Goal: Communication & Community: Ask a question

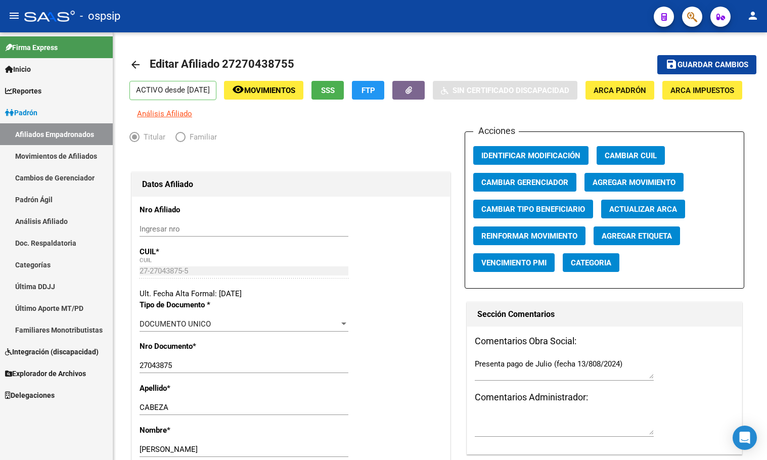
click at [144, 19] on div "- ospsip" at bounding box center [335, 16] width 622 height 22
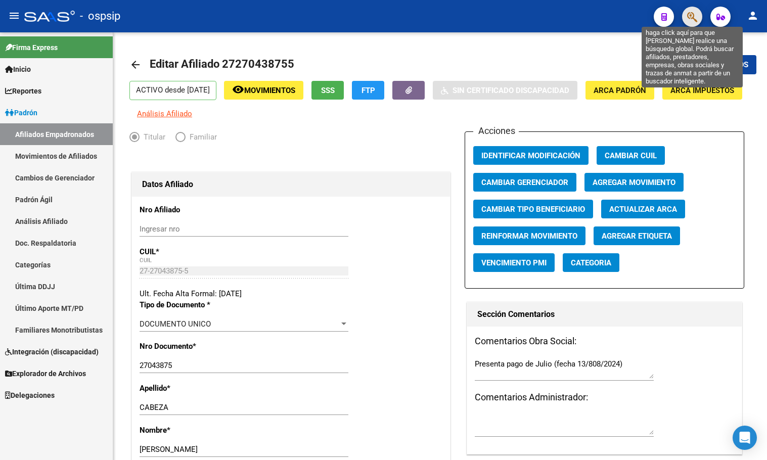
click at [692, 13] on icon "button" at bounding box center [693, 17] width 10 height 12
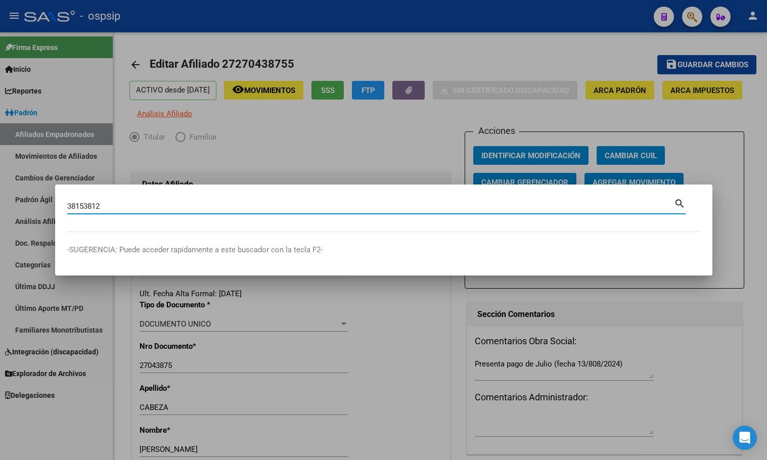
type input "38153812"
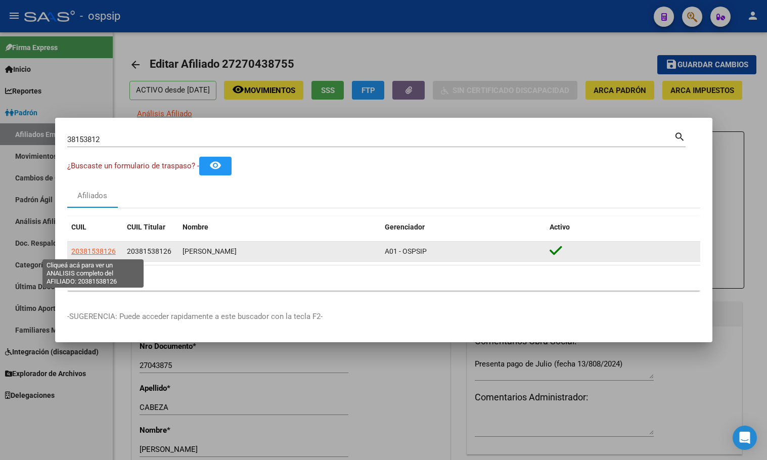
click at [77, 250] on span "20381538126" at bounding box center [93, 251] width 45 height 8
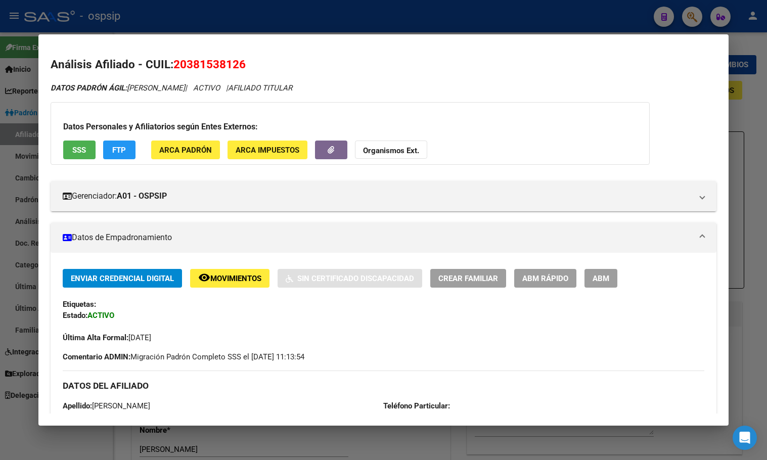
click at [598, 276] on span "ABM" at bounding box center [601, 278] width 17 height 9
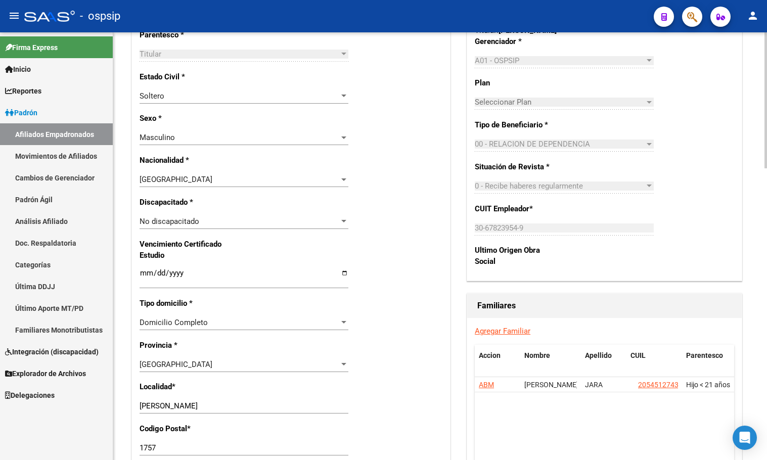
scroll to position [607, 0]
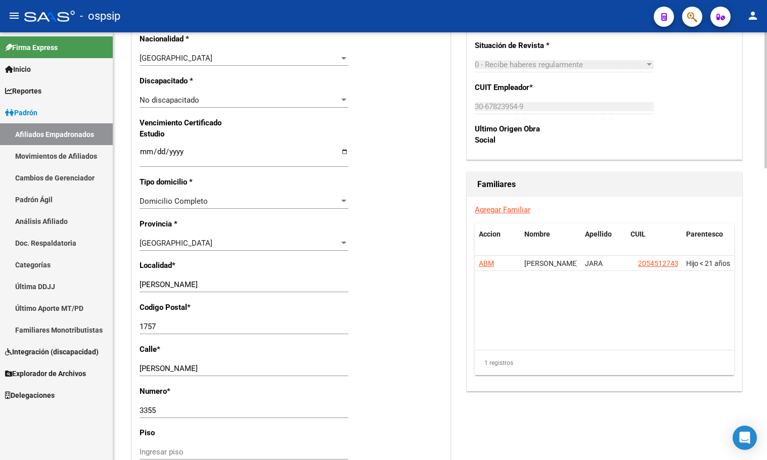
click at [503, 215] on link "Agregar Familiar" at bounding box center [503, 209] width 56 height 9
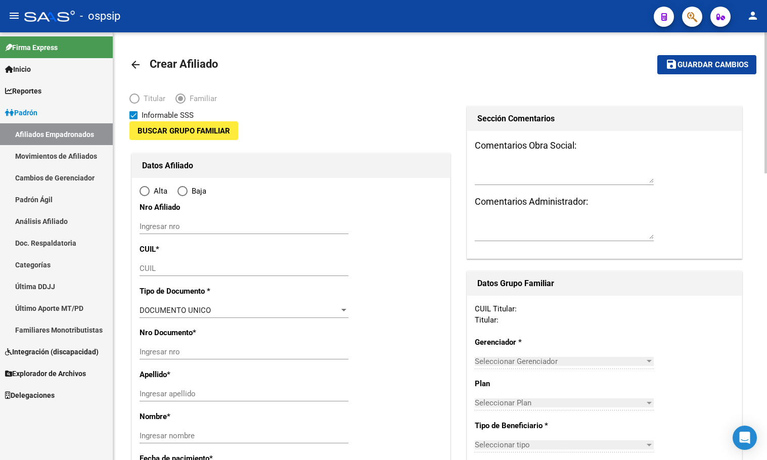
type input "30-67823954-9"
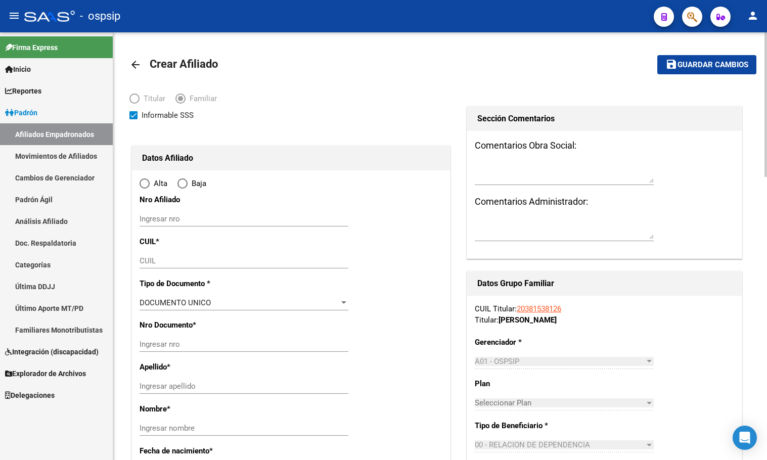
type input "[PERSON_NAME]"
type input "1757"
type input "[PERSON_NAME]"
type input "3355"
radio input "true"
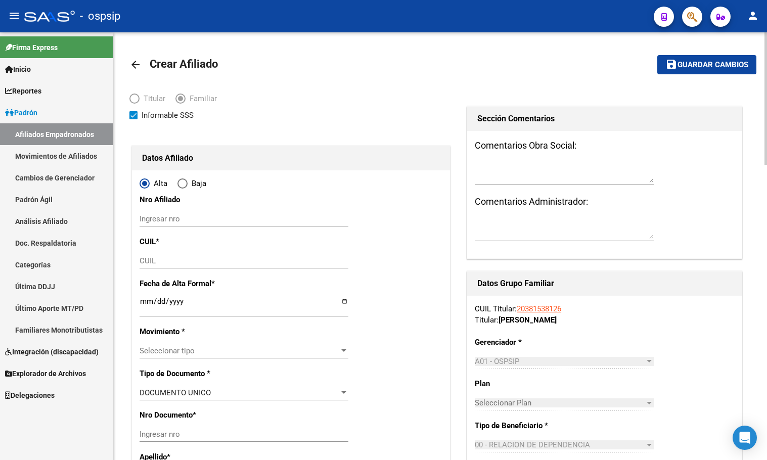
type input "30-67823954-9"
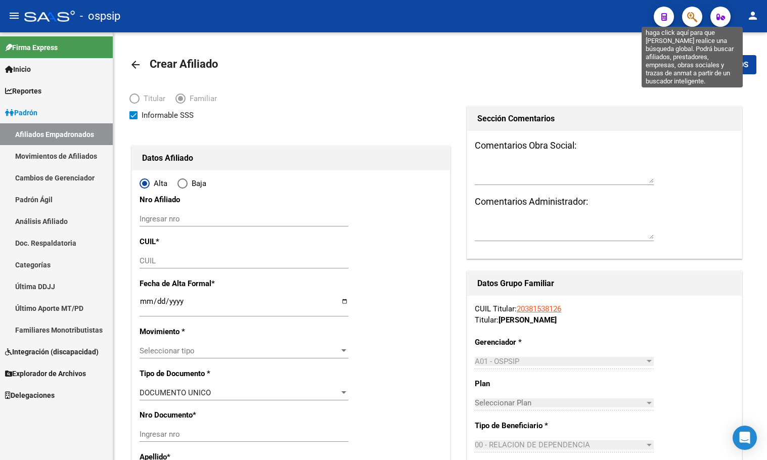
click at [690, 15] on icon "button" at bounding box center [693, 17] width 10 height 12
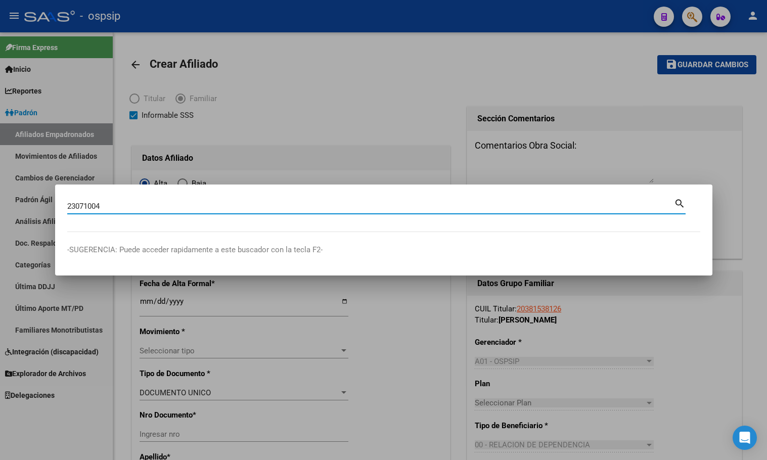
type input "23071004"
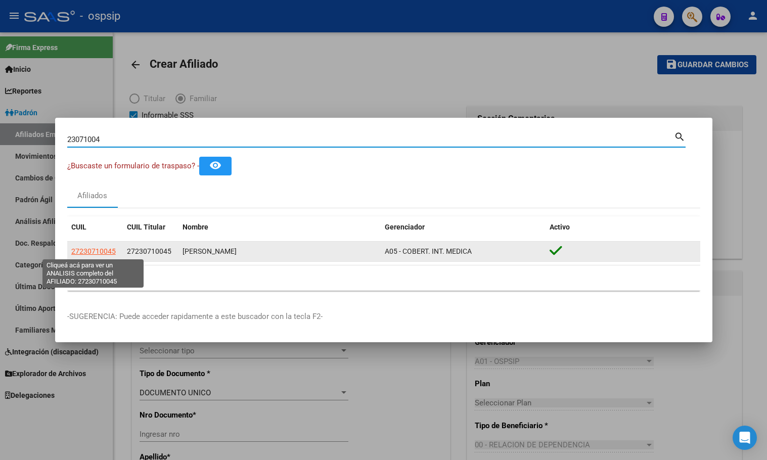
click at [88, 253] on span "27230710045" at bounding box center [93, 251] width 45 height 8
type textarea "27230710045"
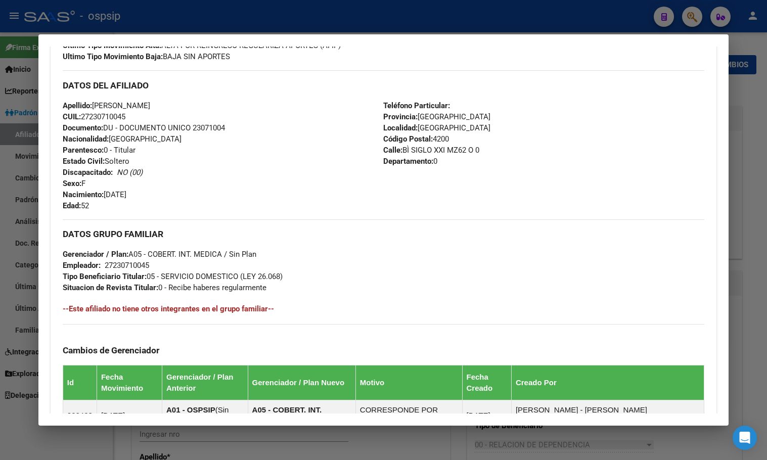
scroll to position [479, 0]
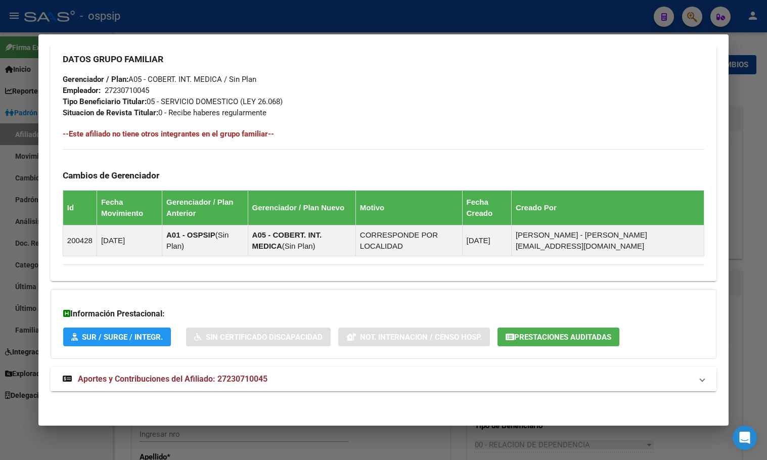
drag, startPoint x: 231, startPoint y: 376, endPoint x: 265, endPoint y: 368, distance: 34.5
click at [231, 378] on span "Aportes y Contribuciones del Afiliado: 27230710045" at bounding box center [173, 379] width 190 height 10
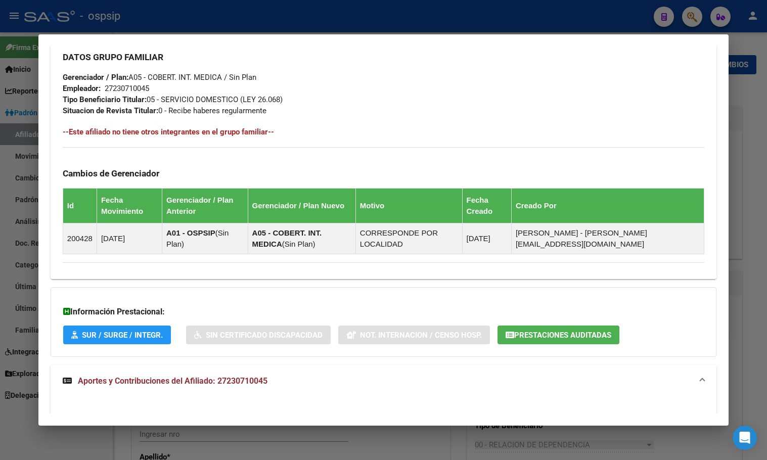
scroll to position [275, 0]
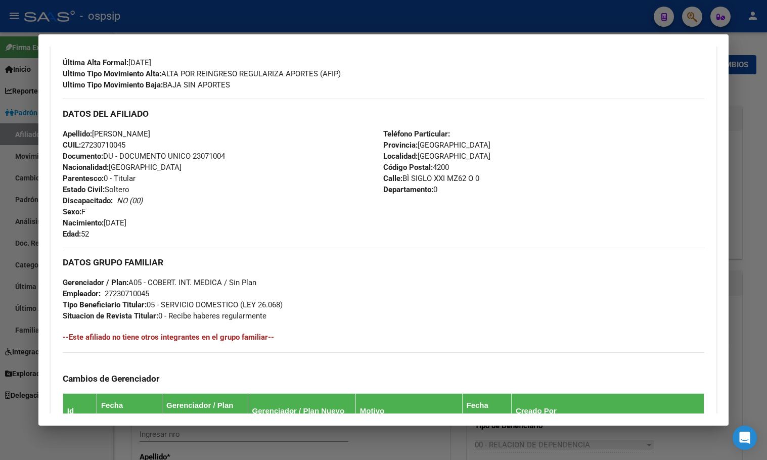
click at [202, 221] on div "Apellido: [PERSON_NAME] CUIL: 27230710045 Documento: DU - DOCUMENTO UNICO 23071…" at bounding box center [223, 184] width 321 height 111
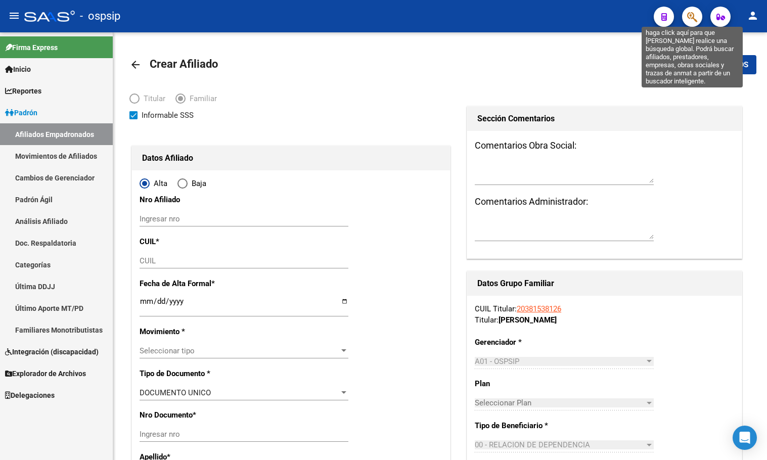
click at [695, 15] on icon "button" at bounding box center [693, 17] width 10 height 12
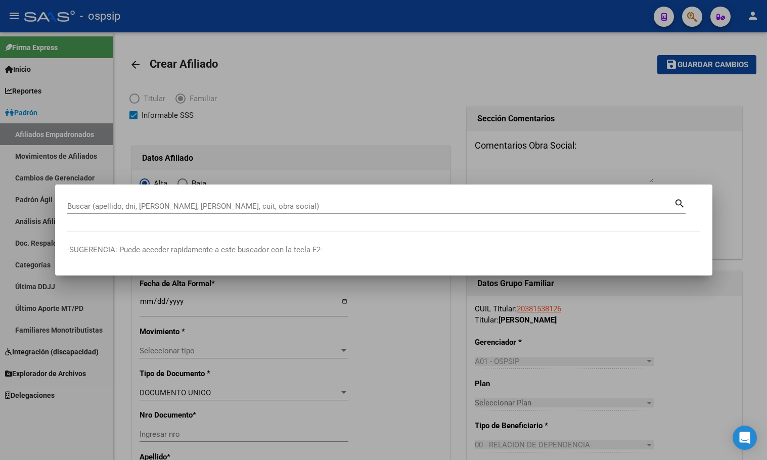
click at [235, 206] on input "Buscar (apellido, dni, [PERSON_NAME], [PERSON_NAME], cuit, obra social)" at bounding box center [370, 206] width 607 height 9
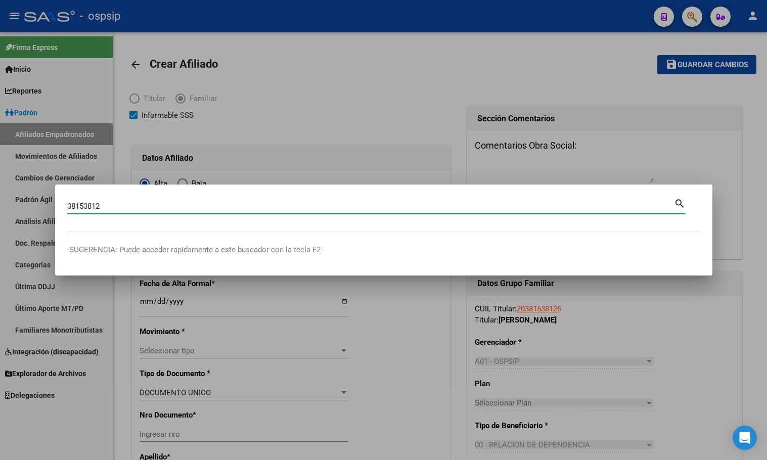
type input "38153812"
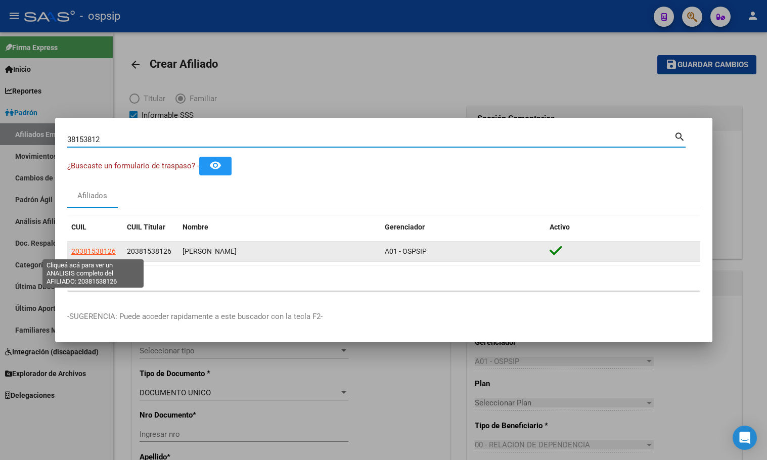
click at [94, 248] on span "20381538126" at bounding box center [93, 251] width 45 height 8
type textarea "20381538126"
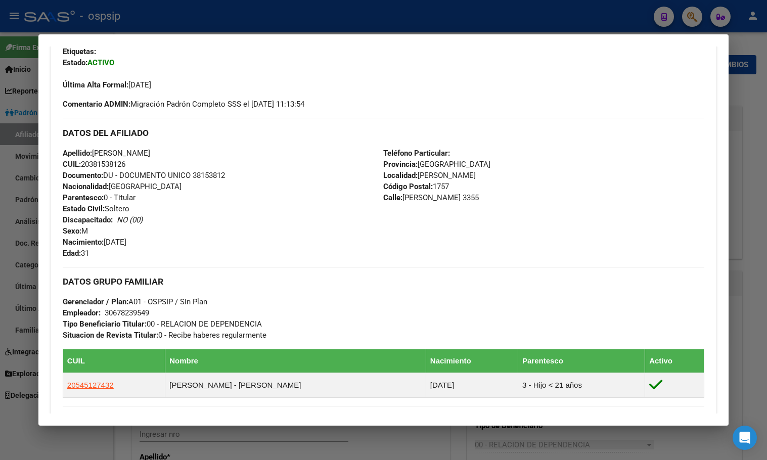
scroll to position [202, 0]
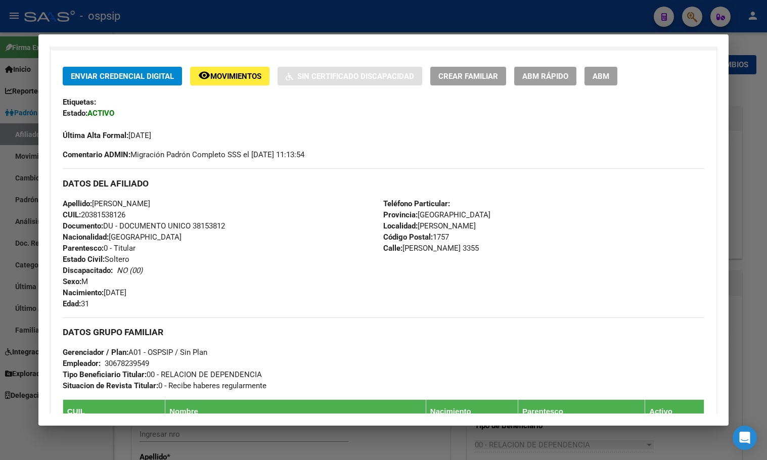
click at [601, 72] on span "ABM" at bounding box center [601, 76] width 17 height 9
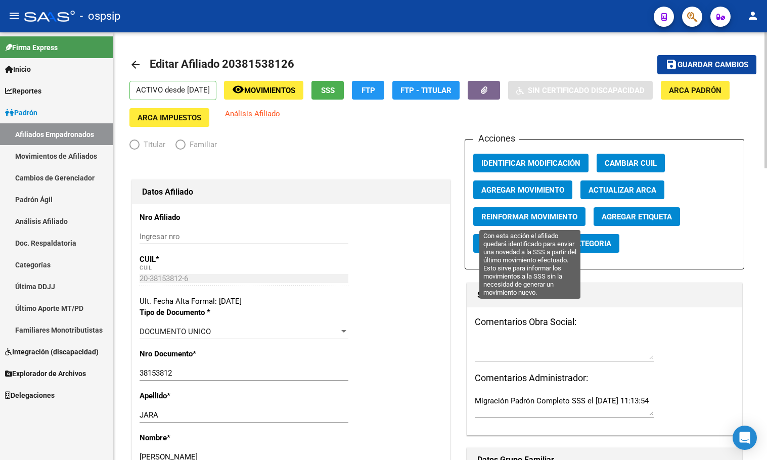
radio input "true"
type input "30-67823954-9"
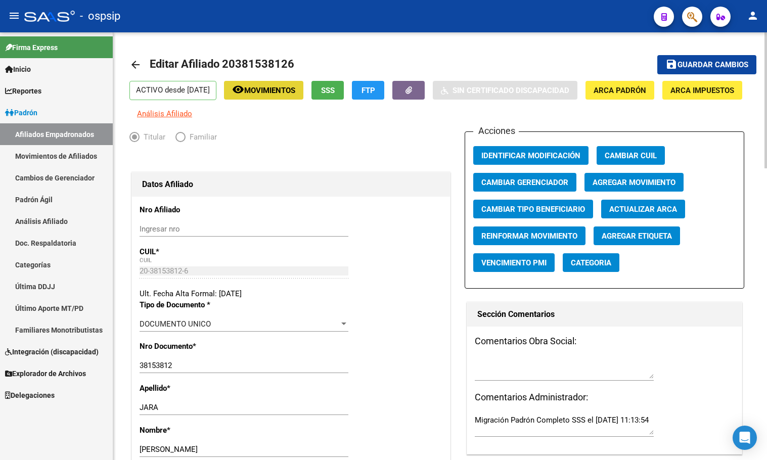
click at [287, 87] on span "Movimientos" at bounding box center [269, 90] width 51 height 9
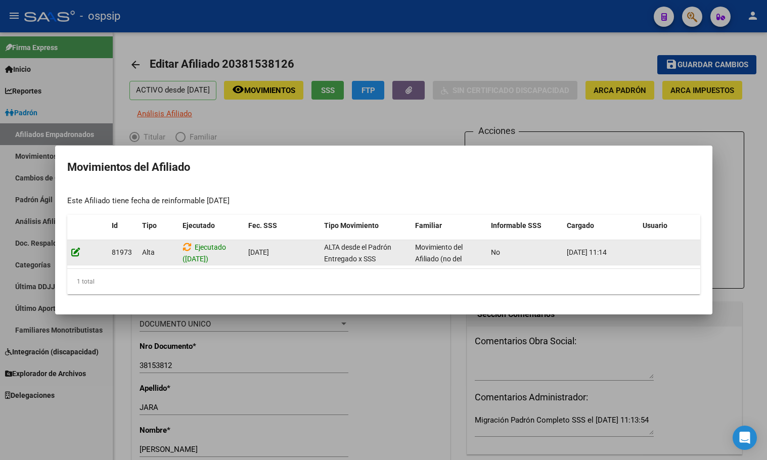
click at [75, 250] on icon at bounding box center [75, 252] width 9 height 10
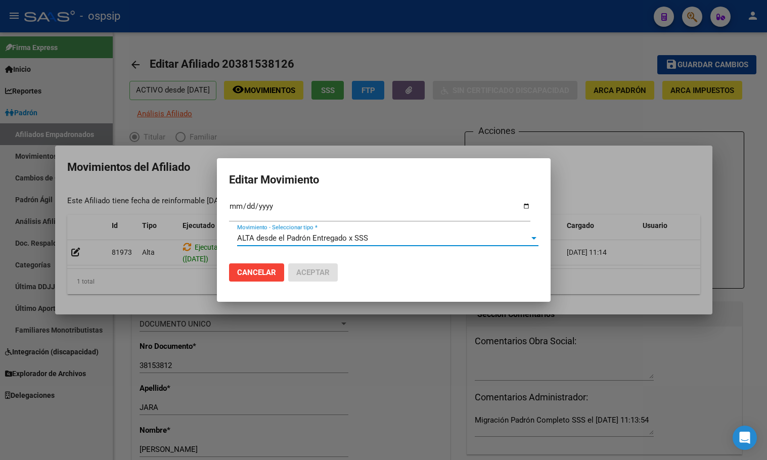
click at [258, 239] on span "ALTA desde el Padrón Entregado x SSS" at bounding box center [302, 238] width 131 height 9
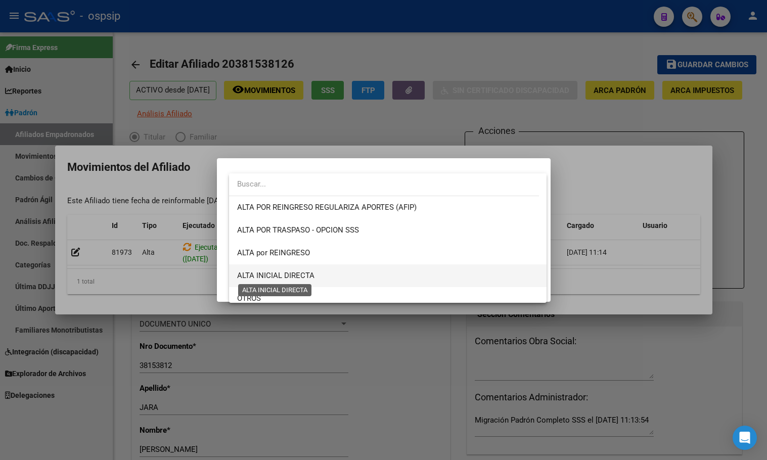
click at [303, 274] on span "ALTA INICIAL DIRECTA" at bounding box center [275, 275] width 77 height 9
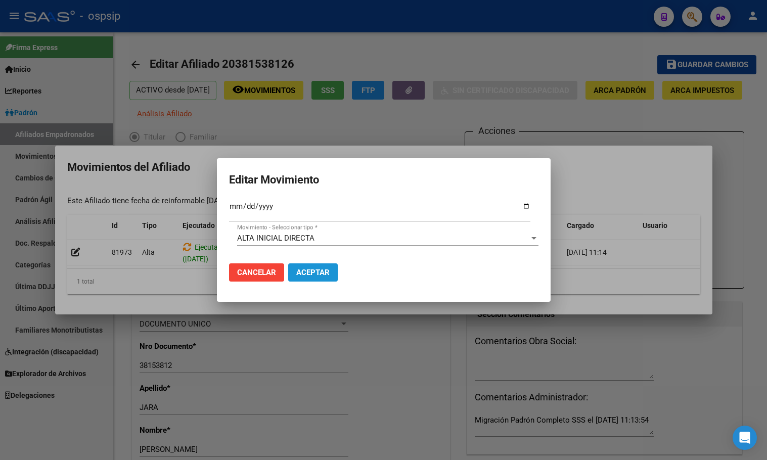
click at [322, 266] on button "Aceptar" at bounding box center [313, 273] width 50 height 18
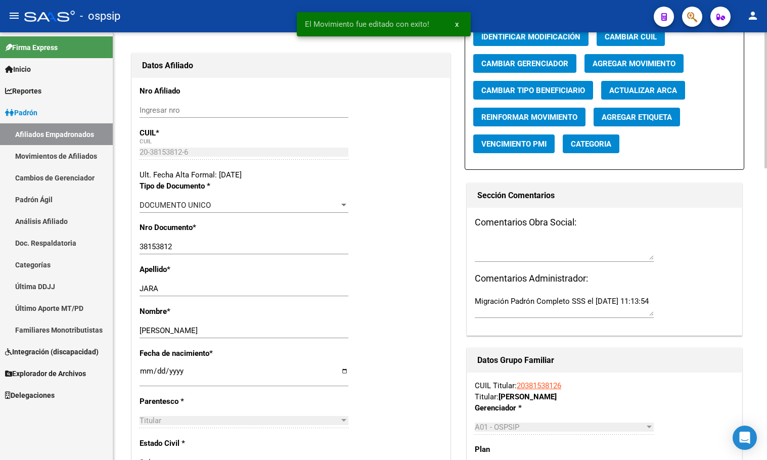
scroll to position [152, 0]
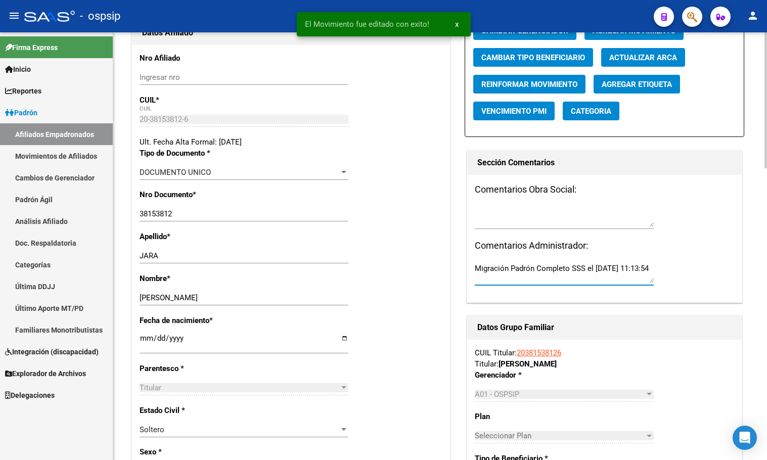
drag, startPoint x: 519, startPoint y: 286, endPoint x: 419, endPoint y: 271, distance: 100.8
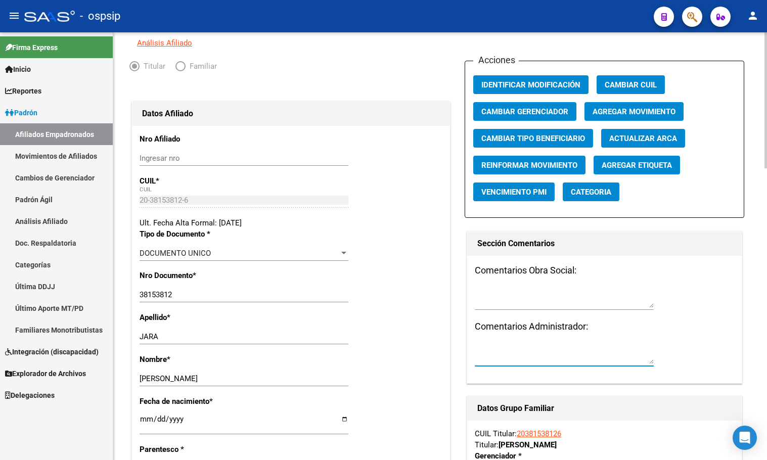
scroll to position [0, 0]
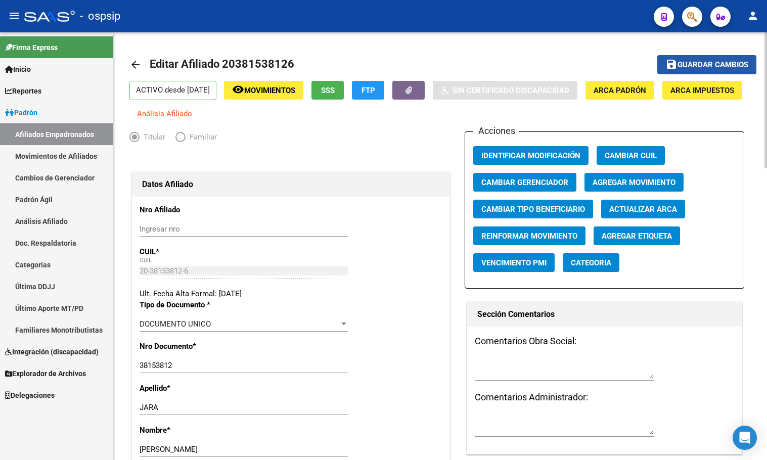
drag, startPoint x: 708, startPoint y: 64, endPoint x: 387, endPoint y: 252, distance: 372.6
click at [706, 65] on span "Guardar cambios" at bounding box center [713, 65] width 71 height 9
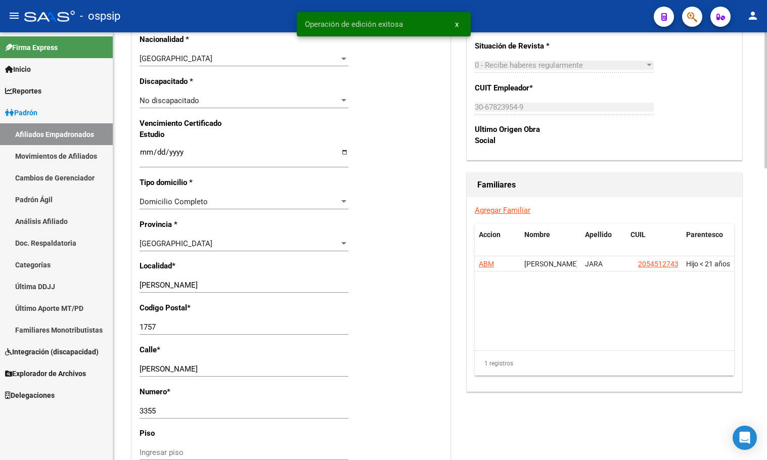
scroll to position [607, 0]
click at [512, 215] on link "Agregar Familiar" at bounding box center [503, 209] width 56 height 9
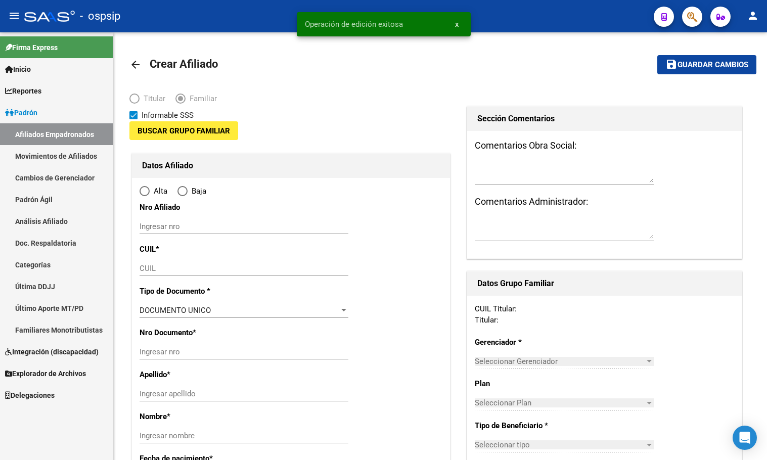
type input "30-67823954-9"
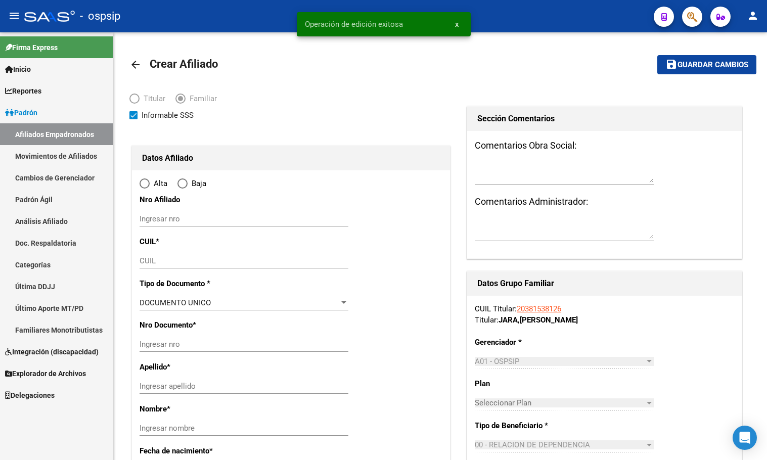
type input "[PERSON_NAME]"
type input "1757"
type input "[PERSON_NAME]"
type input "3355"
radio input "true"
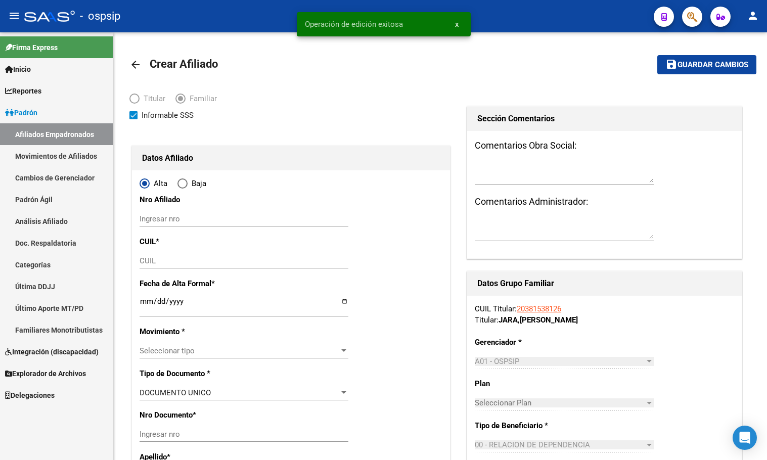
type input "30-67823954-9"
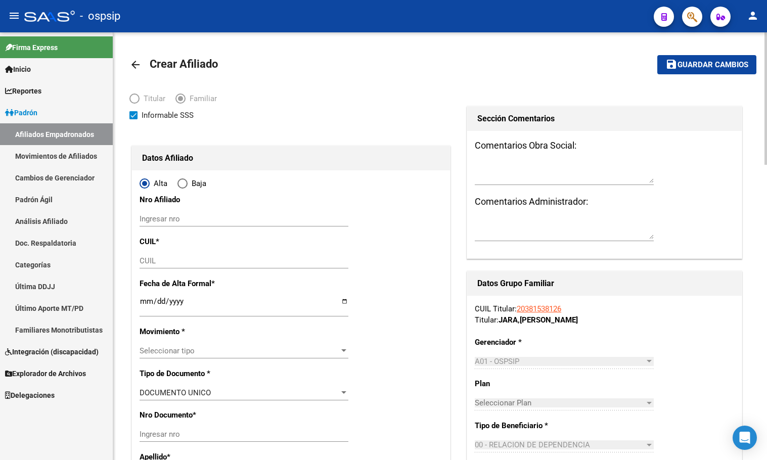
click at [158, 262] on input "CUIL" at bounding box center [244, 260] width 209 height 9
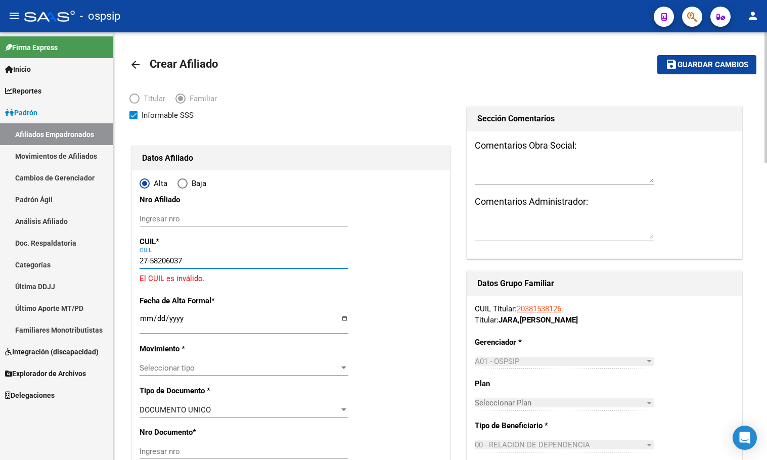
type input "27-58206037-7"
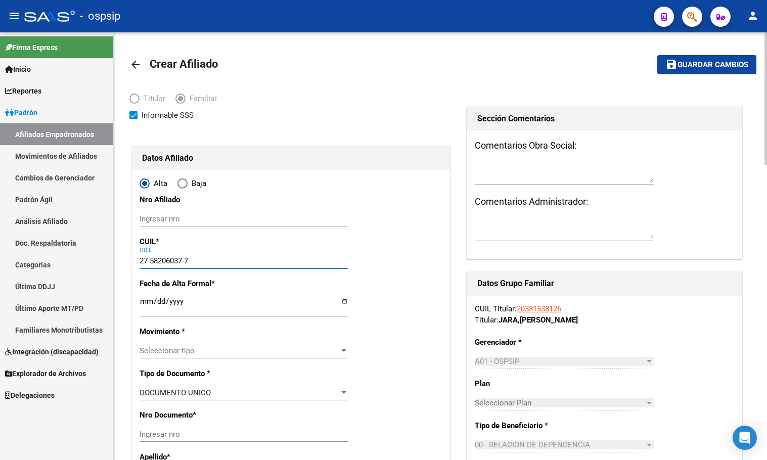
type input "58206037"
type input "JARA"
type input "[PERSON_NAME]"
type input "[DATE]"
type input "[PERSON_NAME]"
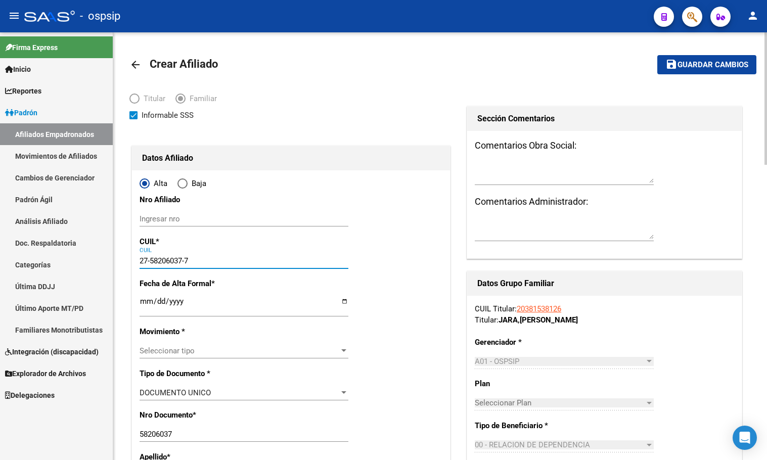
type input "27-58206037-7"
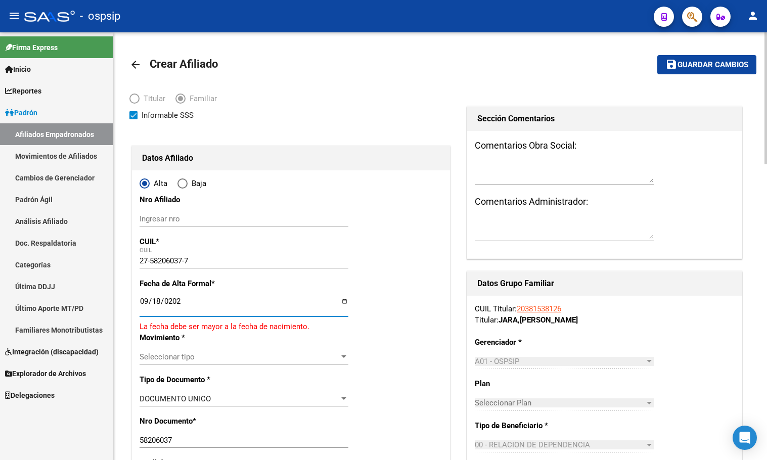
type input "[DATE]"
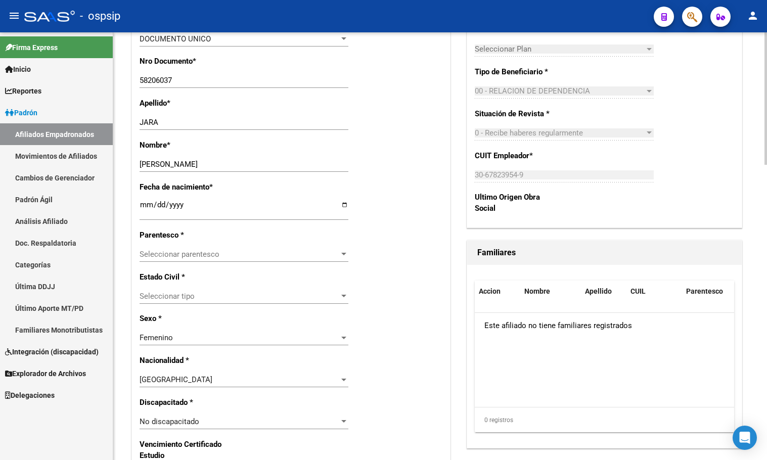
scroll to position [304, 0]
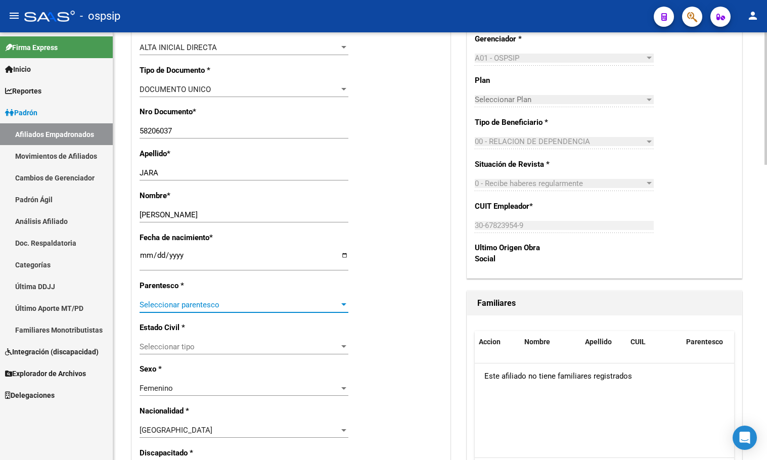
click at [158, 306] on span "Seleccionar parentesco" at bounding box center [240, 305] width 200 height 9
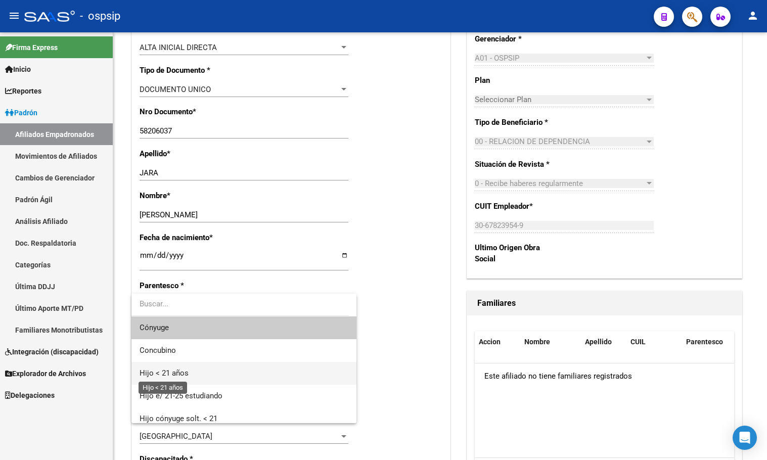
click at [162, 373] on span "Hijo < 21 años" at bounding box center [164, 373] width 49 height 9
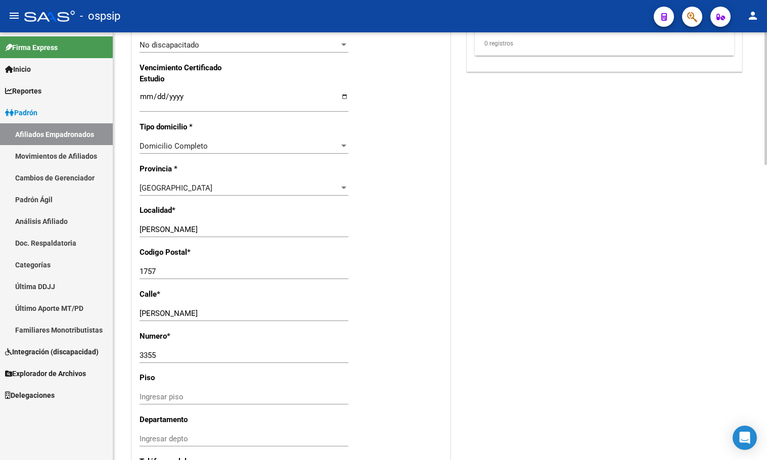
scroll to position [759, 0]
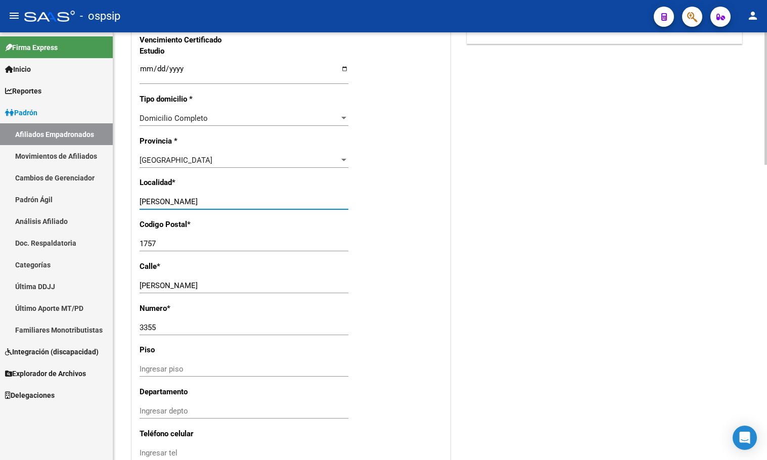
click at [240, 201] on input "[PERSON_NAME]" at bounding box center [244, 201] width 209 height 9
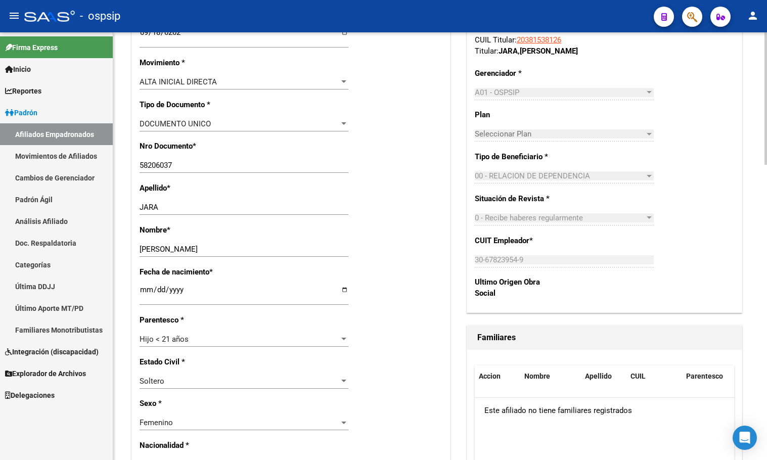
scroll to position [0, 0]
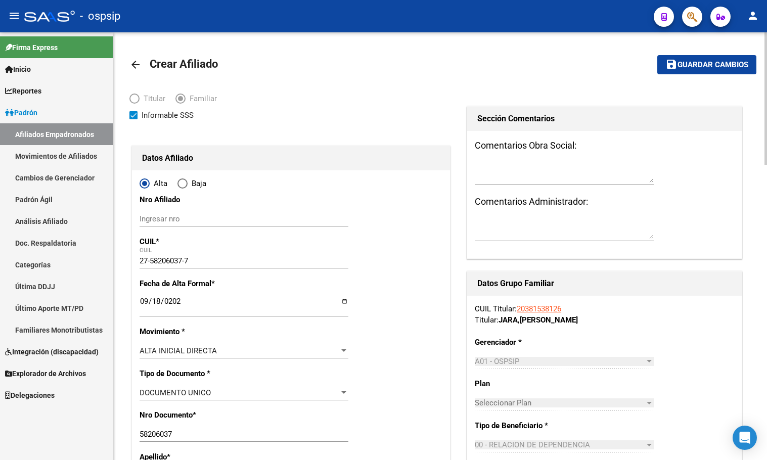
type input "[PERSON_NAME]"
click at [697, 61] on span "Guardar cambios" at bounding box center [713, 65] width 71 height 9
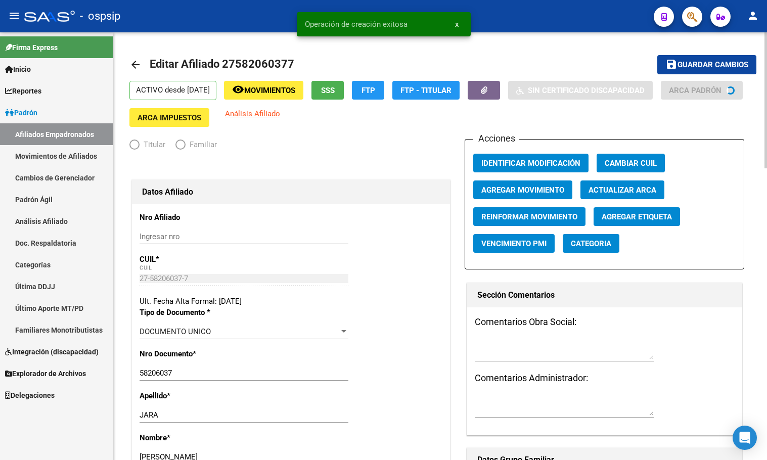
radio input "true"
type input "30-67823954-9"
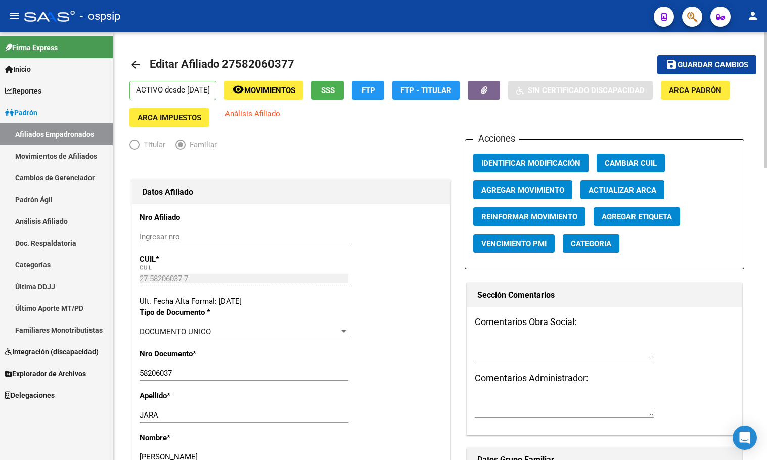
click at [204, 252] on div "Ingresar nro" at bounding box center [244, 241] width 209 height 25
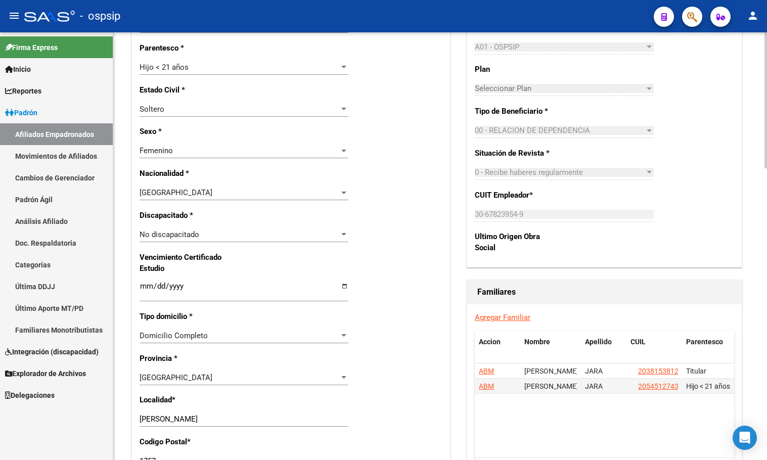
scroll to position [607, 0]
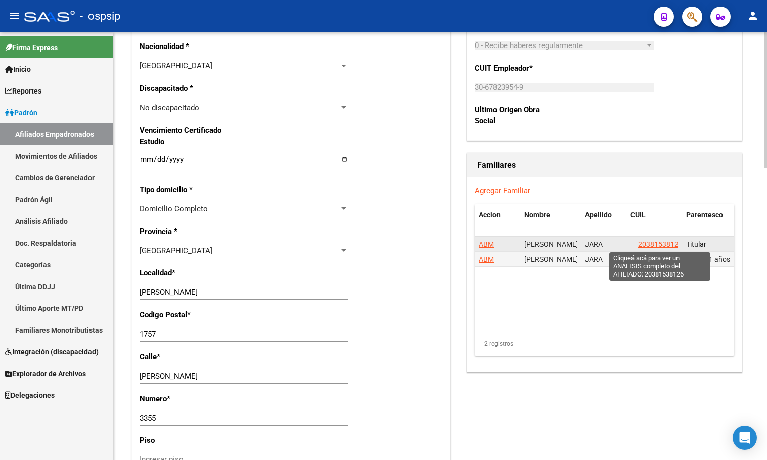
click at [660, 242] on span "20381538126" at bounding box center [660, 244] width 45 height 8
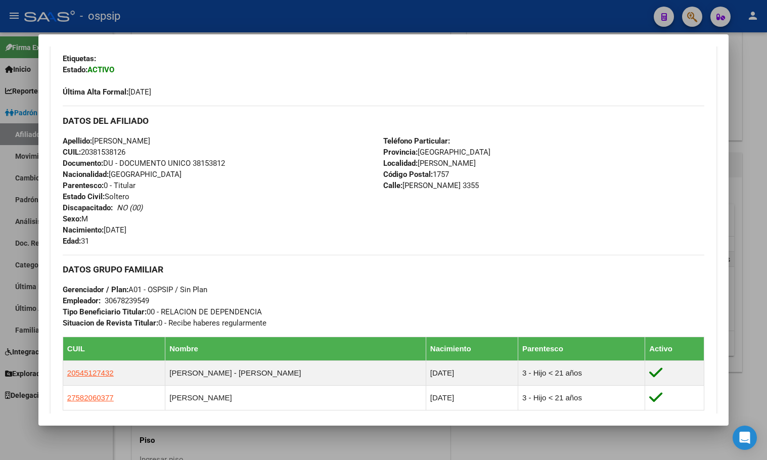
scroll to position [253, 0]
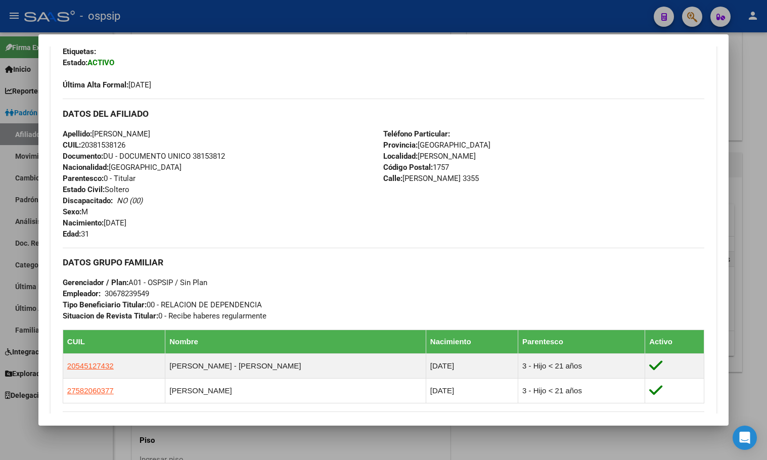
click at [216, 218] on div "Apellido: [PERSON_NAME] CUIL: 20381538126 Documento: DU - DOCUMENTO UNICO 38153…" at bounding box center [223, 184] width 321 height 111
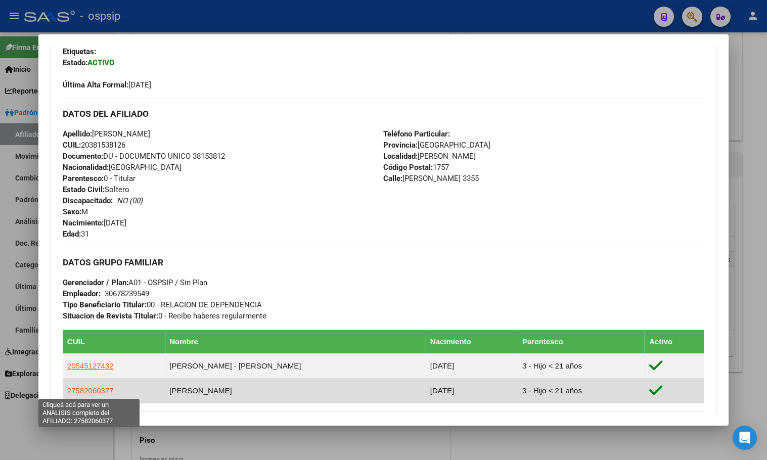
click at [85, 394] on span "27582060377" at bounding box center [90, 391] width 47 height 9
type textarea "27582060377"
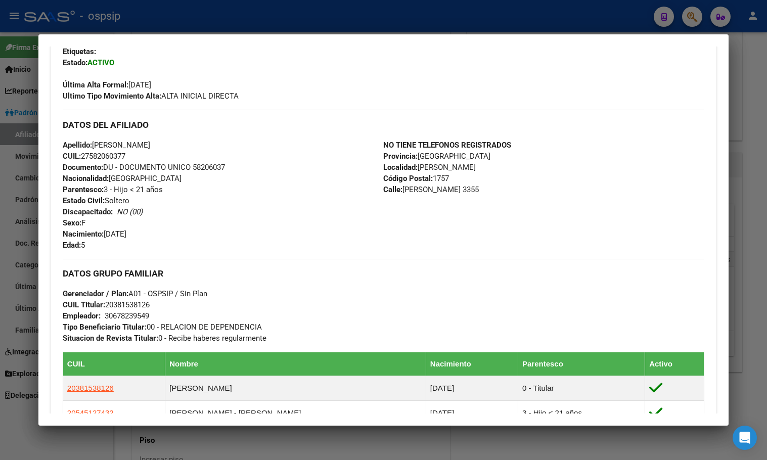
drag, startPoint x: 210, startPoint y: 232, endPoint x: 218, endPoint y: 240, distance: 11.1
click at [210, 232] on div "Apellido: [PERSON_NAME]: 27582060377 Documento: DU - DOCUMENTO UNICO 58206037 N…" at bounding box center [223, 195] width 321 height 111
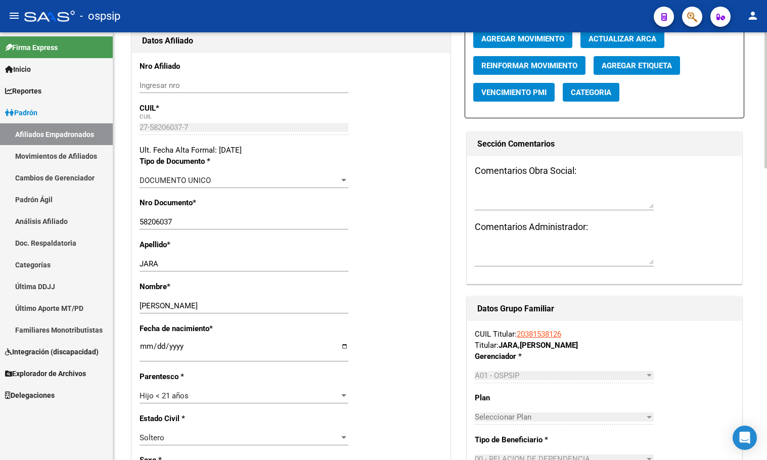
scroll to position [0, 0]
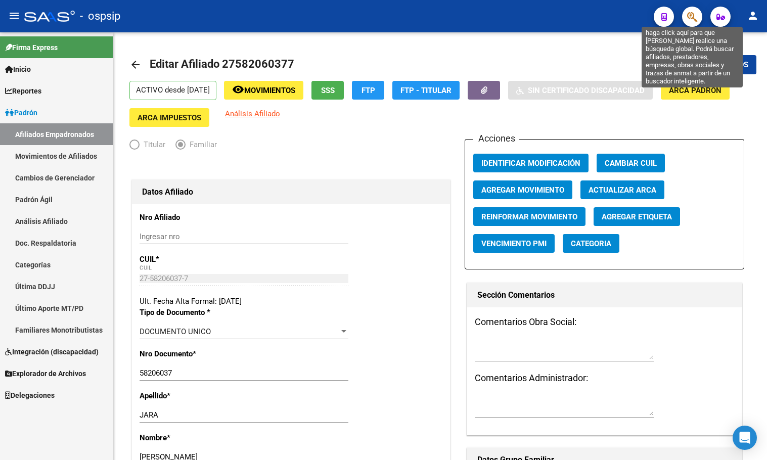
click at [695, 18] on icon "button" at bounding box center [693, 17] width 10 height 12
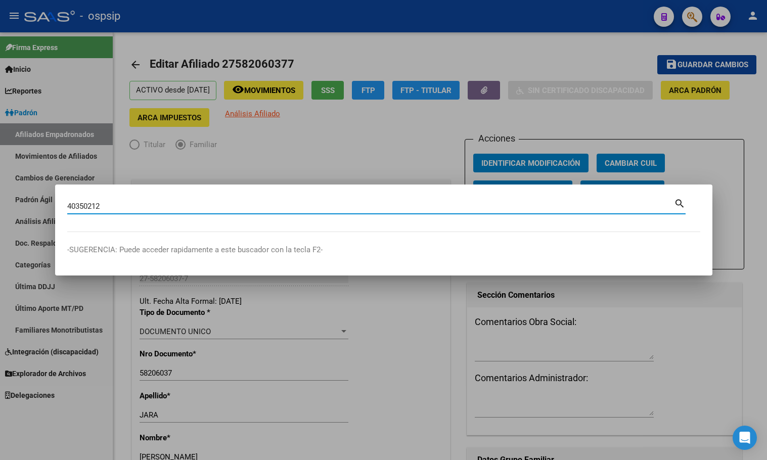
type input "40350212"
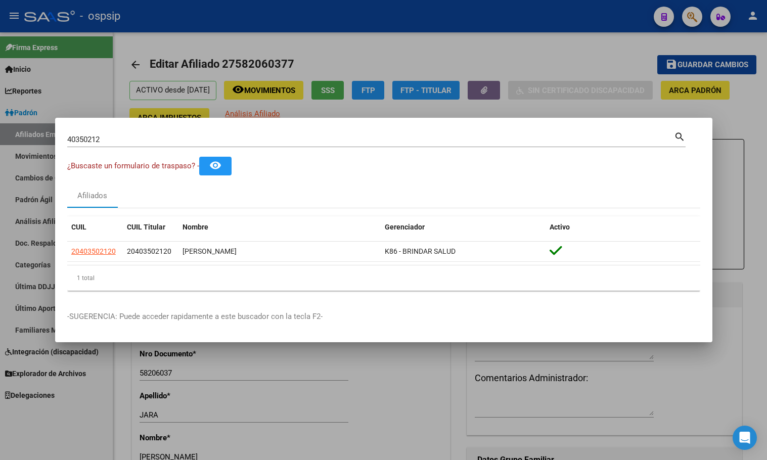
click at [184, 279] on div "1 total" at bounding box center [383, 278] width 633 height 25
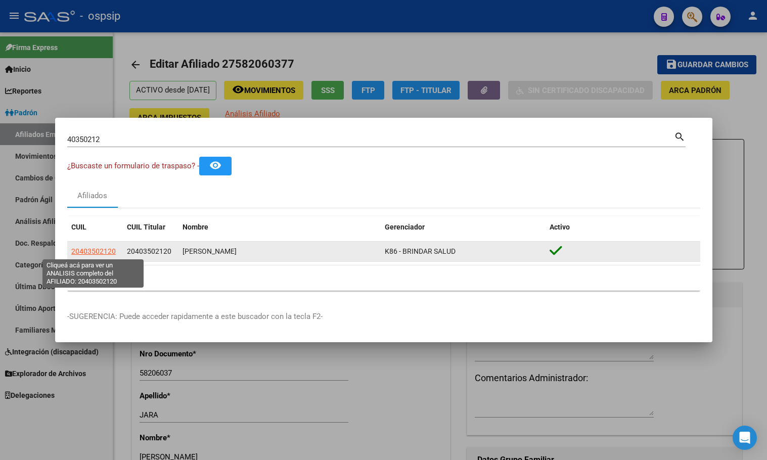
click at [87, 253] on span "20403502120" at bounding box center [93, 251] width 45 height 8
type textarea "20403502120"
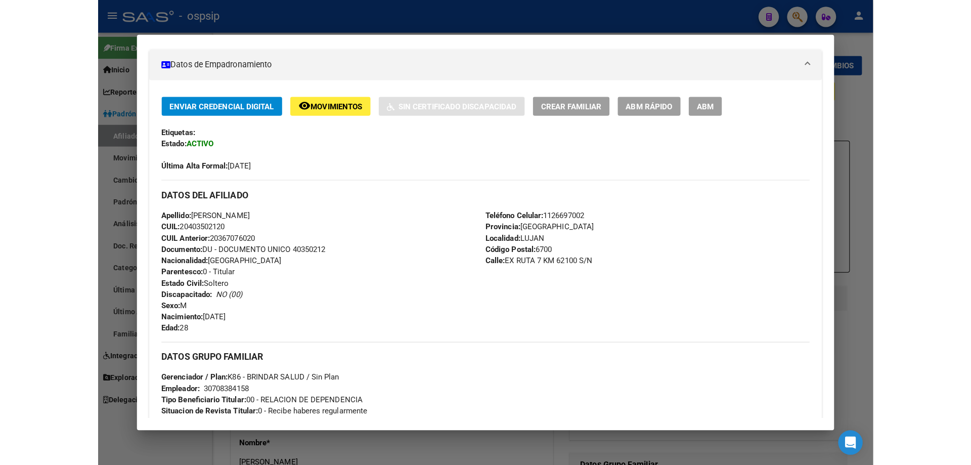
scroll to position [202, 0]
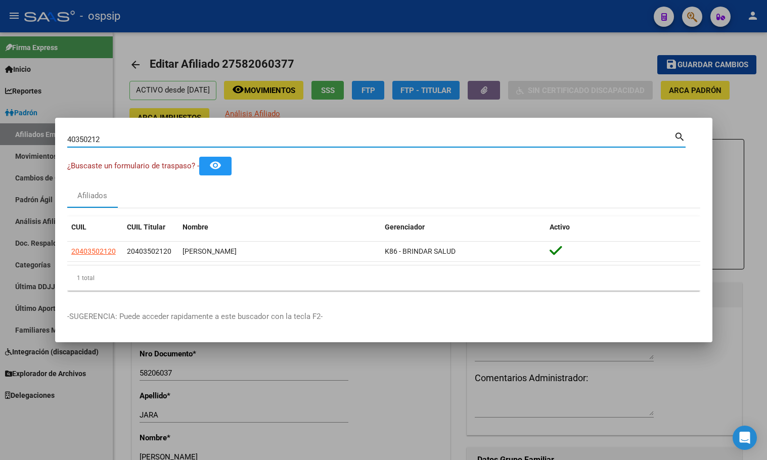
drag, startPoint x: 122, startPoint y: 137, endPoint x: 9, endPoint y: 139, distance: 113.3
click at [9, 139] on div "40350212 Buscar (apellido, dni, cuil, nro traspaso, cuit, obra social) search ¿…" at bounding box center [383, 230] width 767 height 460
type input "36707602"
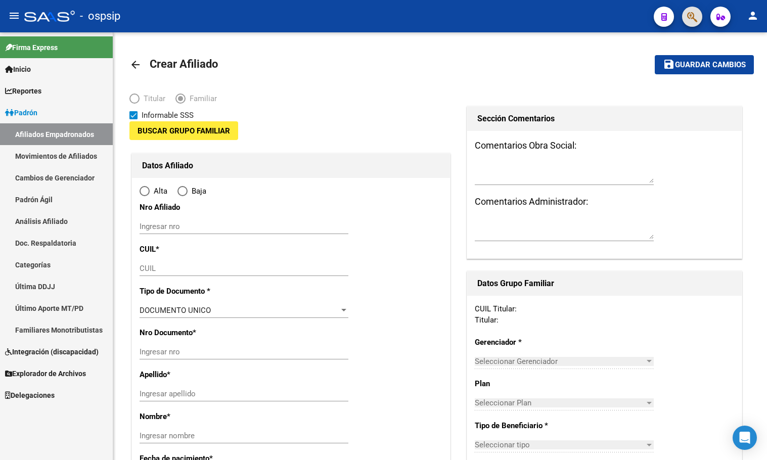
type input "30-67823954-9"
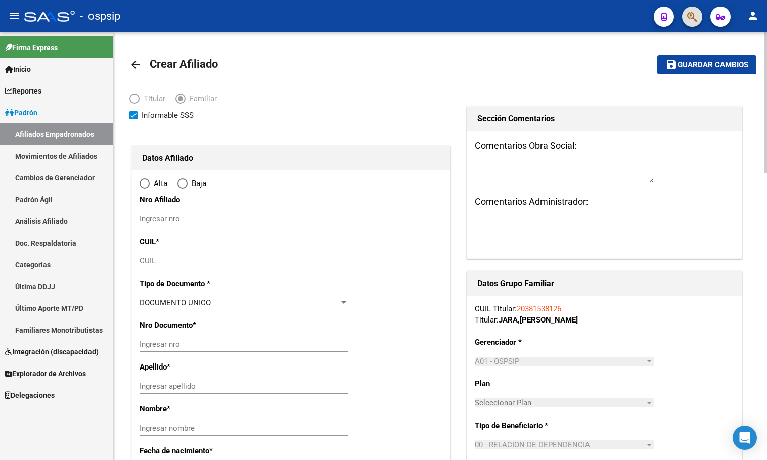
type input "[PERSON_NAME]"
type input "1757"
type input "[PERSON_NAME]"
type input "3355"
radio input "true"
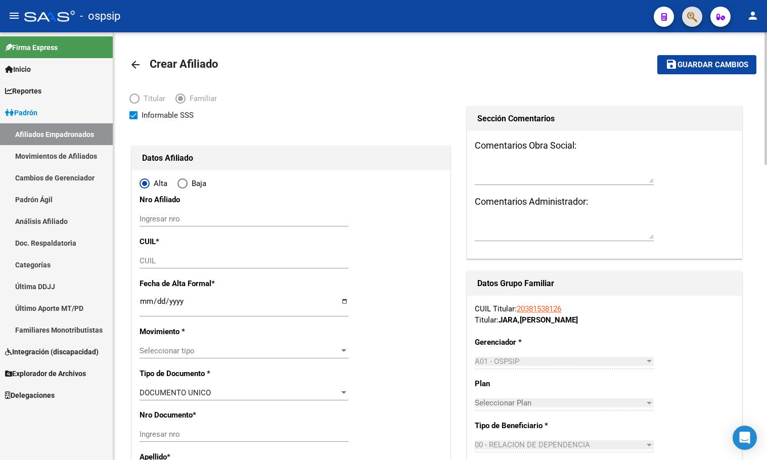
type input "30-67823954-9"
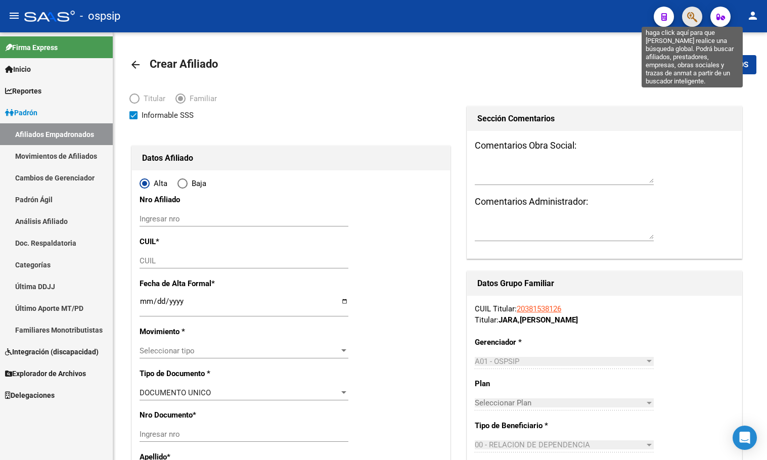
click at [688, 13] on icon "button" at bounding box center [693, 17] width 10 height 12
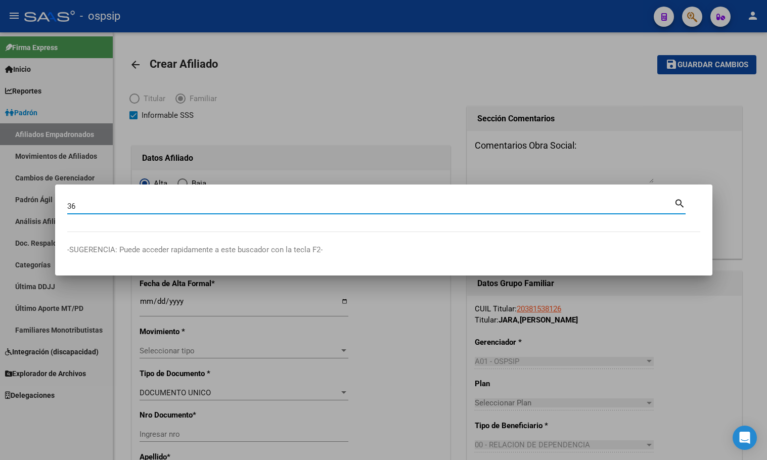
type input "3"
type input "40350212"
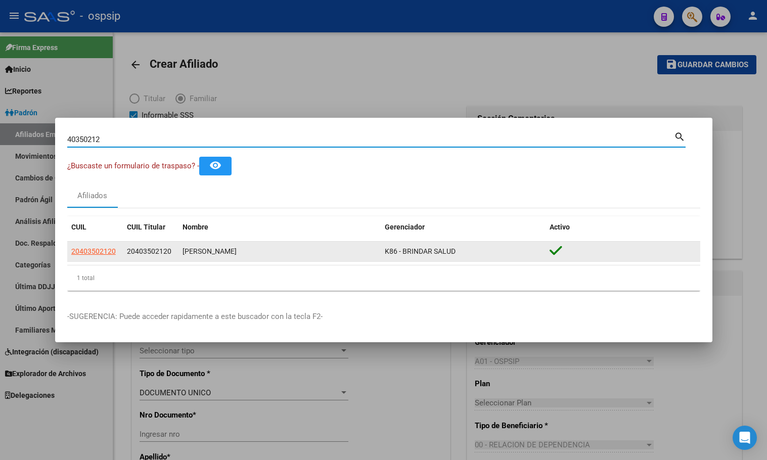
click at [92, 246] on app-link-go-to "20403502120" at bounding box center [93, 252] width 45 height 12
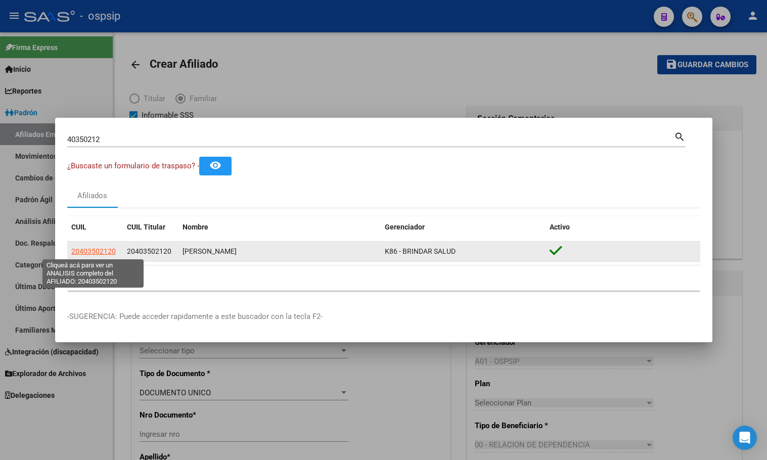
click at [91, 248] on span "20403502120" at bounding box center [93, 251] width 45 height 8
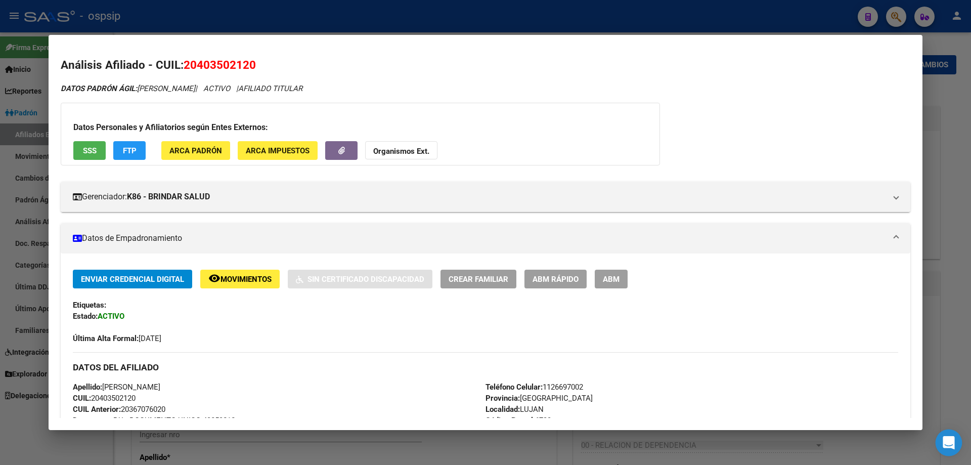
click at [767, 439] on icon "Open Intercom Messenger" at bounding box center [949, 442] width 12 height 13
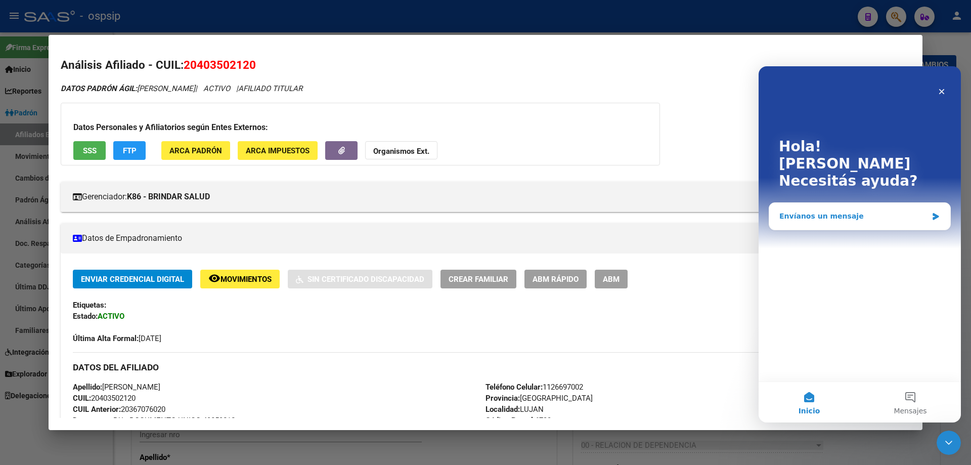
click at [767, 211] on div "Envíanos un mensaje" at bounding box center [854, 216] width 148 height 11
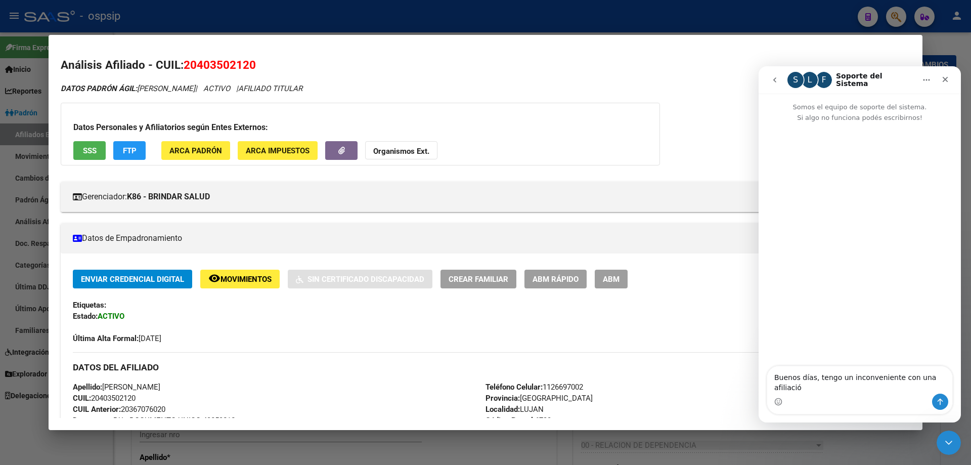
type textarea "Buenos días, tengo un inconveniente con una afiliación"
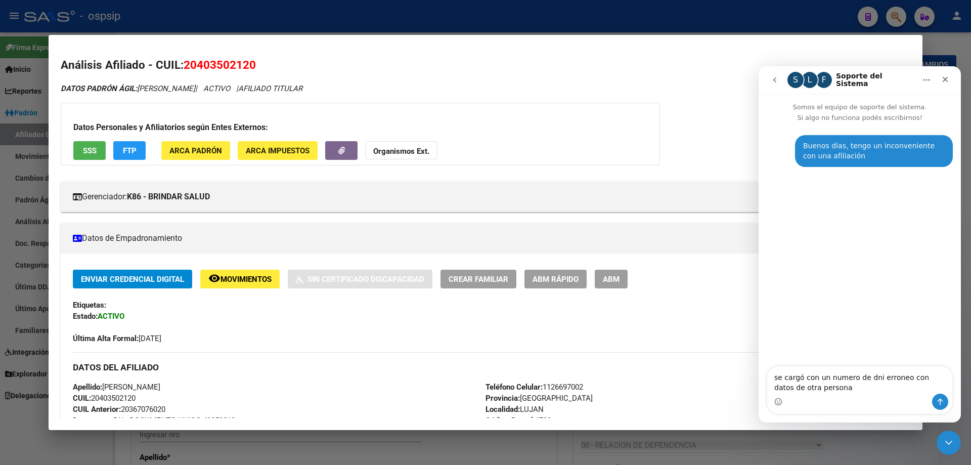
click at [767, 378] on textarea "se cargó con un numero de dni erroneo con datos de otra persona" at bounding box center [859, 379] width 185 height 27
click at [767, 387] on textarea "se cargó con un numero de dni erroneo con datos de otra persona" at bounding box center [859, 379] width 185 height 27
type textarea "se cargó con un numero de dni erroneo con datos de otra persona, se cambio el c…"
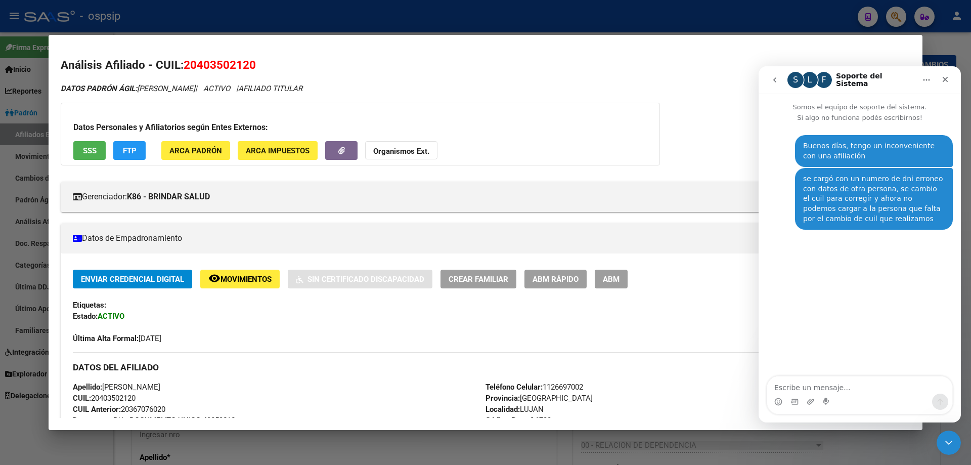
click at [767, 387] on textarea "Escribe un mensaje..." at bounding box center [859, 384] width 185 height 17
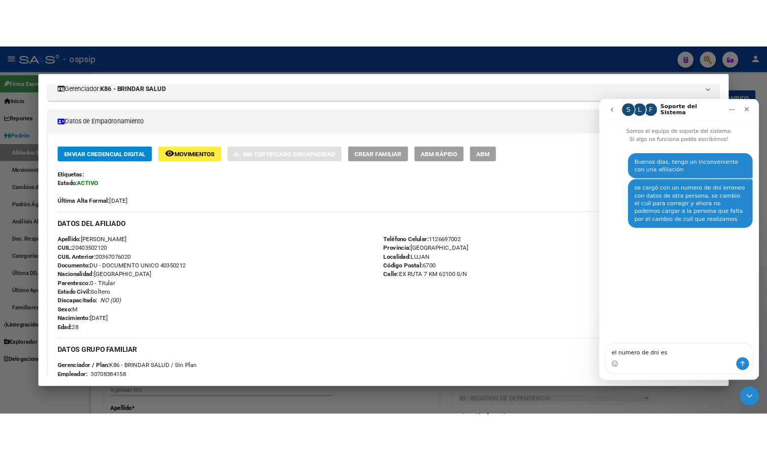
scroll to position [152, 0]
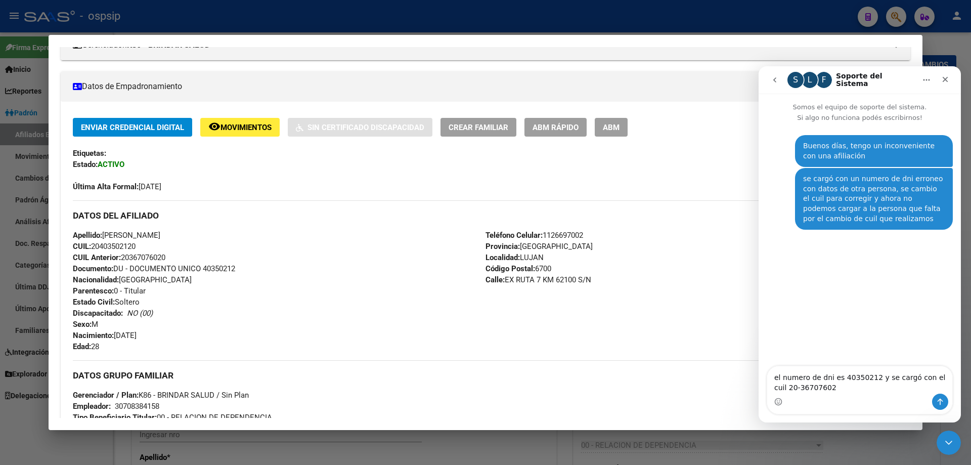
type textarea "el numero de dni es 40350212 y se cargó con el cuil 20-367076020"
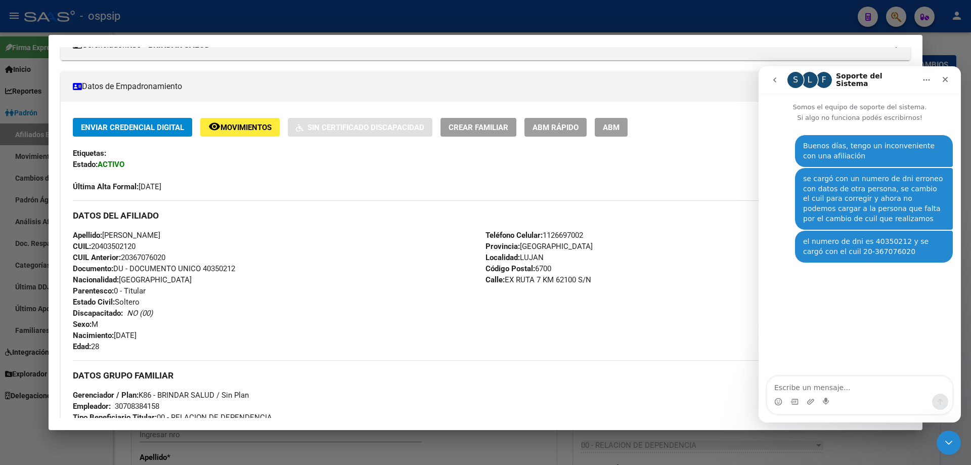
click at [406, 353] on div "Enviar Credencial Digital remove_red_eye Movimientos Sin Certificado Discapacid…" at bounding box center [486, 356] width 826 height 476
drag, startPoint x: 676, startPoint y: 275, endPoint x: 671, endPoint y: 279, distance: 6.2
click at [674, 281] on div "Teléfono Celular: [PHONE_NUMBER] Provincia: [GEOGRAPHIC_DATA] Localidad: [PERSO…" at bounding box center [692, 291] width 413 height 122
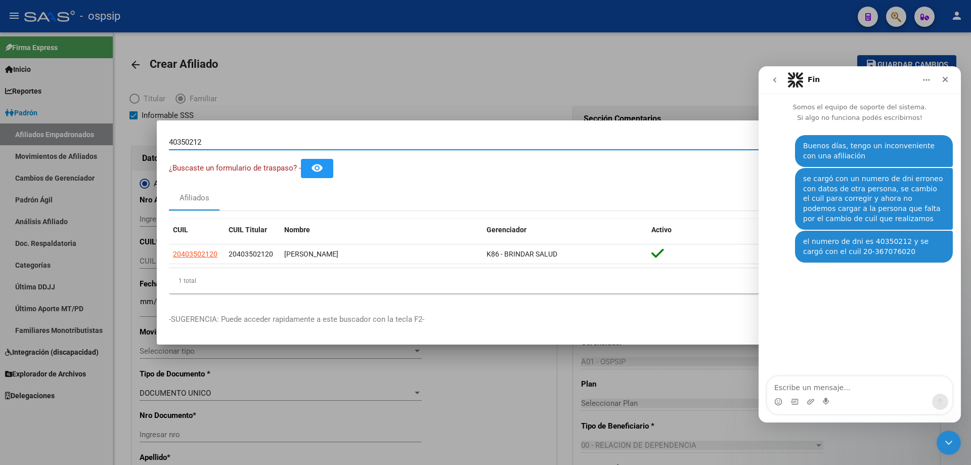
drag, startPoint x: 210, startPoint y: 140, endPoint x: 99, endPoint y: 131, distance: 111.1
click at [99, 131] on div "40350212 Buscar (apellido, dni, cuil, nro traspaso, cuit, obra social) search ¿…" at bounding box center [485, 232] width 971 height 465
type input "20367076020"
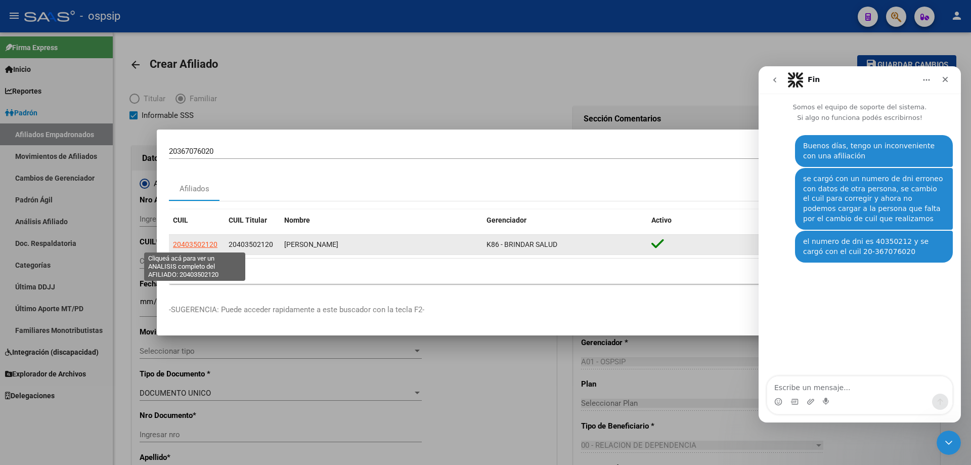
click at [198, 242] on span "20403502120" at bounding box center [195, 244] width 45 height 8
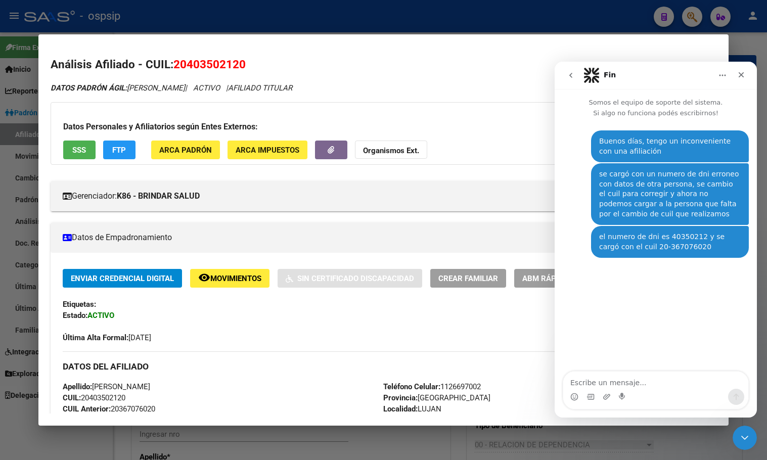
click at [197, 331] on div "Última Alta Formal: [DATE]" at bounding box center [384, 332] width 642 height 22
click at [236, 285] on button "remove_red_eye Movimientos" at bounding box center [229, 278] width 79 height 19
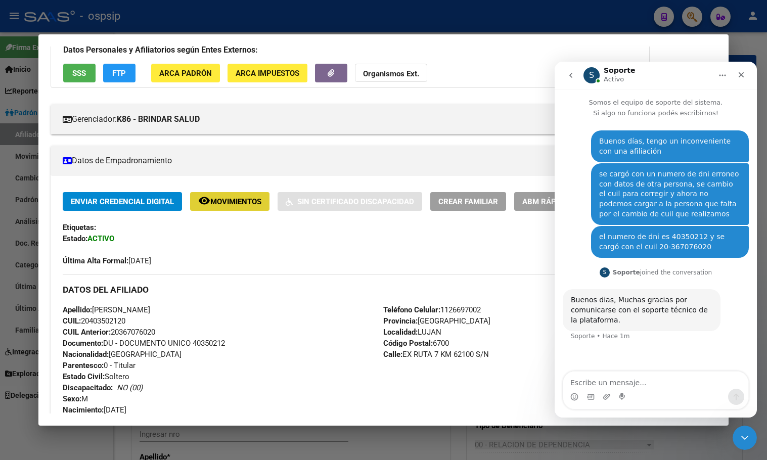
scroll to position [101, 0]
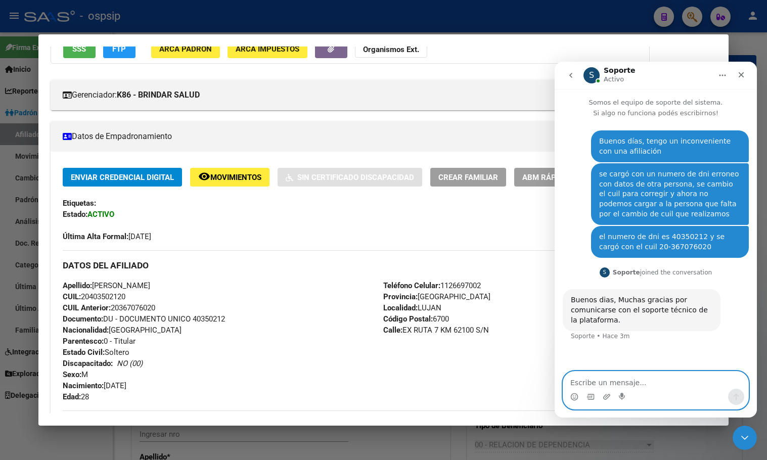
click at [599, 380] on textarea "Escribe un mensaje..." at bounding box center [656, 380] width 185 height 17
click at [321, 316] on div "Apellido: [PERSON_NAME] CUIL: 20403502120 CUIL Anterior: 20367076020 Documento:…" at bounding box center [223, 341] width 321 height 122
click at [175, 265] on h3 "DATOS DEL AFILIADO" at bounding box center [384, 265] width 642 height 11
click at [174, 369] on div "Apellido: [PERSON_NAME] CUIL: 20403502120 CUIL Anterior: 20367076020 Documento:…" at bounding box center [223, 341] width 321 height 122
click at [163, 365] on div "Apellido: [PERSON_NAME] CUIL: 20403502120 CUIL Anterior: 20367076020 Documento:…" at bounding box center [223, 341] width 321 height 122
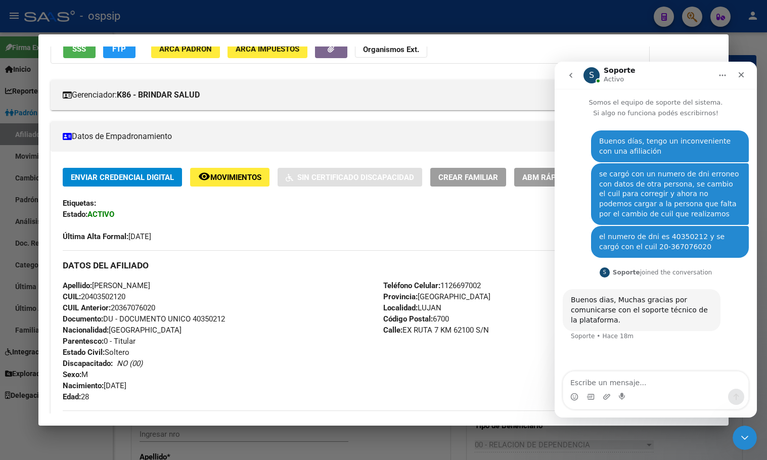
click at [291, 271] on h3 "DATOS DEL AFILIADO" at bounding box center [384, 265] width 642 height 11
click at [308, 267] on h3 "DATOS DEL AFILIADO" at bounding box center [384, 265] width 642 height 11
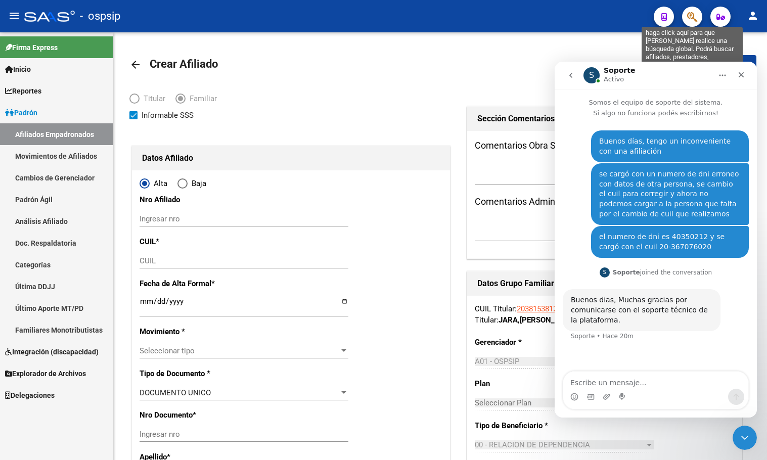
click at [691, 18] on icon "button" at bounding box center [693, 17] width 10 height 12
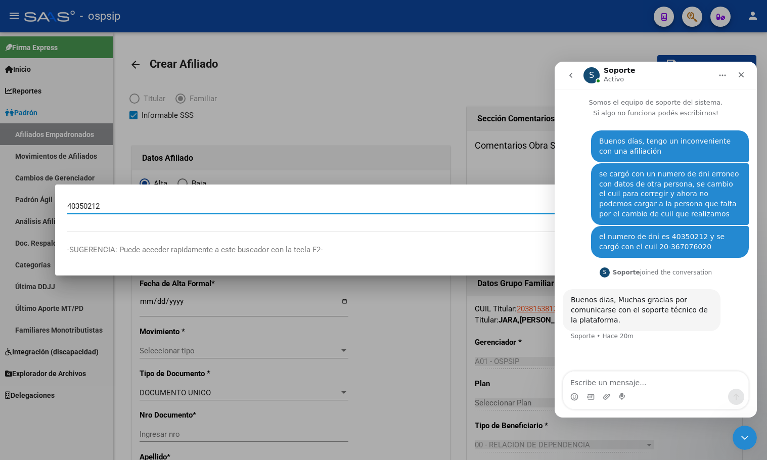
type input "40350212"
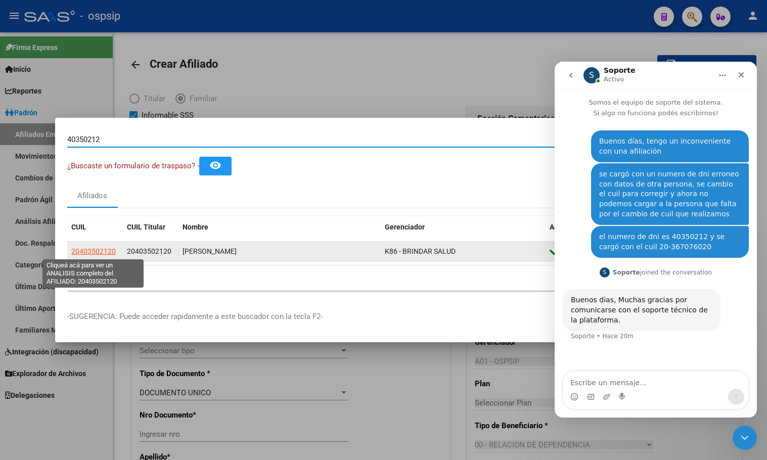
click at [87, 248] on span "20403502120" at bounding box center [93, 251] width 45 height 8
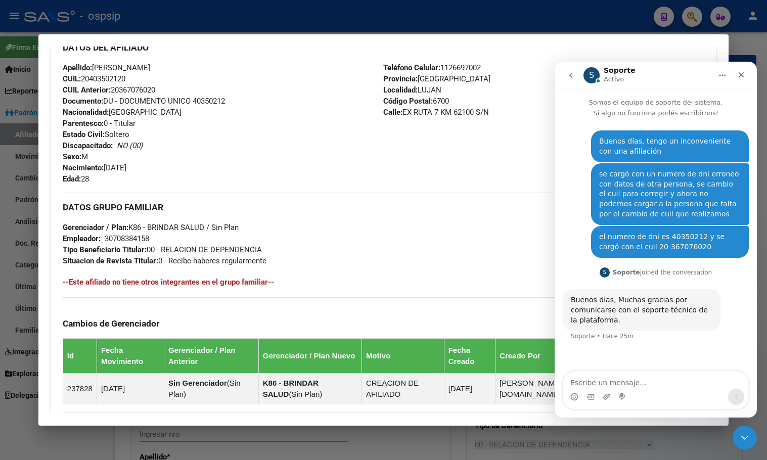
scroll to position [228, 0]
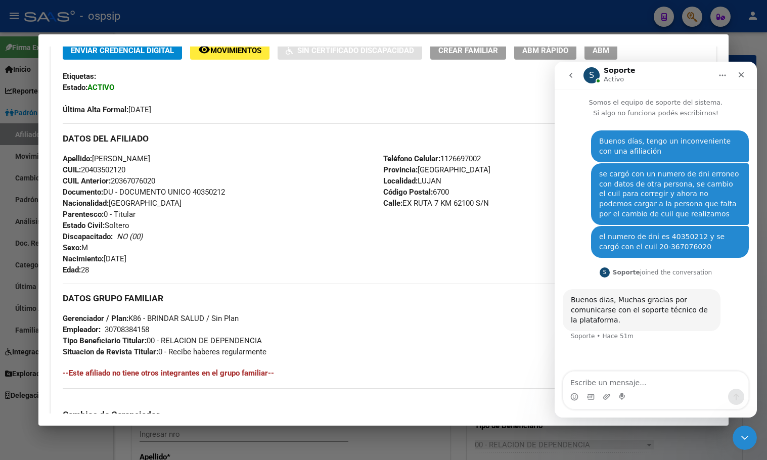
click at [150, 85] on div "Enviar Credencial Digital remove_red_eye Movimientos Sin Certificado Discapacid…" at bounding box center [384, 78] width 642 height 74
click at [379, 236] on div "Apellido: [PERSON_NAME] CUIL: 20403502120 CUIL Anterior: 20367076020 Documento:…" at bounding box center [223, 214] width 321 height 122
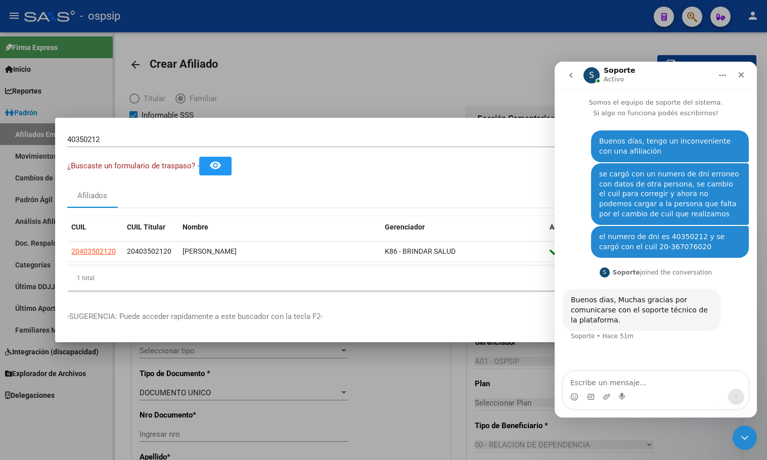
click at [288, 192] on div "Afiliados" at bounding box center [383, 196] width 633 height 24
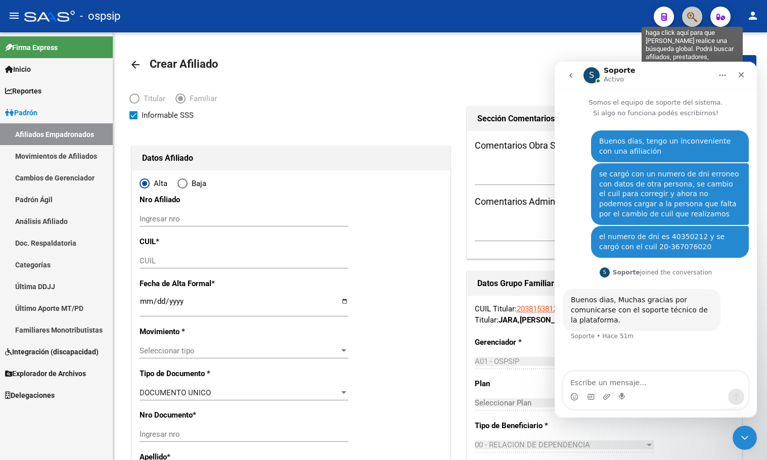
click at [694, 17] on icon "button" at bounding box center [693, 17] width 10 height 12
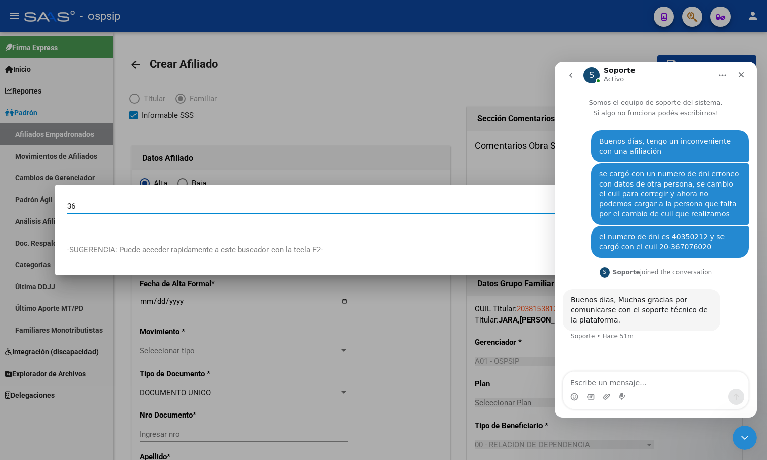
type input "3"
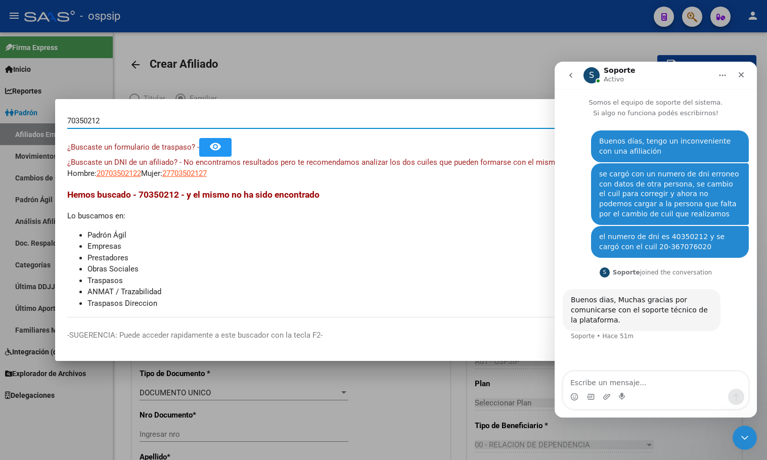
drag, startPoint x: 103, startPoint y: 124, endPoint x: 30, endPoint y: 119, distance: 73.6
click at [30, 119] on div "70350212 Buscar (apellido, dni, cuil, nro traspaso, cuit, obra social) search ¿…" at bounding box center [383, 230] width 767 height 460
type input "40350212"
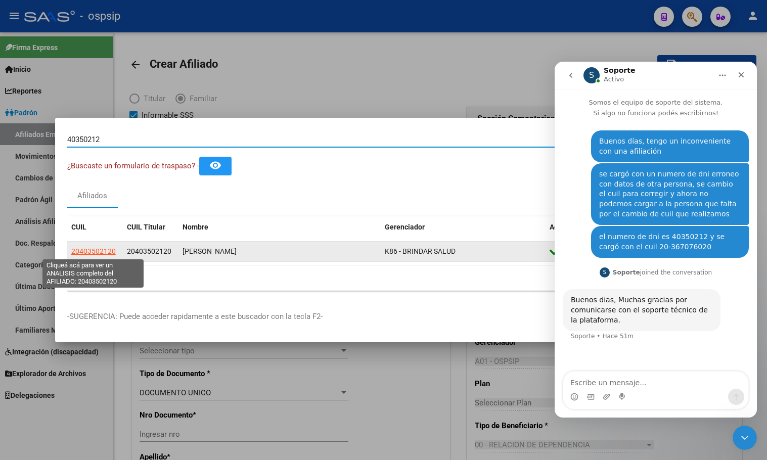
click at [87, 250] on span "20403502120" at bounding box center [93, 251] width 45 height 8
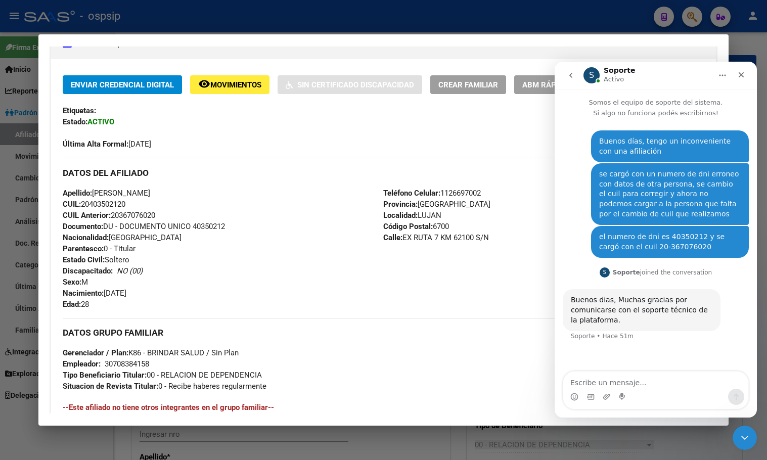
scroll to position [202, 0]
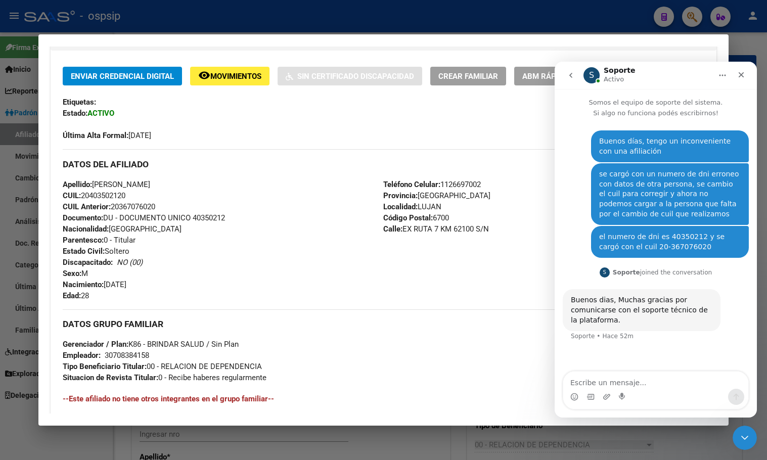
click at [270, 230] on div "Apellido: [PERSON_NAME] CUIL: 20403502120 CUIL Anterior: 20367076020 Documento:…" at bounding box center [223, 240] width 321 height 122
click at [165, 274] on div "Apellido: [PERSON_NAME] CUIL: 20403502120 CUIL Anterior: 20367076020 Documento:…" at bounding box center [223, 240] width 321 height 122
drag, startPoint x: 167, startPoint y: 281, endPoint x: 158, endPoint y: 275, distance: 10.7
click at [165, 279] on div "Apellido: [PERSON_NAME] CUIL: 20403502120 CUIL Anterior: 20367076020 Documento:…" at bounding box center [223, 240] width 321 height 122
click at [291, 284] on div "Apellido: [PERSON_NAME] CUIL: 20403502120 CUIL Anterior: 20367076020 Documento:…" at bounding box center [223, 240] width 321 height 122
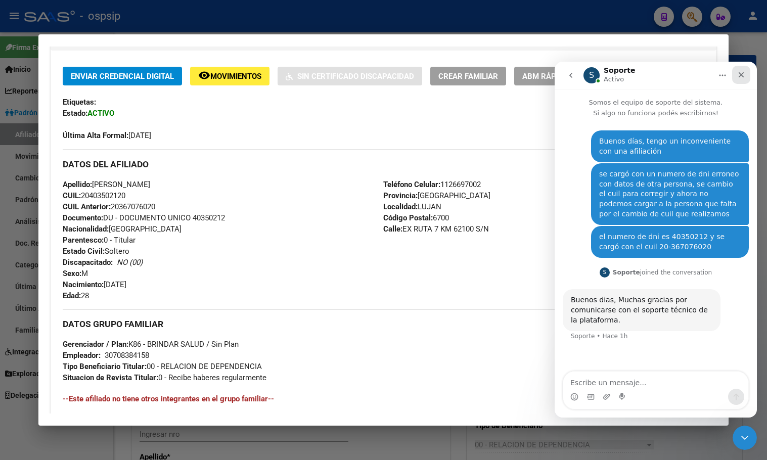
click at [743, 76] on icon "Cerrar" at bounding box center [742, 75] width 6 height 6
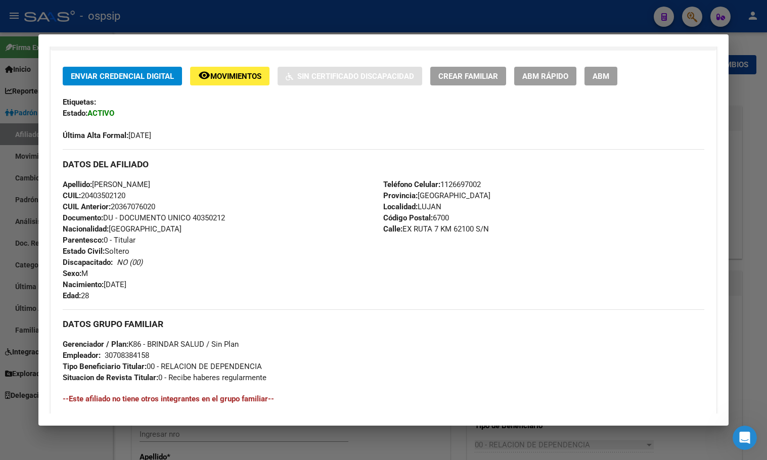
scroll to position [0, 0]
click at [142, 115] on div "Enviar Credencial Digital remove_red_eye Movimientos Sin Certificado Discapacid…" at bounding box center [384, 104] width 642 height 74
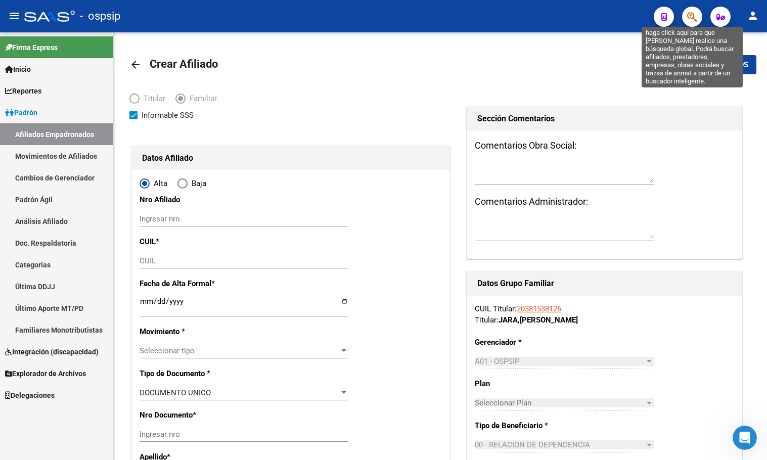
click at [696, 8] on span "button" at bounding box center [693, 17] width 10 height 21
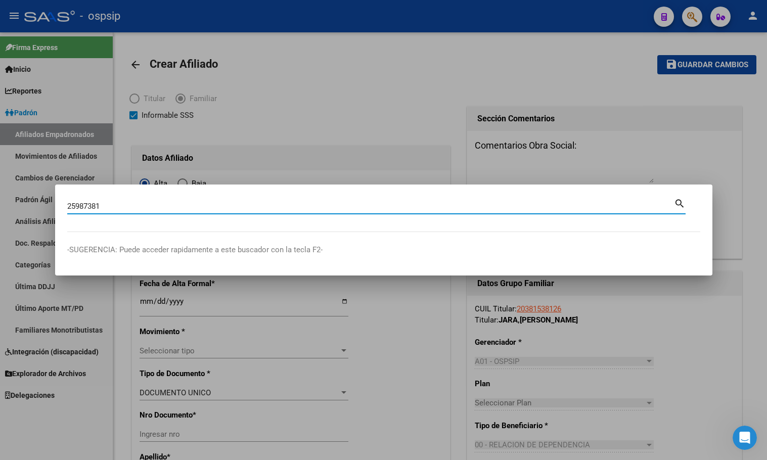
type input "25987381"
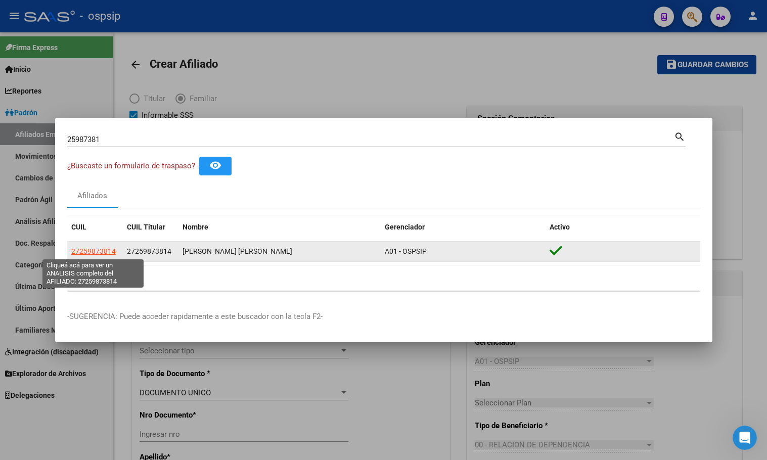
click at [91, 248] on span "27259873814" at bounding box center [93, 251] width 45 height 8
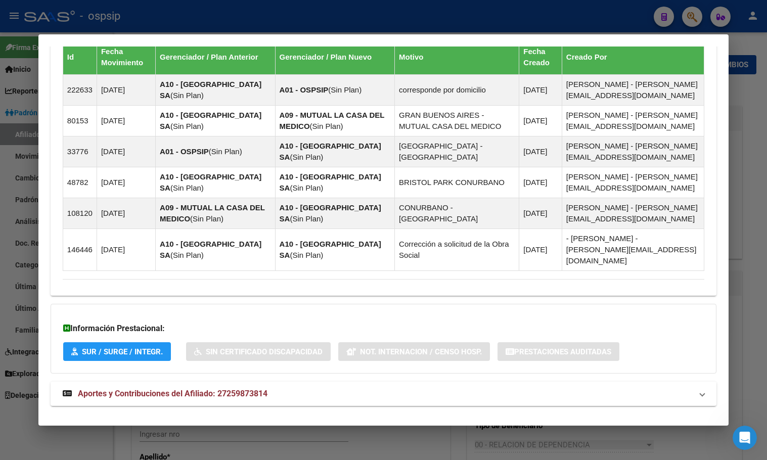
scroll to position [675, 0]
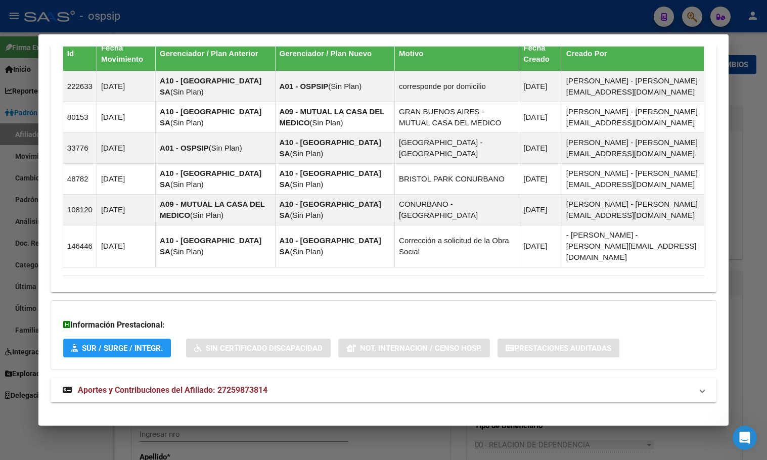
click at [216, 386] on span "Aportes y Contribuciones del Afiliado: 27259873814" at bounding box center [173, 391] width 190 height 10
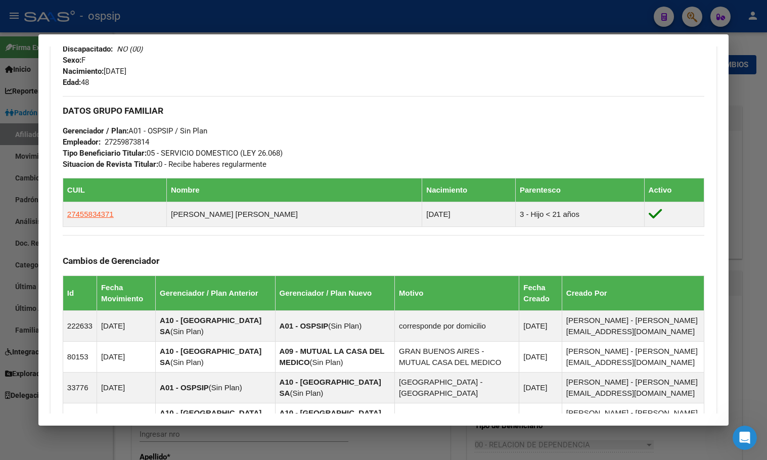
scroll to position [421, 0]
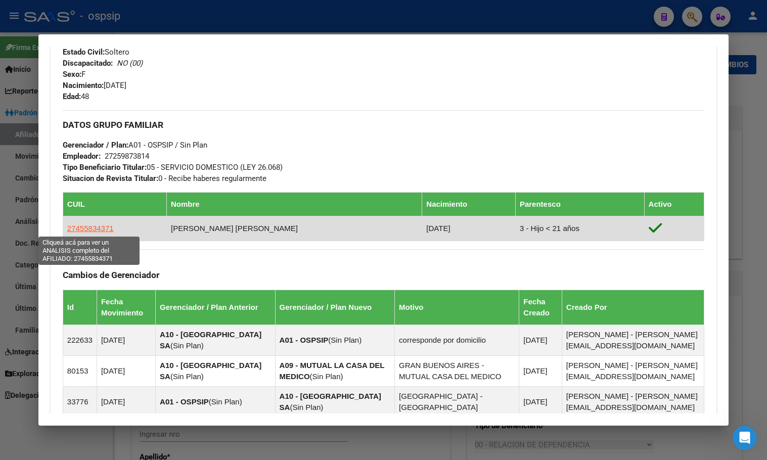
click at [88, 226] on span "27455834371" at bounding box center [90, 228] width 47 height 9
type textarea "27455834371"
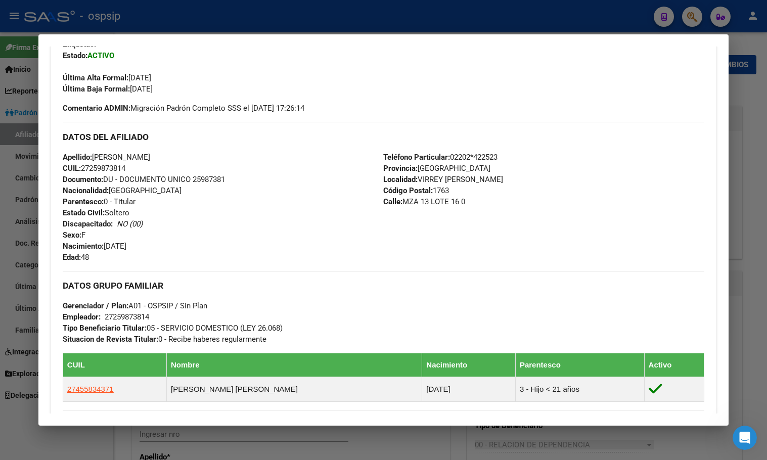
scroll to position [67, 0]
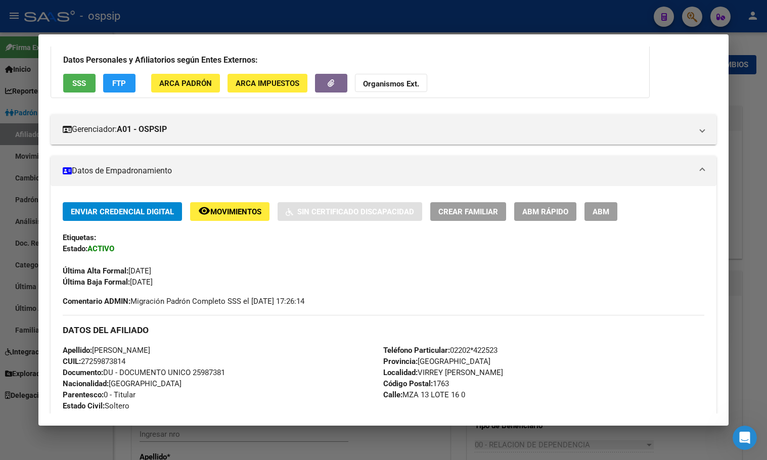
drag, startPoint x: 461, startPoint y: 60, endPoint x: 469, endPoint y: 88, distance: 28.8
click at [461, 60] on h3 "Datos Personales y Afiliatorios según Entes Externos:" at bounding box center [350, 60] width 574 height 12
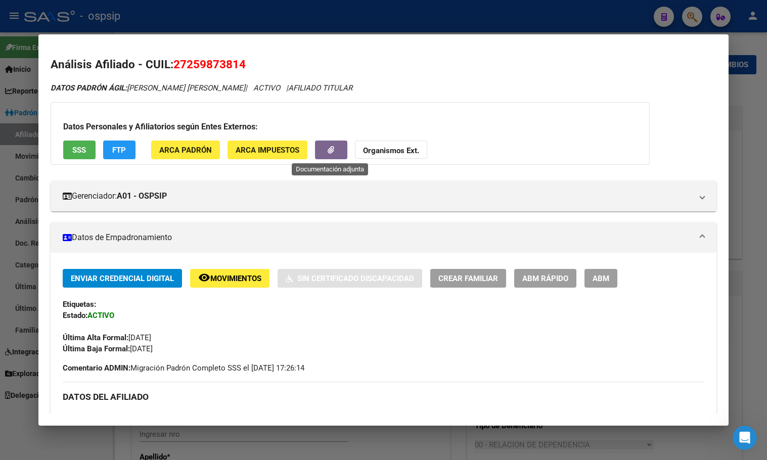
click at [322, 157] on button "button" at bounding box center [331, 150] width 32 height 19
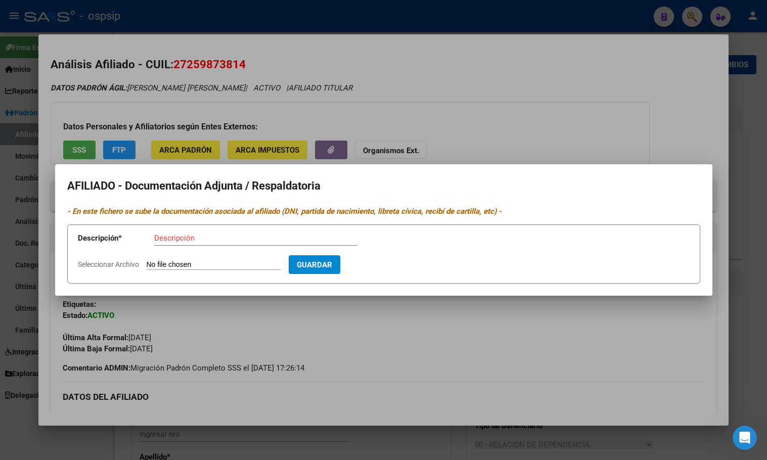
click at [156, 266] on input "Seleccionar Archivo" at bounding box center [214, 266] width 134 height 10
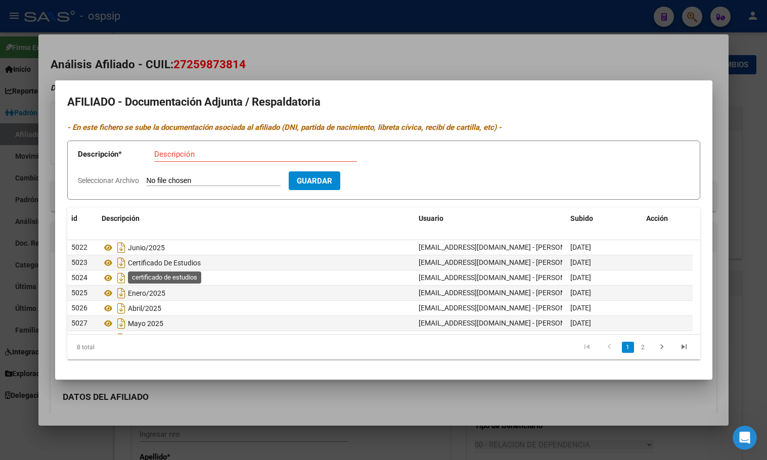
type input "C:\fakepath\CamScanner [DATE] 16.17 (1).pdf"
click at [176, 154] on input "Descripción" at bounding box center [255, 154] width 203 height 9
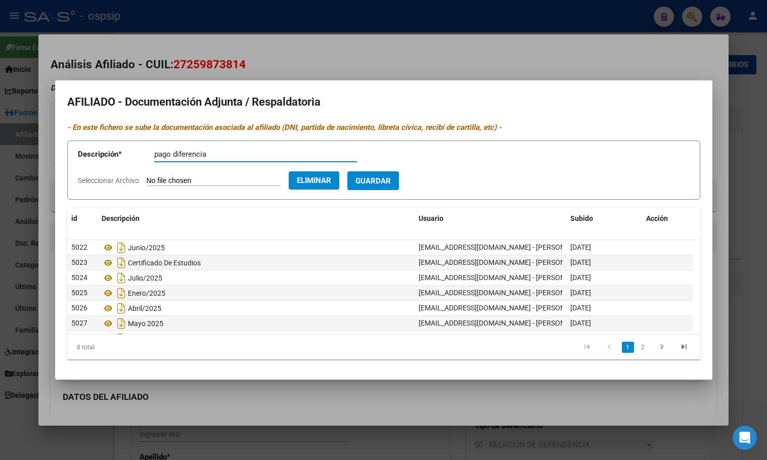
type input "pago diferencia"
click at [391, 178] on span "Guardar" at bounding box center [373, 181] width 35 height 9
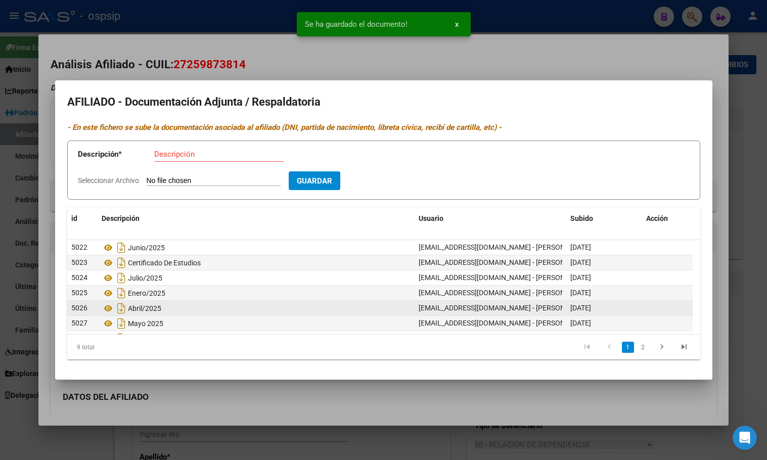
scroll to position [46, 0]
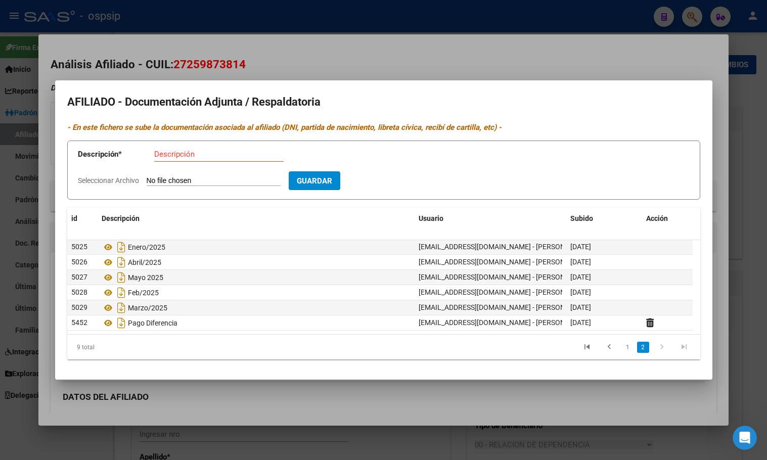
click at [182, 180] on input "Seleccionar Archivo" at bounding box center [214, 182] width 134 height 10
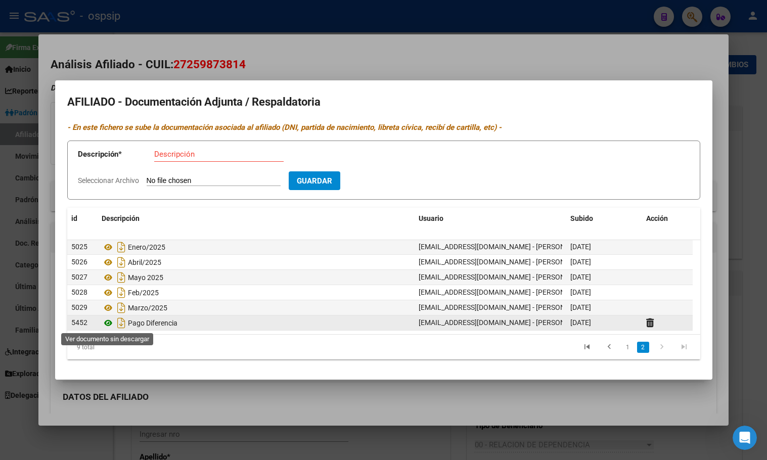
click at [108, 322] on icon at bounding box center [108, 323] width 13 height 12
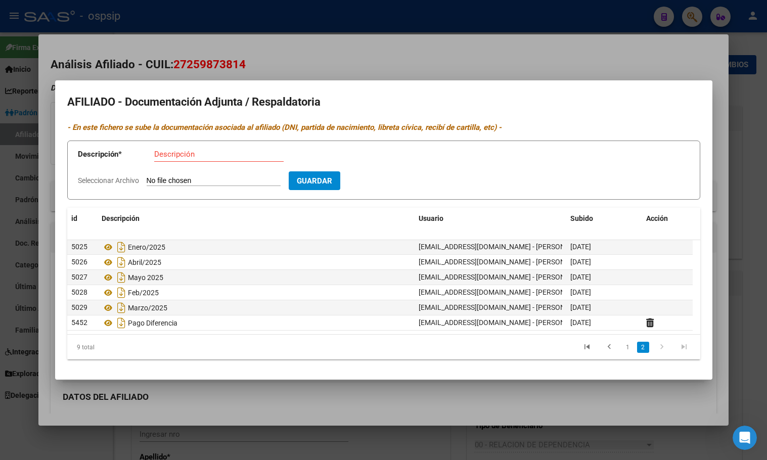
click at [177, 177] on input "Seleccionar Archivo" at bounding box center [214, 182] width 134 height 10
type input "C:\fakepath\CamScanner [DATE] 13.24.pdf"
click at [180, 156] on input "Descripción" at bounding box center [219, 154] width 130 height 9
type input "pago adherente"
click at [391, 179] on span "Guardar" at bounding box center [373, 181] width 35 height 9
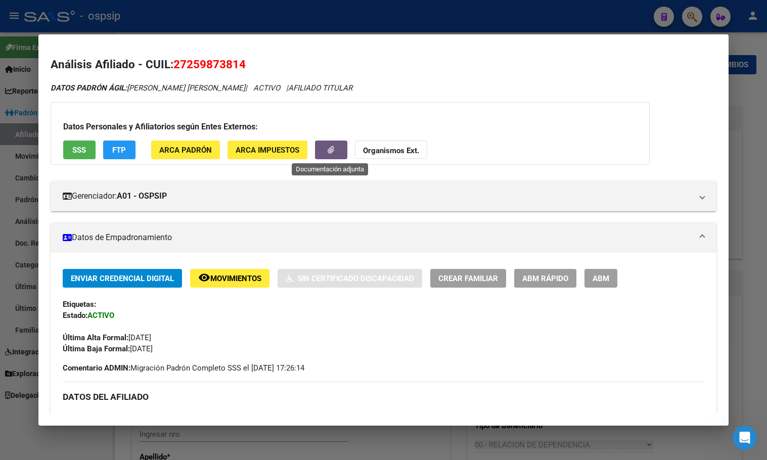
click at [286, 327] on div "Última Alta Formal: [DATE]" at bounding box center [384, 332] width 642 height 22
click at [213, 297] on div "Enviar Credencial Digital remove_red_eye Movimientos Sin Certificado Discapacid…" at bounding box center [384, 311] width 642 height 85
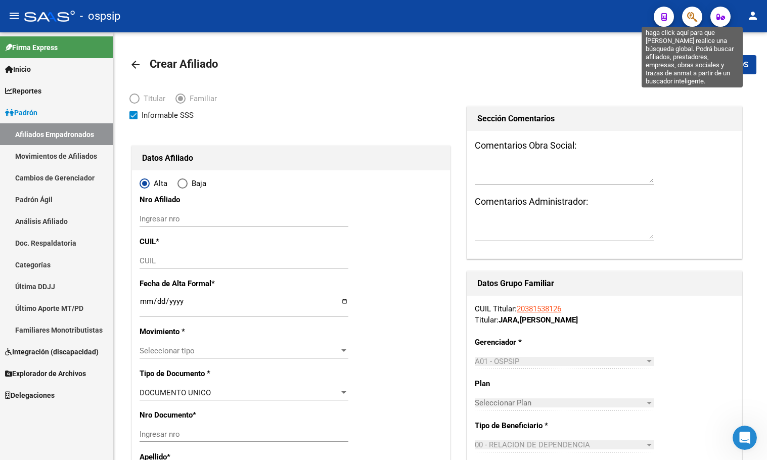
click at [690, 14] on icon "button" at bounding box center [693, 17] width 10 height 12
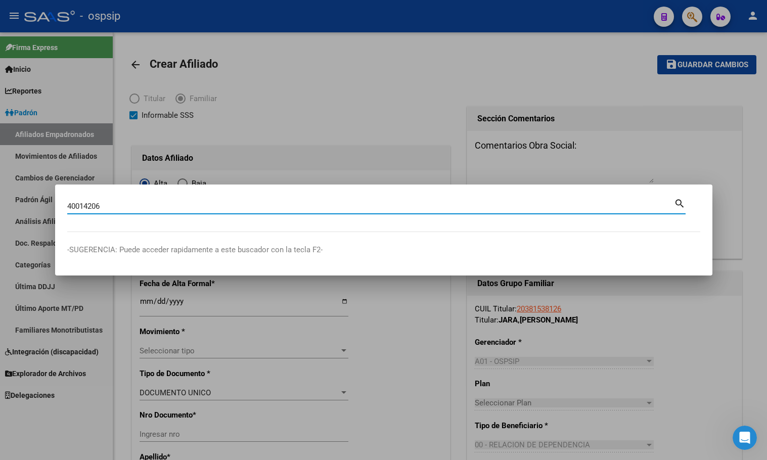
type input "40014206"
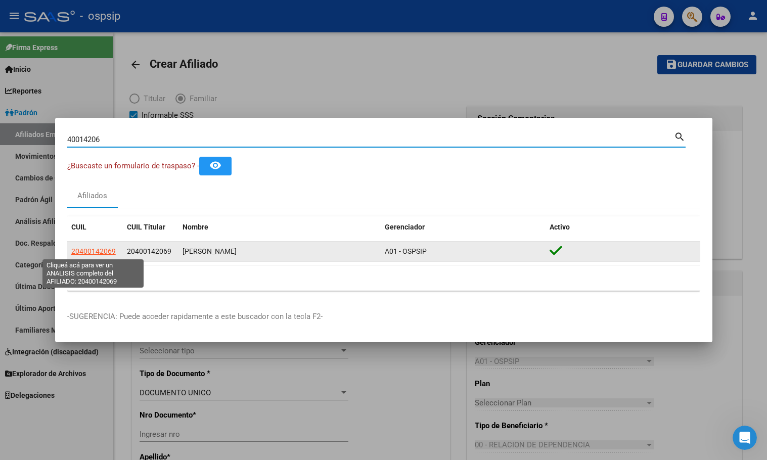
click at [85, 248] on span "20400142069" at bounding box center [93, 251] width 45 height 8
type textarea "20400142069"
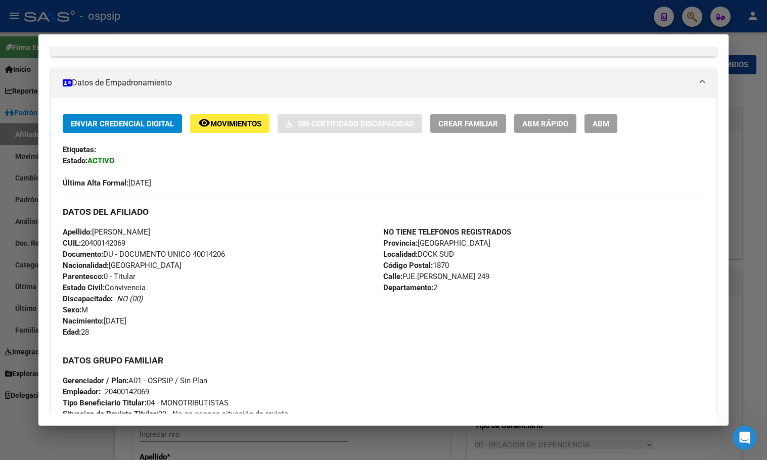
scroll to position [0, 0]
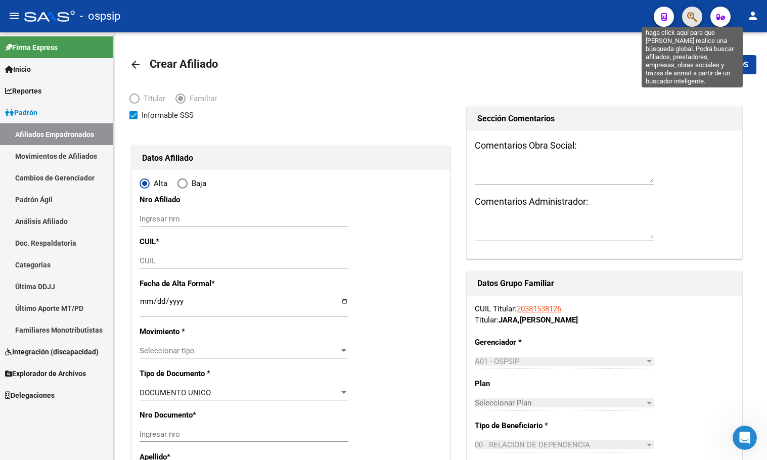
click at [690, 13] on icon "button" at bounding box center [693, 17] width 10 height 12
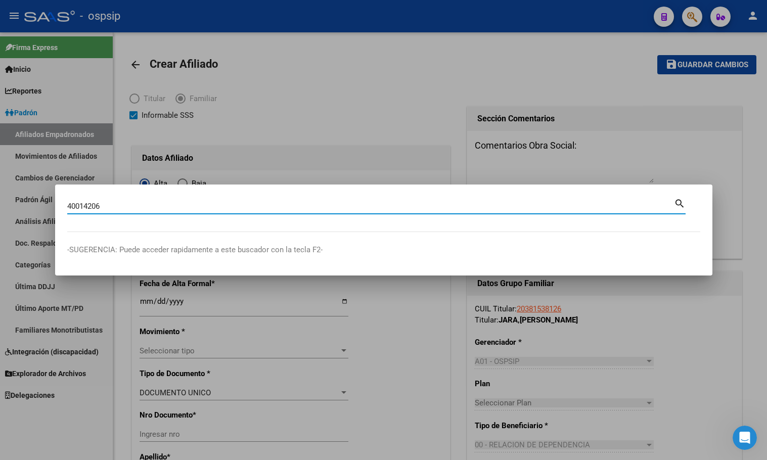
type input "40014206"
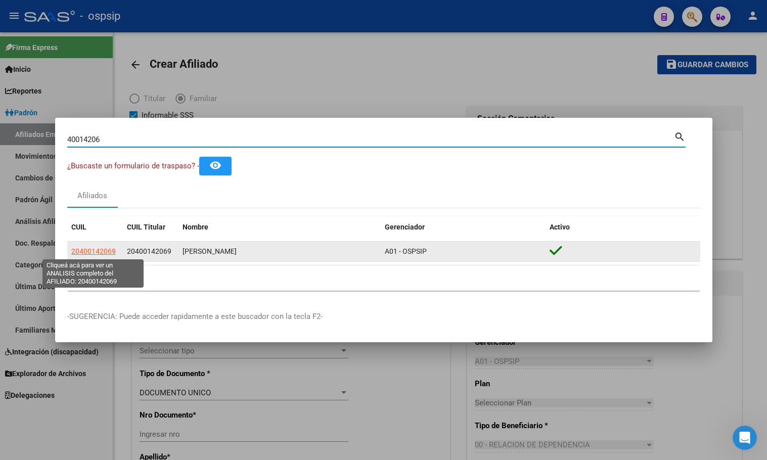
click at [95, 248] on span "20400142069" at bounding box center [93, 251] width 45 height 8
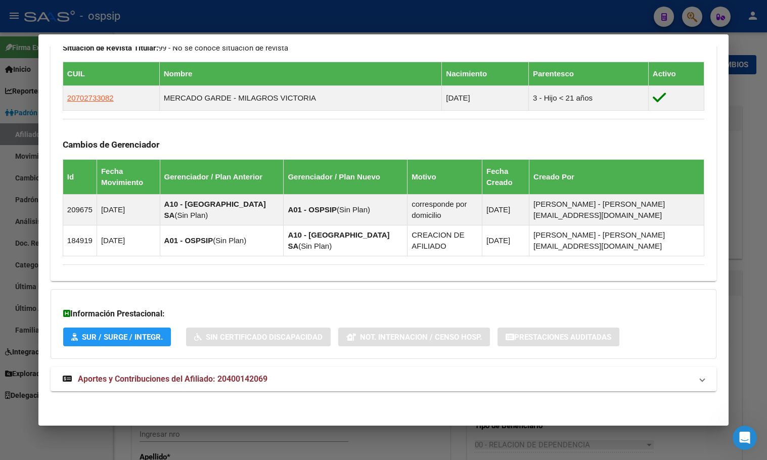
scroll to position [167, 0]
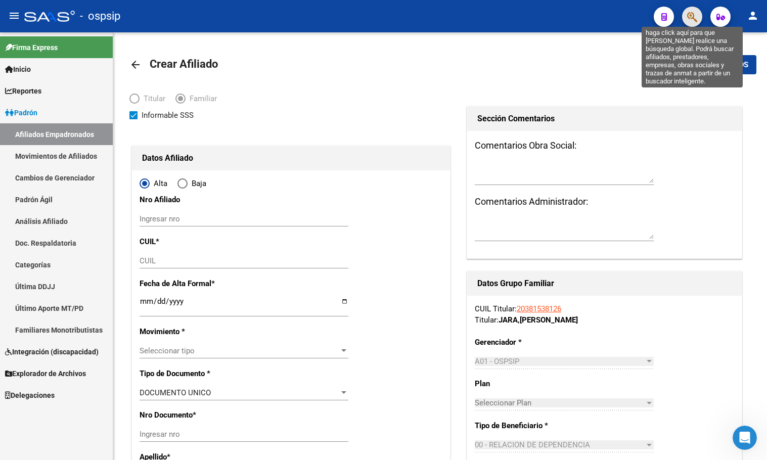
click at [690, 15] on icon "button" at bounding box center [693, 17] width 10 height 12
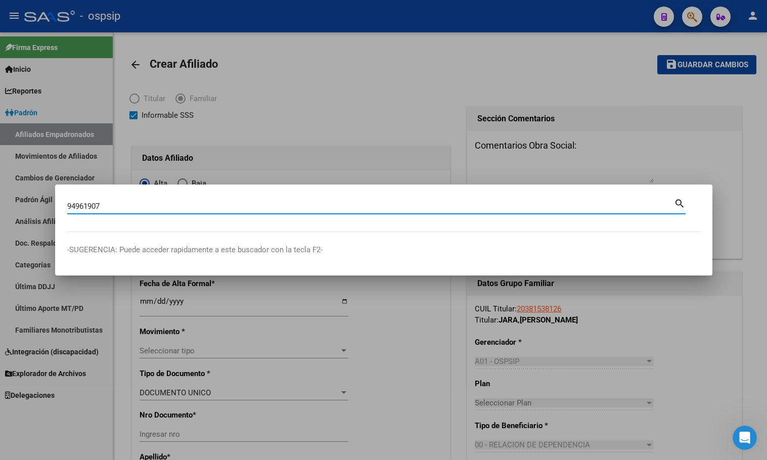
type input "94961907"
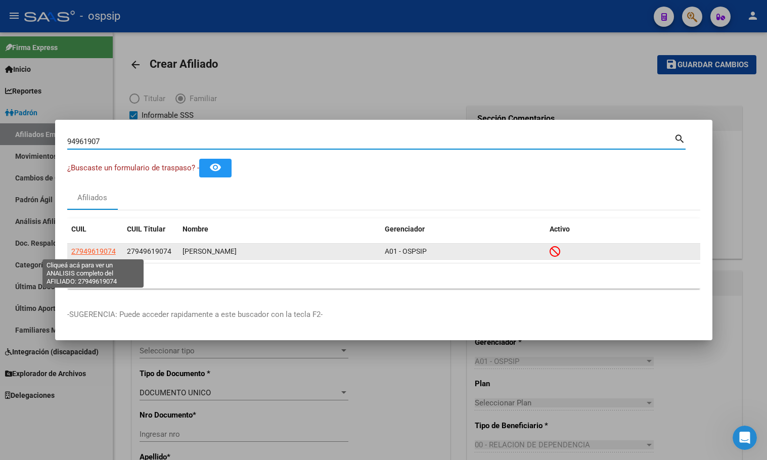
click at [89, 248] on span "27949619074" at bounding box center [93, 251] width 45 height 8
type textarea "27949619074"
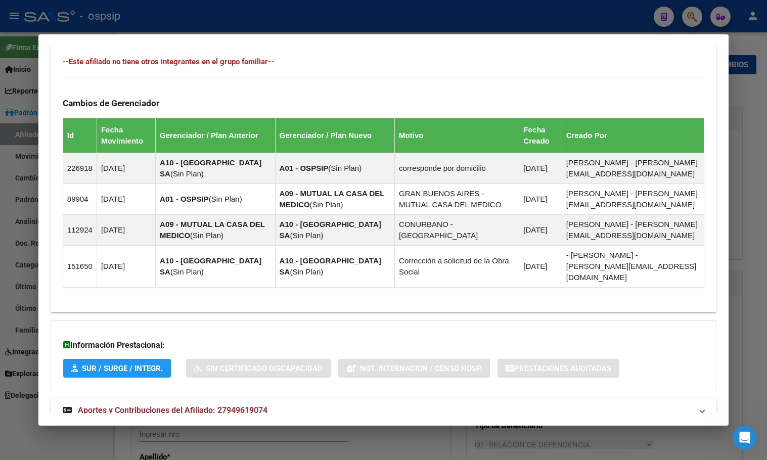
scroll to position [571, 0]
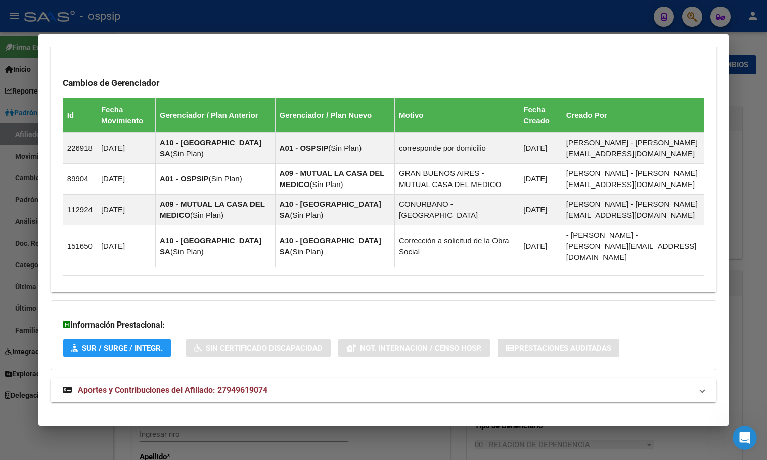
click at [217, 386] on span "Aportes y Contribuciones del Afiliado: 27949619074" at bounding box center [173, 391] width 190 height 10
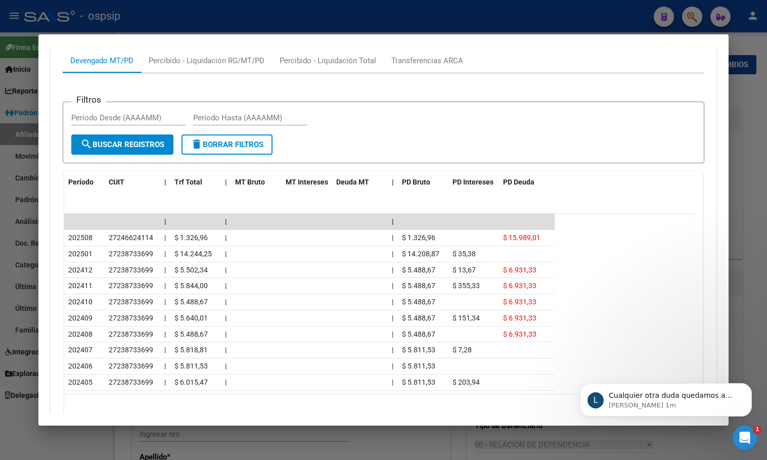
scroll to position [130, 0]
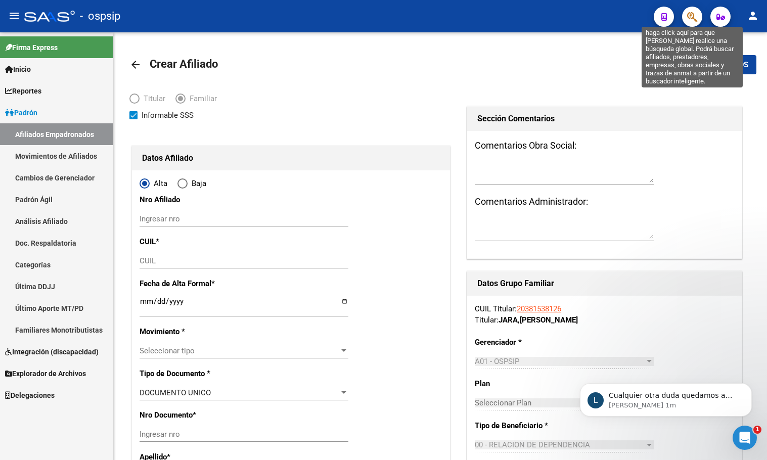
click at [689, 19] on icon "button" at bounding box center [693, 17] width 10 height 12
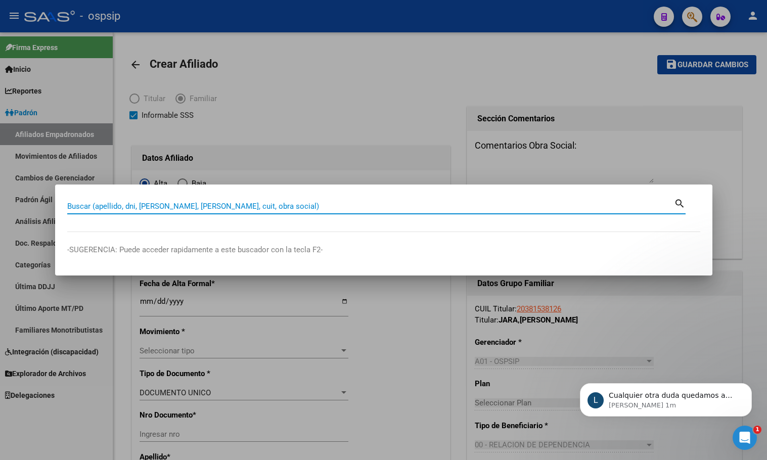
paste input "27949619074"
type input "27949619074"
drag, startPoint x: 118, startPoint y: 208, endPoint x: 44, endPoint y: 251, distance: 85.5
click at [3, 209] on div "27949619074 Buscar (apellido, dni, cuil, [PERSON_NAME], cuit, obra social) sear…" at bounding box center [383, 230] width 767 height 460
click at [429, 362] on div at bounding box center [383, 230] width 767 height 460
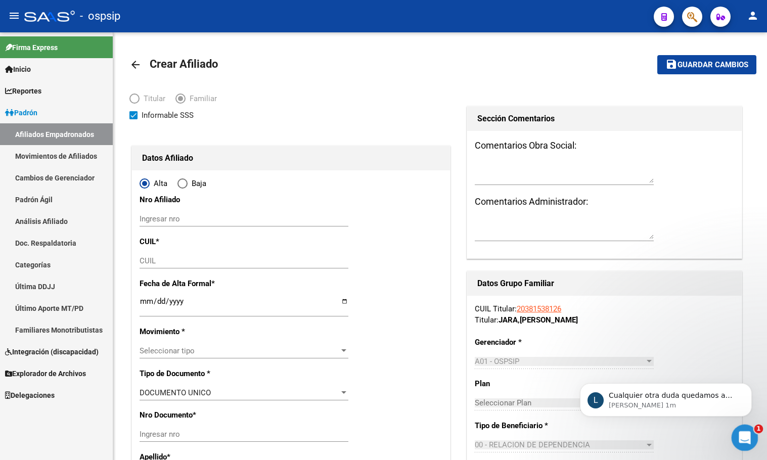
click at [747, 434] on icon "Abrir Intercom Messenger" at bounding box center [744, 437] width 17 height 17
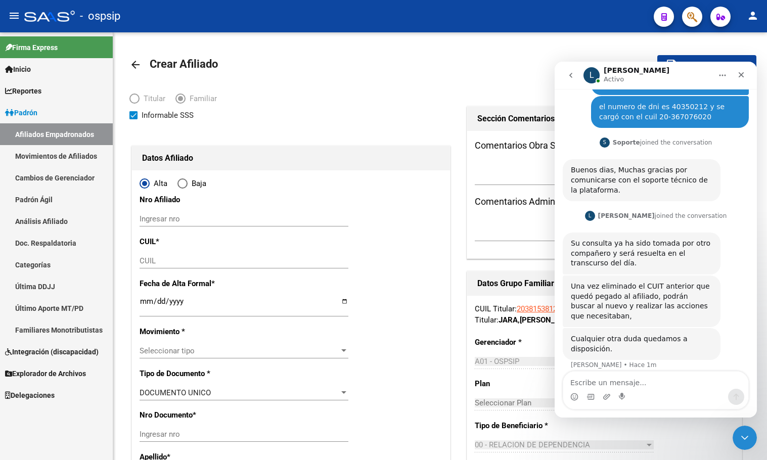
click at [627, 381] on textarea "Escribe un mensaje..." at bounding box center [656, 380] width 185 height 17
type textarea "muchas gracias"
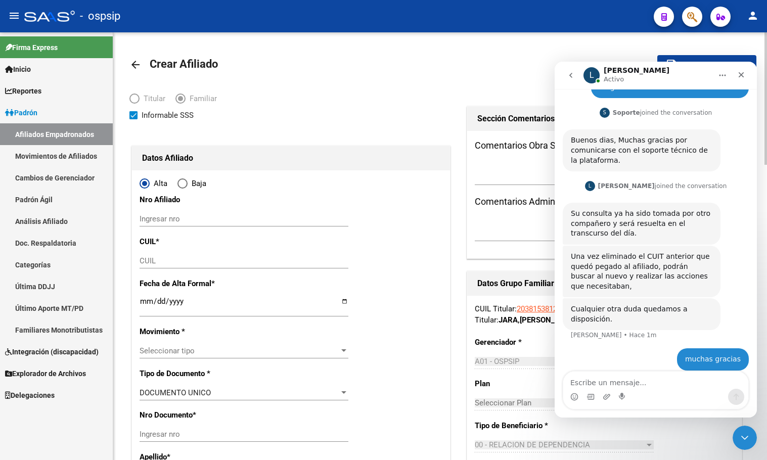
click at [742, 76] on icon "Cerrar" at bounding box center [742, 75] width 8 height 8
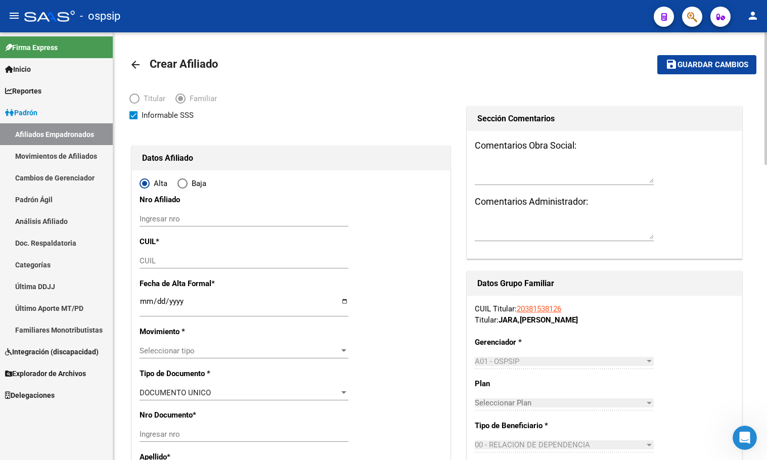
click at [246, 60] on mat-toolbar-row "arrow_back Crear Afiliado" at bounding box center [372, 65] width 485 height 32
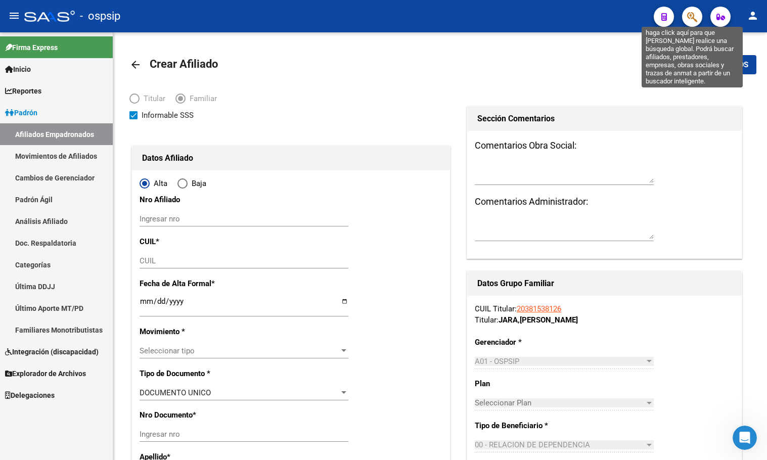
click at [697, 17] on icon "button" at bounding box center [693, 17] width 10 height 12
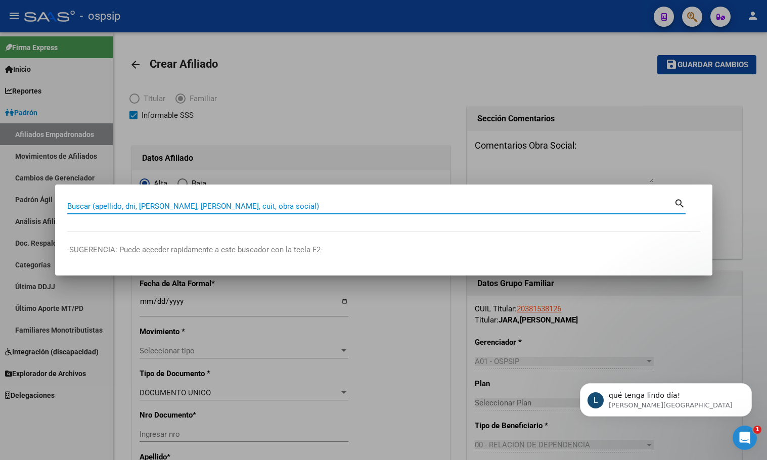
scroll to position [190, 0]
paste input "28.718.199"
click at [93, 204] on input "28.718.199" at bounding box center [370, 206] width 607 height 9
type input "28718199"
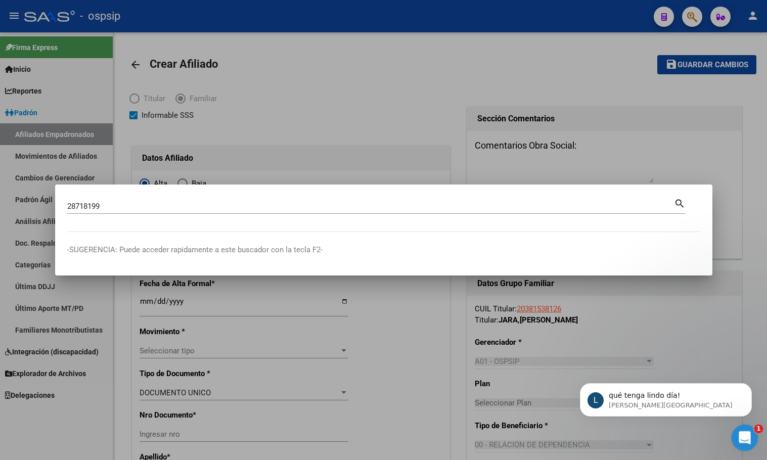
click at [742, 435] on icon "Abrir Intercom Messenger" at bounding box center [744, 437] width 17 height 17
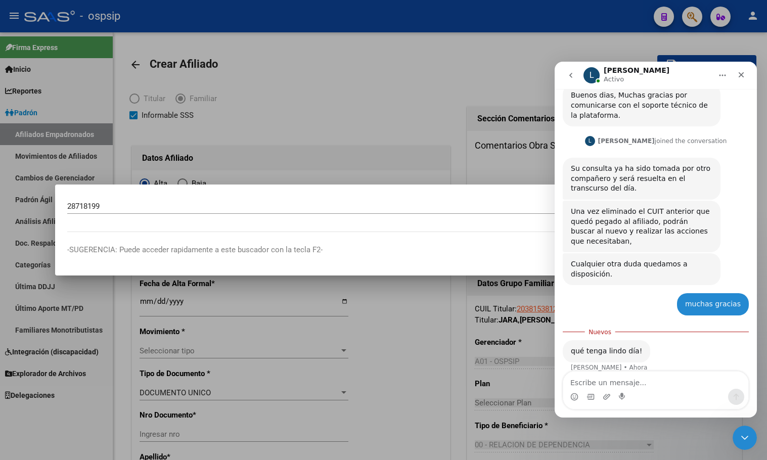
scroll to position [207, 0]
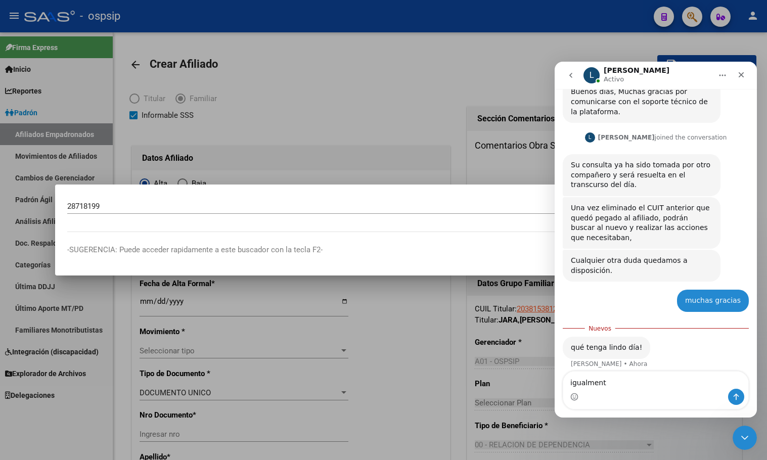
type textarea "igualmente"
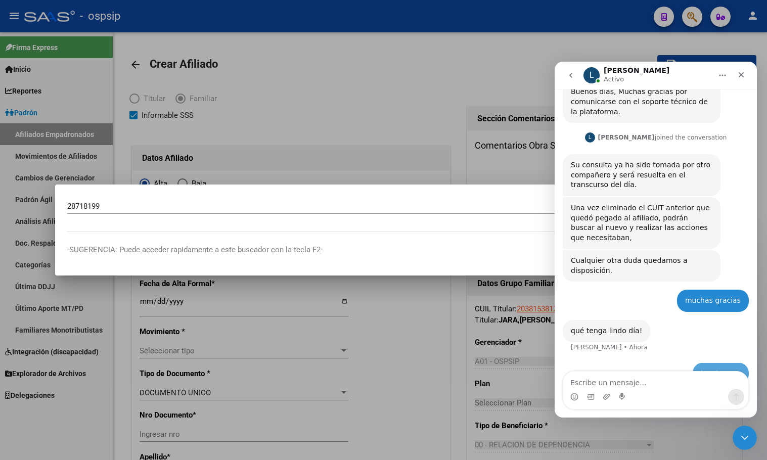
scroll to position [221, 0]
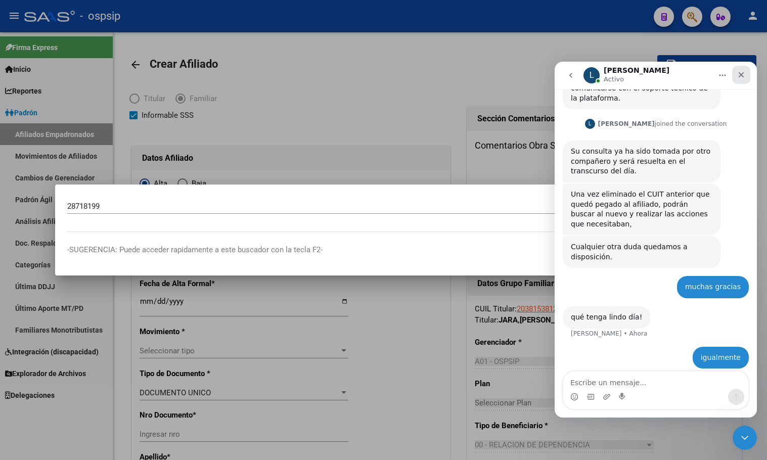
click at [742, 73] on icon "Cerrar" at bounding box center [742, 75] width 8 height 8
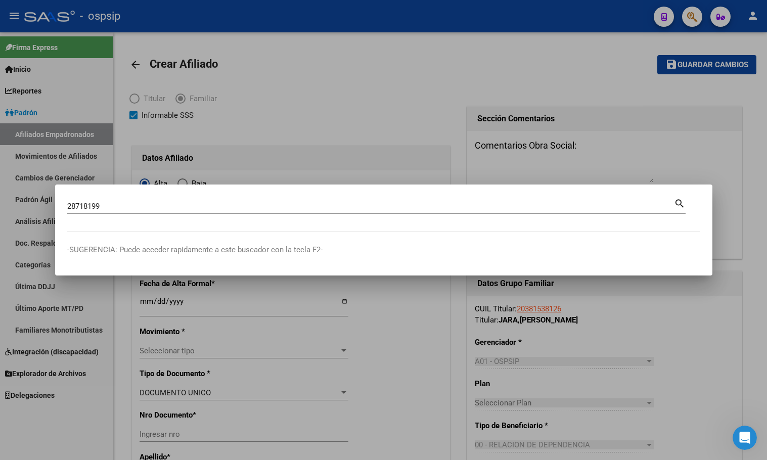
click at [108, 206] on input "28718199" at bounding box center [370, 206] width 607 height 9
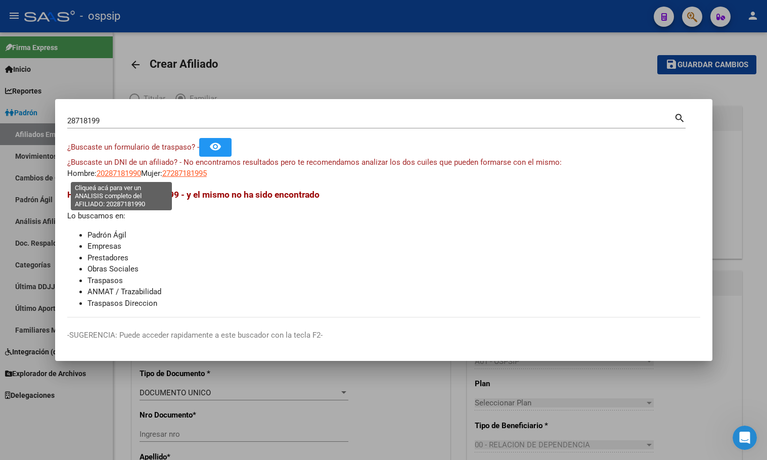
click at [117, 170] on span "20287181990" at bounding box center [119, 173] width 45 height 9
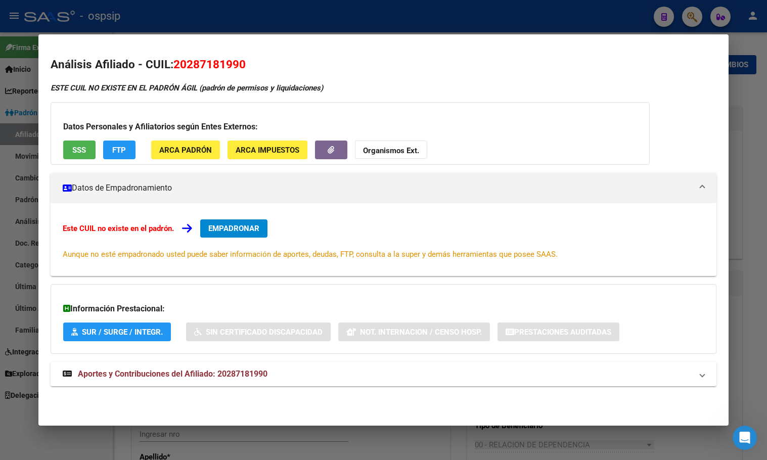
click at [227, 375] on span "Aportes y Contribuciones del Afiliado: 20287181990" at bounding box center [173, 374] width 190 height 10
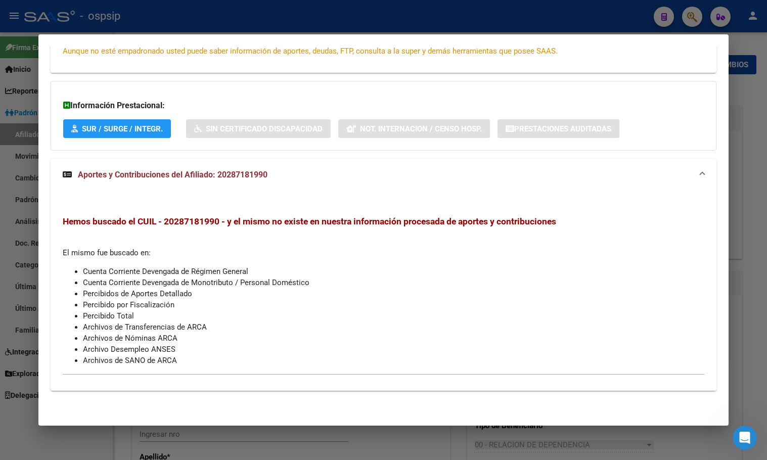
scroll to position [0, 0]
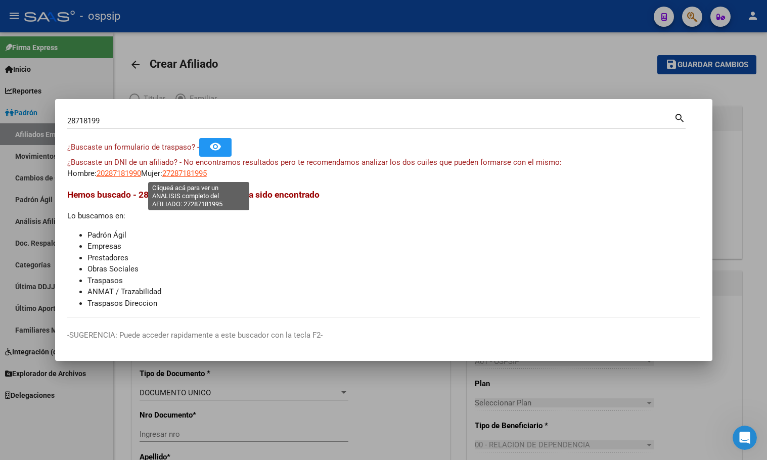
click at [182, 172] on span "27287181995" at bounding box center [184, 173] width 45 height 9
type textarea "27287181995"
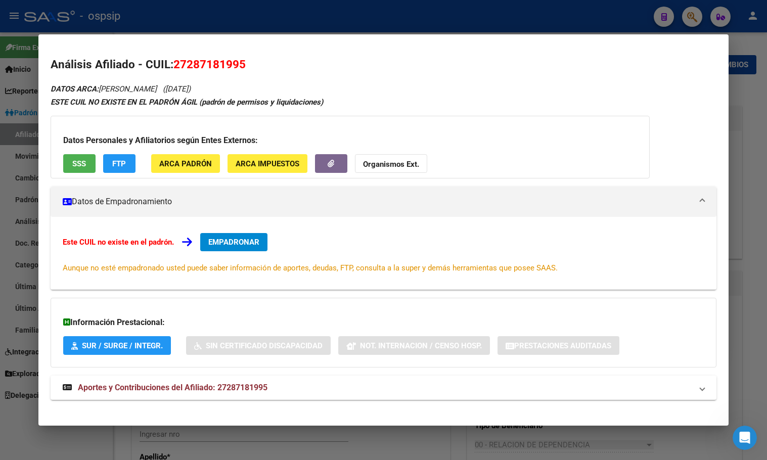
scroll to position [9, 0]
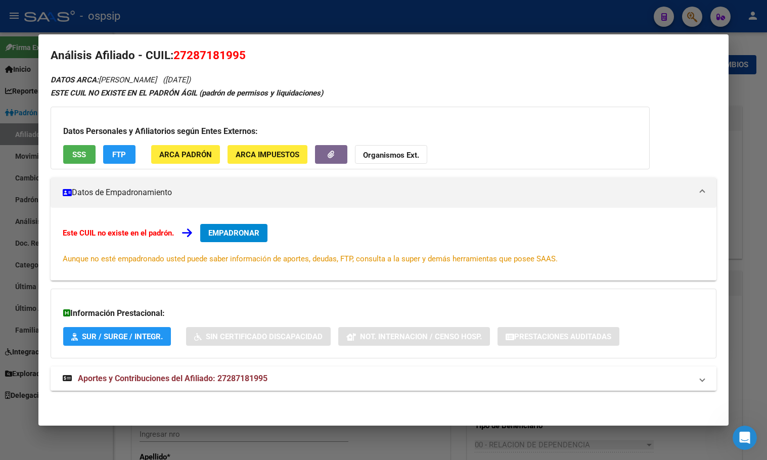
click at [242, 376] on span "Aportes y Contribuciones del Afiliado: 27287181995" at bounding box center [173, 379] width 190 height 10
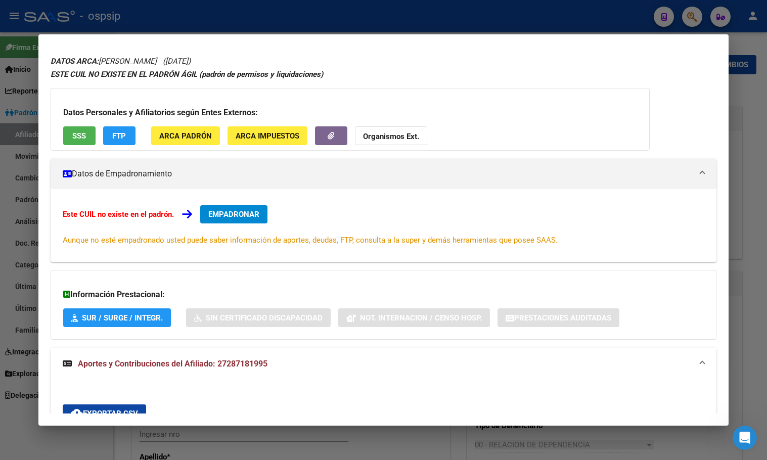
scroll to position [0, 0]
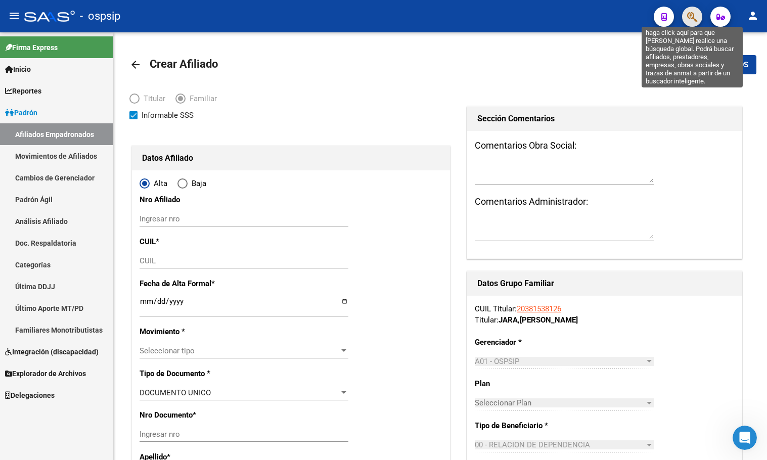
click at [694, 14] on icon "button" at bounding box center [693, 17] width 10 height 12
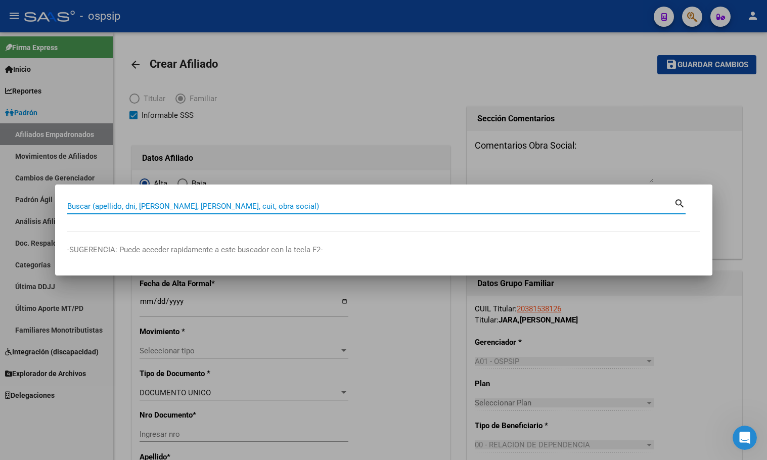
paste input "24790602"
type input "24790602"
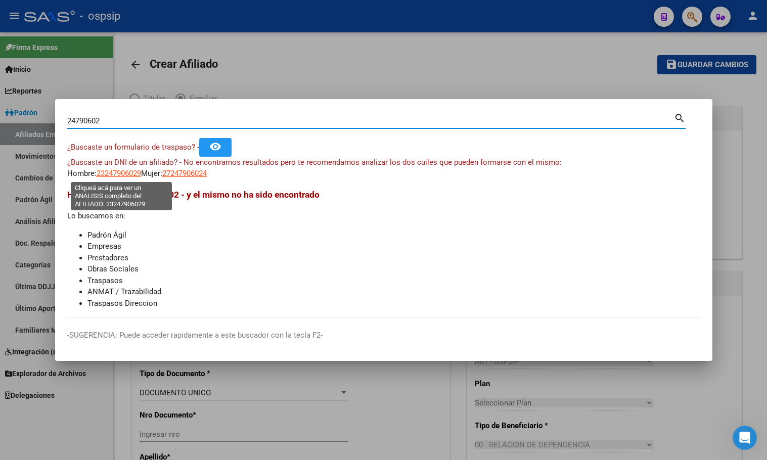
click at [112, 173] on span "23247906029" at bounding box center [119, 173] width 45 height 9
type textarea "23247906029"
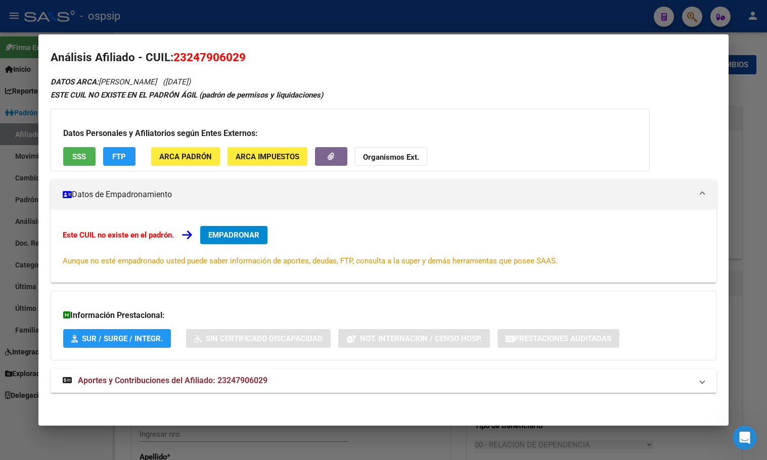
scroll to position [9, 0]
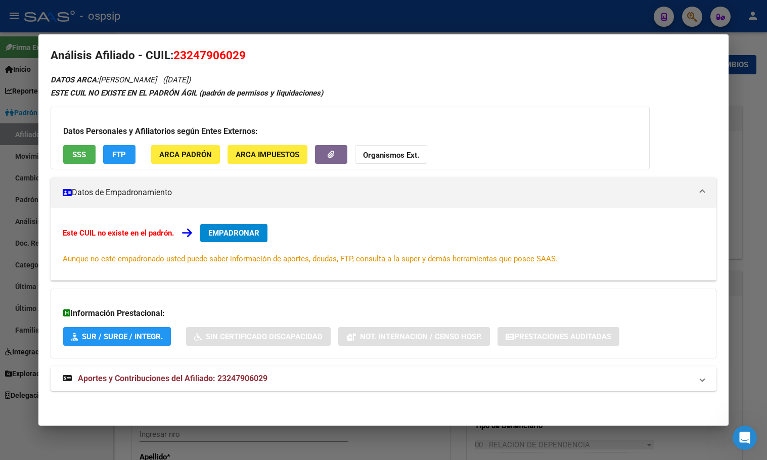
click at [247, 375] on span "Aportes y Contribuciones del Afiliado: 23247906029" at bounding box center [173, 379] width 190 height 10
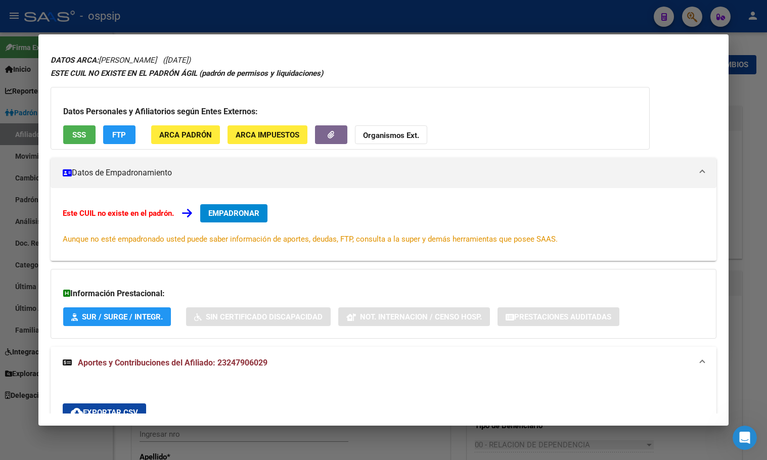
scroll to position [0, 0]
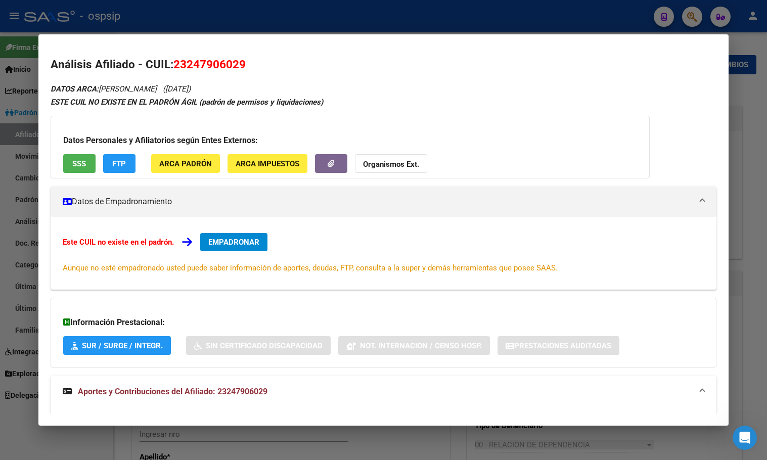
drag, startPoint x: 176, startPoint y: 64, endPoint x: 249, endPoint y: 66, distance: 73.4
click at [249, 66] on h2 "Análisis Afiliado - CUIL: 23247906029" at bounding box center [384, 64] width 666 height 17
copy span "23247906029"
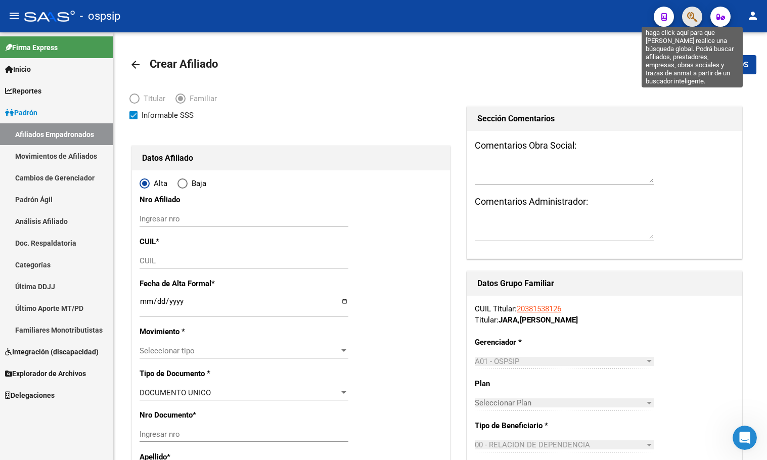
click at [691, 20] on icon "button" at bounding box center [693, 17] width 10 height 12
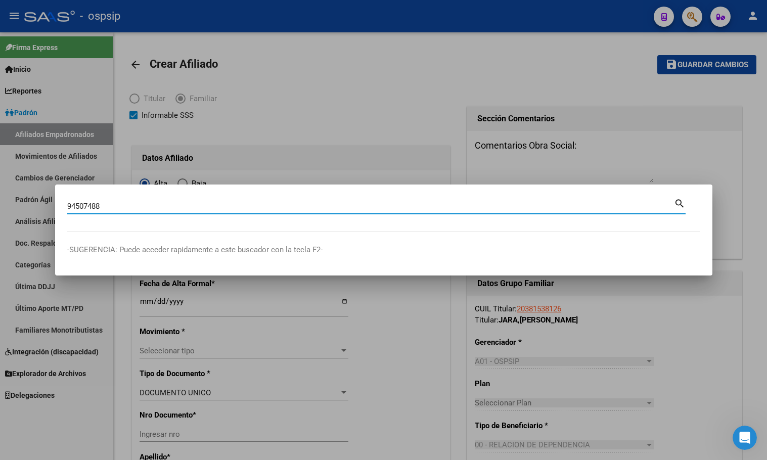
type input "94507488"
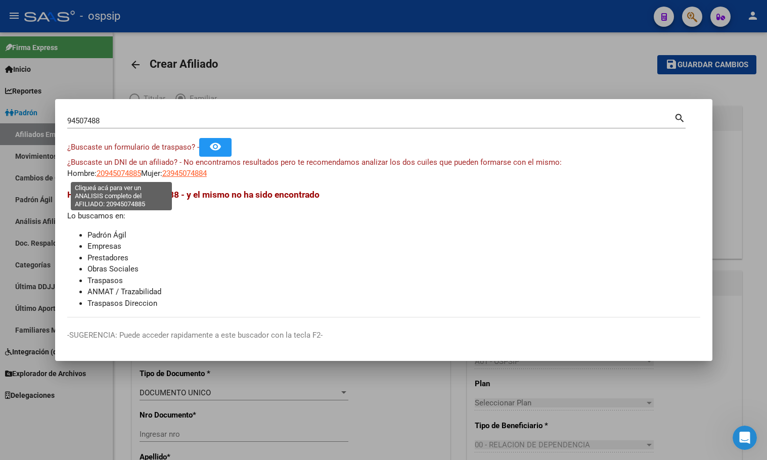
click at [117, 176] on span "20945074885" at bounding box center [119, 173] width 45 height 9
type textarea "20945074885"
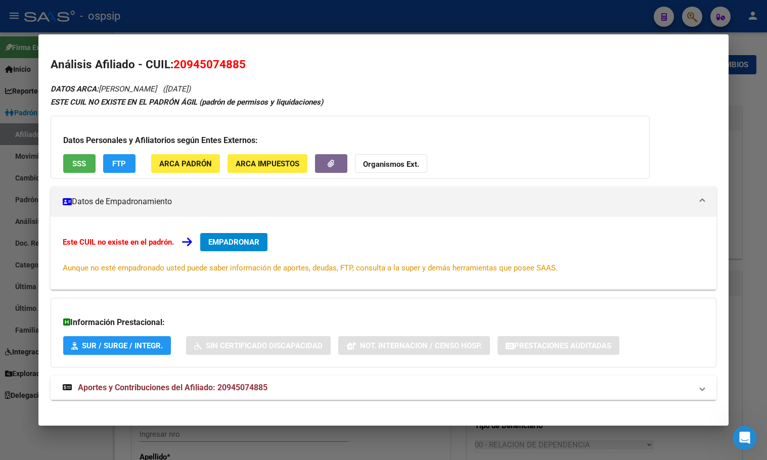
click at [220, 388] on span "Aportes y Contribuciones del Afiliado: 20945074885" at bounding box center [173, 388] width 190 height 10
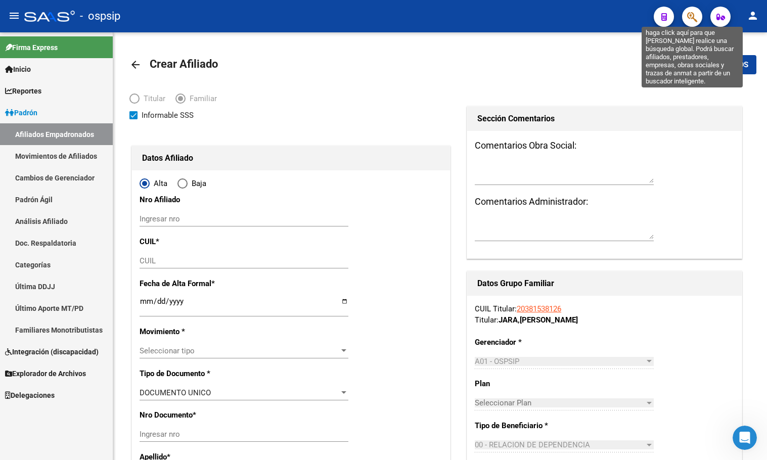
click at [695, 14] on icon "button" at bounding box center [693, 17] width 10 height 12
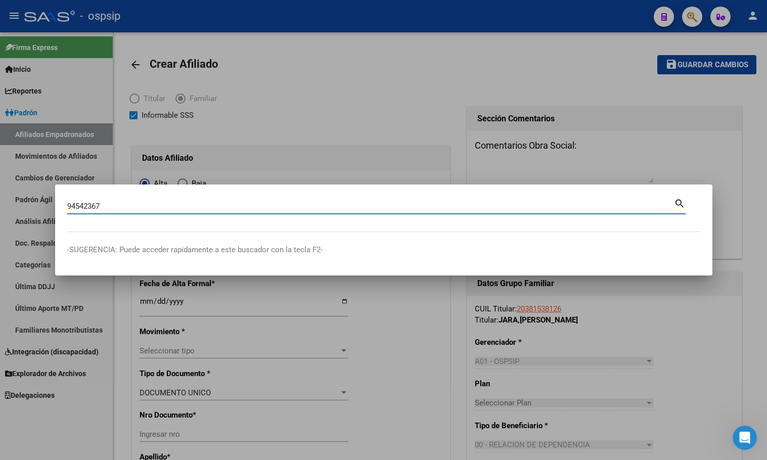
type input "94542367"
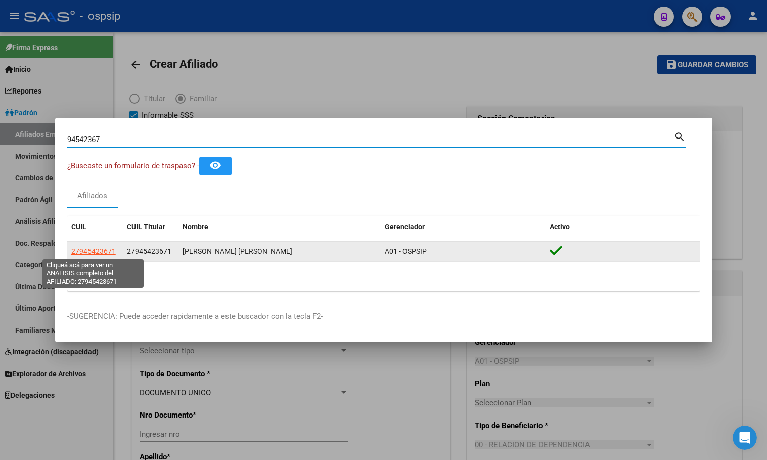
click at [81, 249] on span "27945423671" at bounding box center [93, 251] width 45 height 8
type textarea "27945423671"
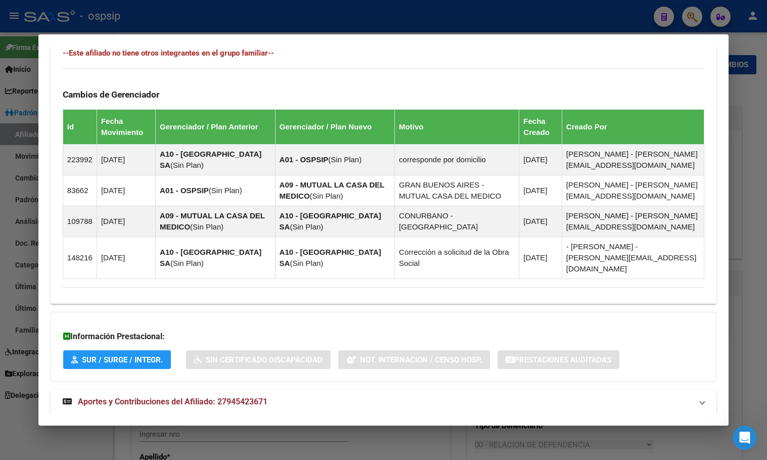
scroll to position [590, 0]
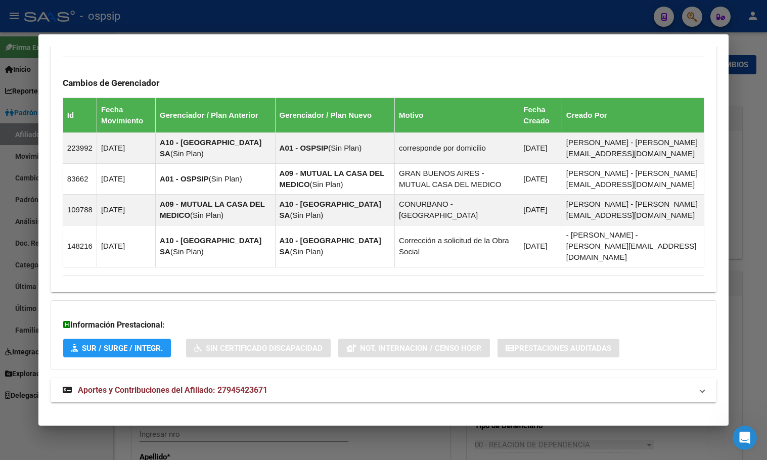
click at [244, 386] on span "Aportes y Contribuciones del Afiliado: 27945423671" at bounding box center [173, 391] width 190 height 10
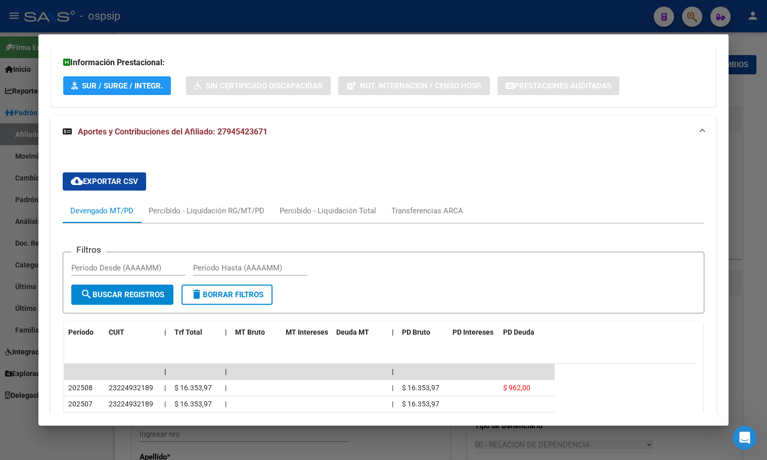
scroll to position [902, 0]
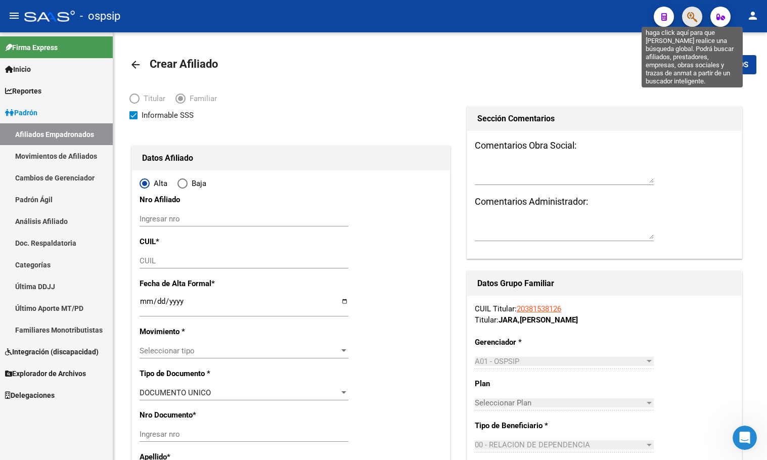
click at [689, 15] on icon "button" at bounding box center [693, 17] width 10 height 12
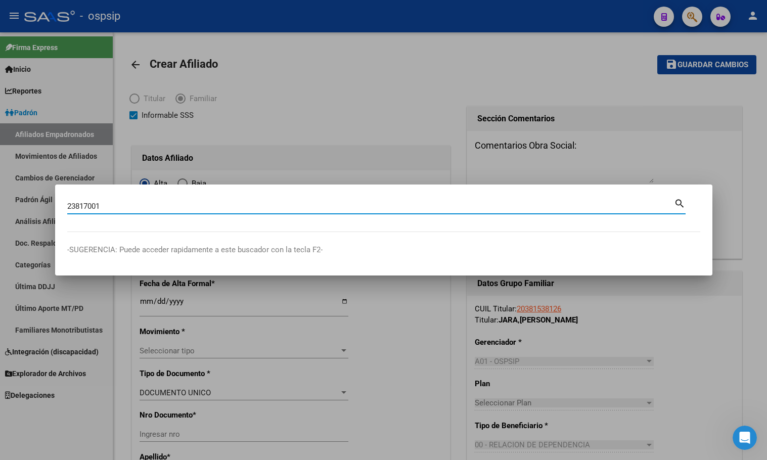
type input "23817001"
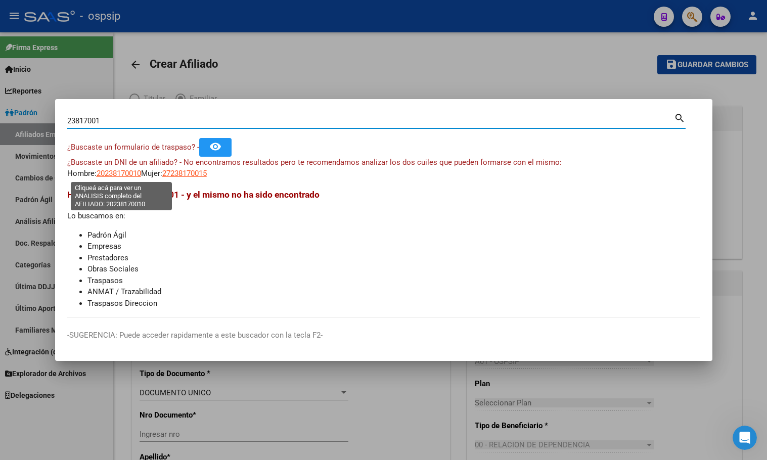
click at [113, 174] on span "20238170010" at bounding box center [119, 173] width 45 height 9
type textarea "20238170010"
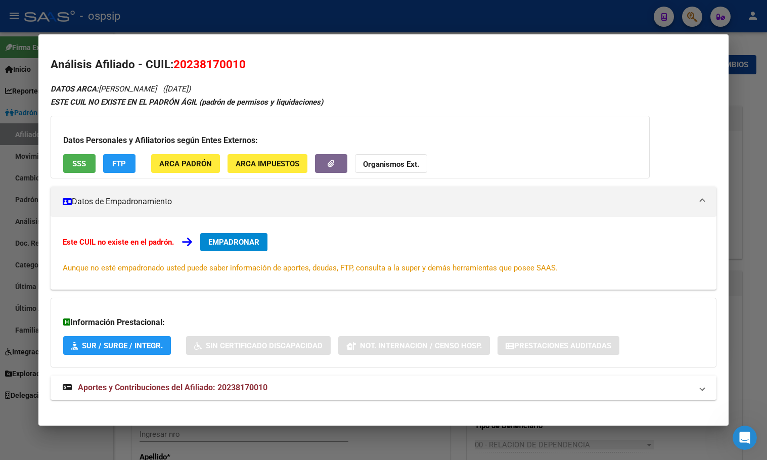
click at [221, 398] on mat-expansion-panel-header "Aportes y Contribuciones del Afiliado: 20238170010" at bounding box center [384, 388] width 666 height 24
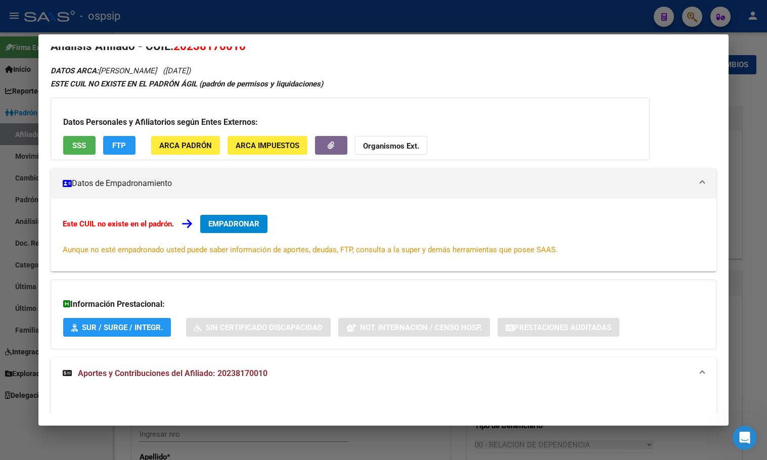
scroll to position [0, 0]
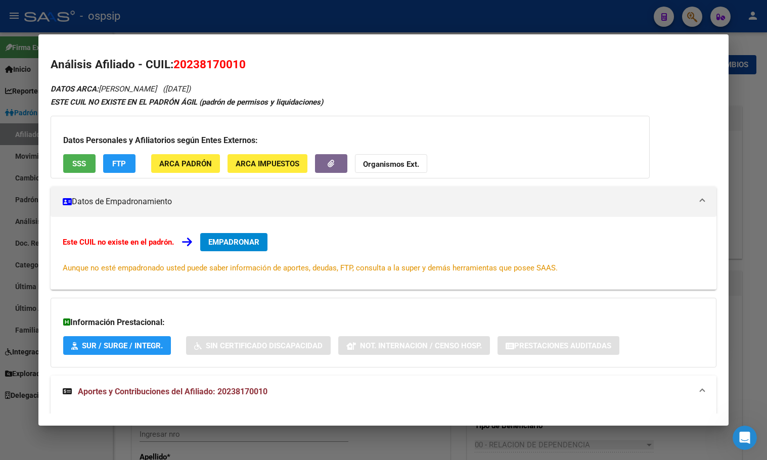
click at [242, 241] on span "EMPADRONAR" at bounding box center [233, 242] width 51 height 9
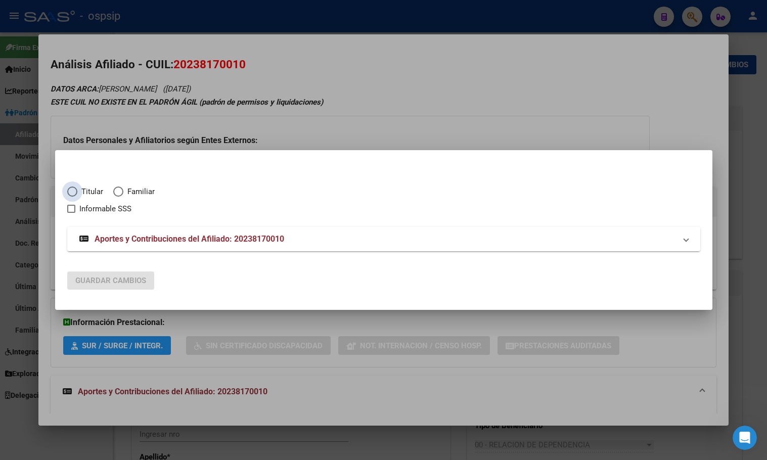
drag, startPoint x: 69, startPoint y: 190, endPoint x: 65, endPoint y: 255, distance: 64.9
click at [67, 192] on span "Elija una opción" at bounding box center [72, 192] width 10 height 10
click at [67, 192] on input "Titular" at bounding box center [72, 192] width 10 height 10
radio input "true"
checkbox input "true"
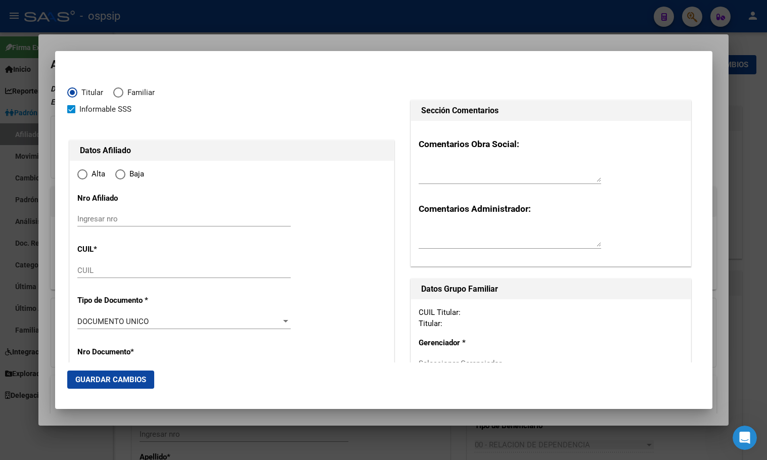
type input "20-23817001-0"
type input "23817001"
type input "[PERSON_NAME]"
type input "[DATE]"
type input "SAN FRANCISCO S"
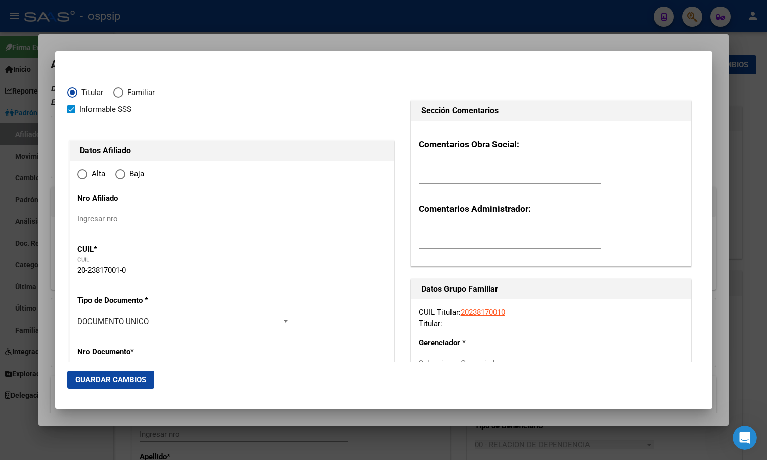
type input "1881"
type input "824"
type input "2049"
radio input "true"
type input "SAN FRANCISCO S"
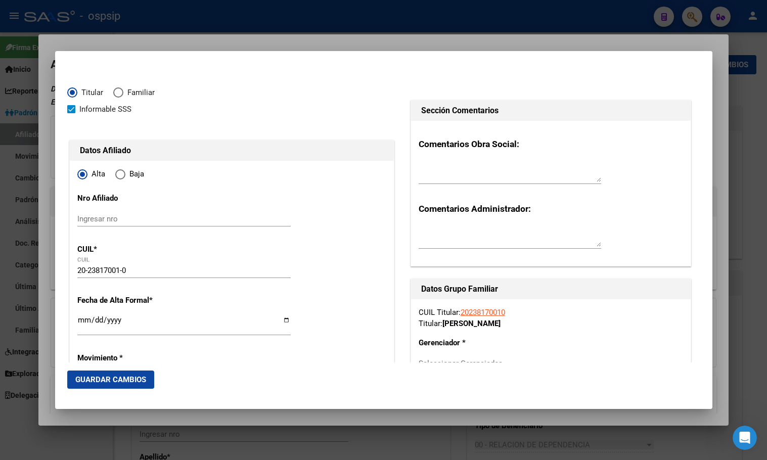
click at [79, 321] on input "Ingresar fecha" at bounding box center [183, 324] width 213 height 16
type input "[DATE]"
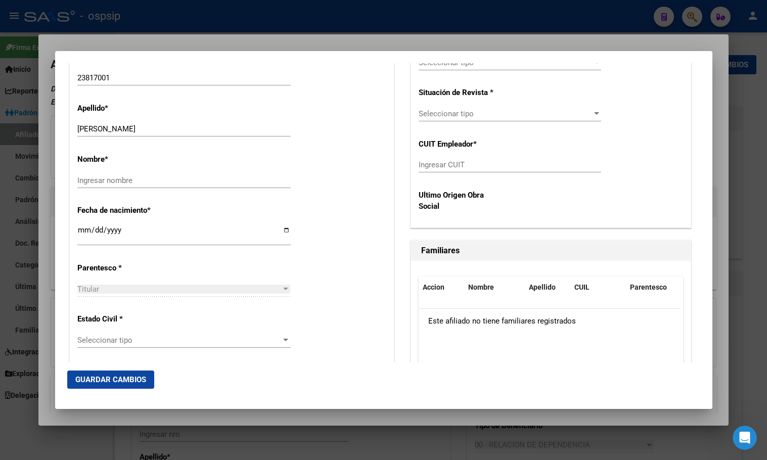
scroll to position [419, 0]
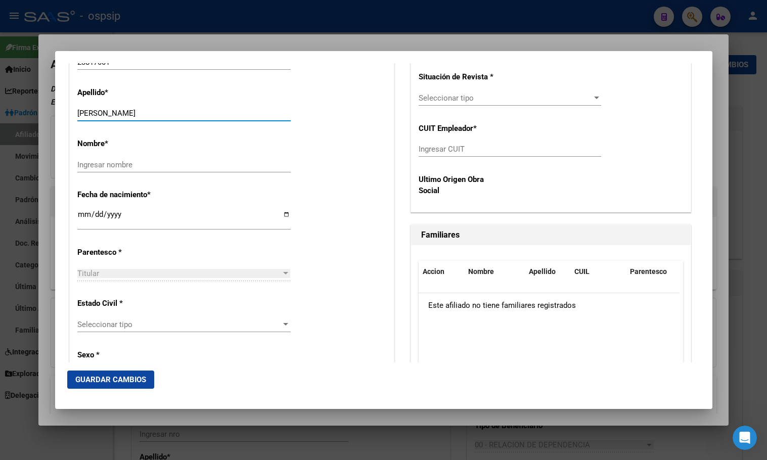
drag, startPoint x: 108, startPoint y: 112, endPoint x: 202, endPoint y: 111, distance: 93.6
click at [202, 111] on input "[PERSON_NAME]" at bounding box center [183, 113] width 213 height 9
type input "[PERSON_NAME]"
click at [100, 165] on input "Ingresar nombre" at bounding box center [183, 164] width 213 height 9
paste input "[PERSON_NAME]"
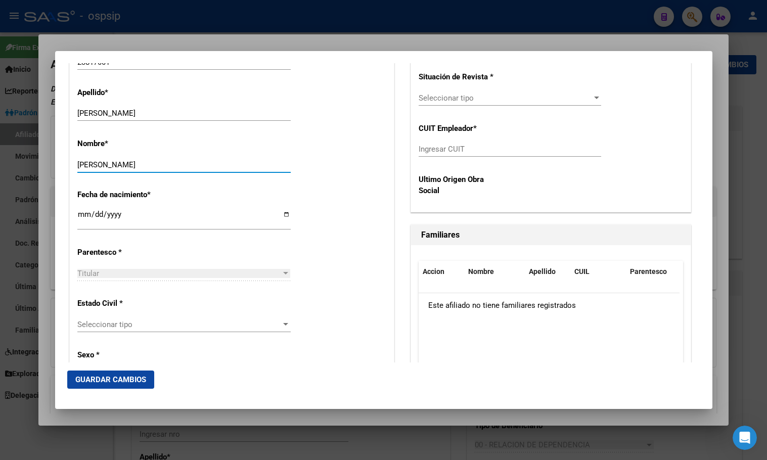
type input "[PERSON_NAME]"
click at [94, 324] on span "Seleccionar tipo" at bounding box center [179, 324] width 204 height 9
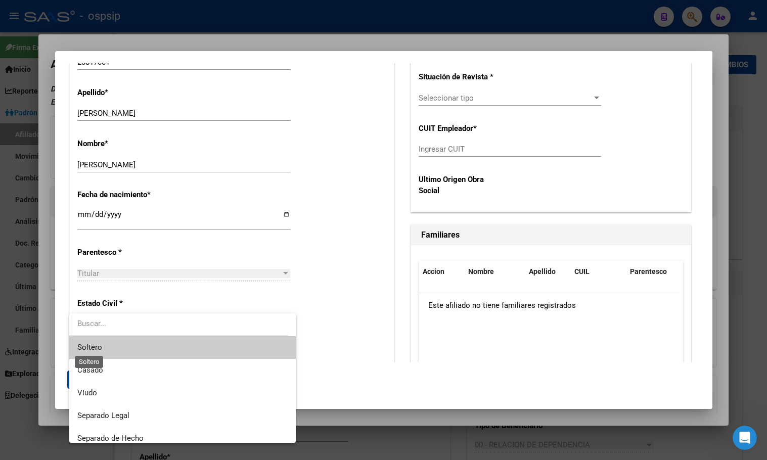
click at [98, 349] on span "Soltero" at bounding box center [89, 347] width 25 height 9
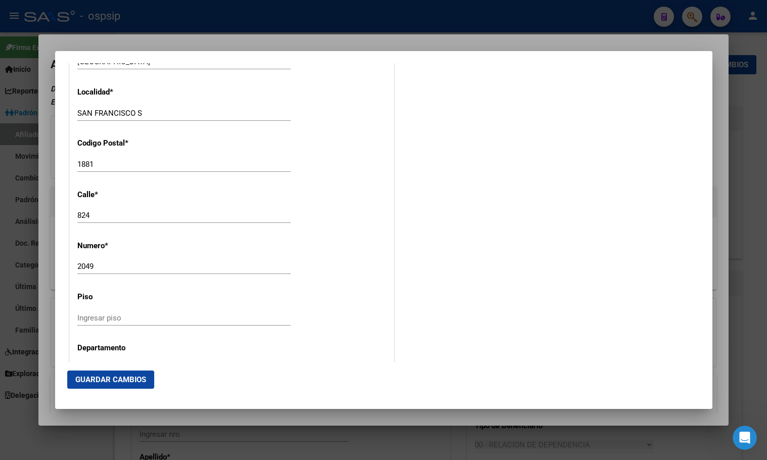
scroll to position [1026, 0]
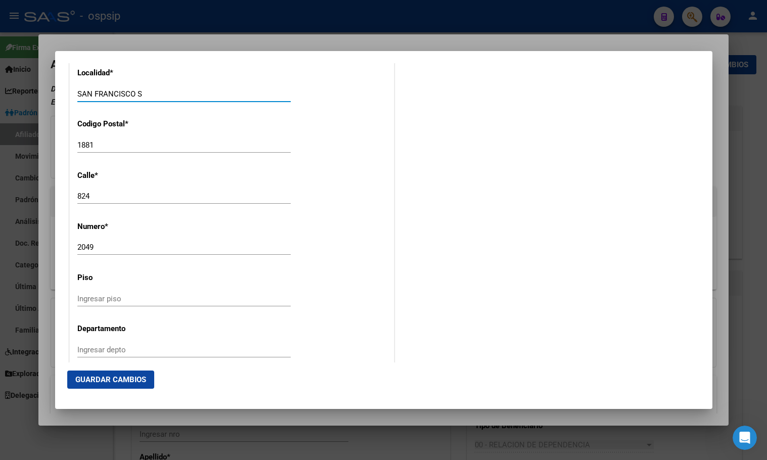
click at [158, 96] on input "SAN FRANCISCO S" at bounding box center [183, 94] width 213 height 9
type input "SAN [PERSON_NAME]"
drag, startPoint x: 297, startPoint y: 267, endPoint x: 303, endPoint y: 272, distance: 7.2
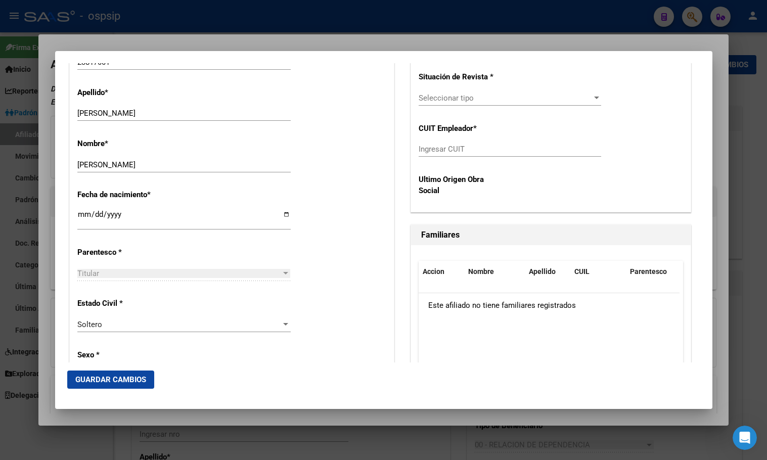
scroll to position [166, 0]
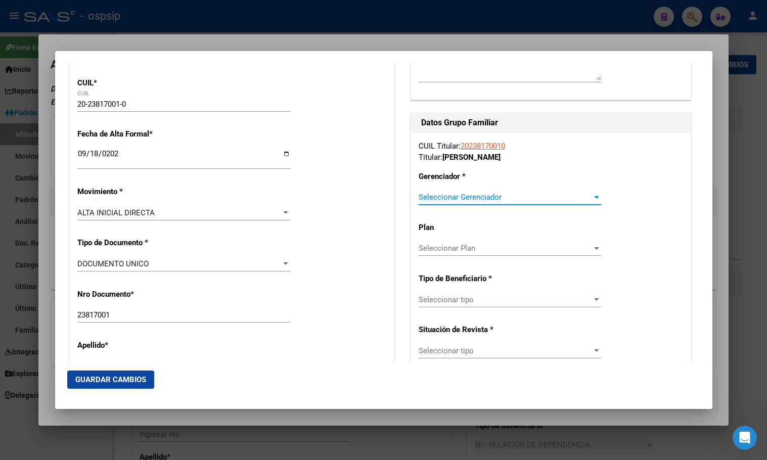
click at [473, 195] on span "Seleccionar Gerenciador" at bounding box center [506, 197] width 174 height 9
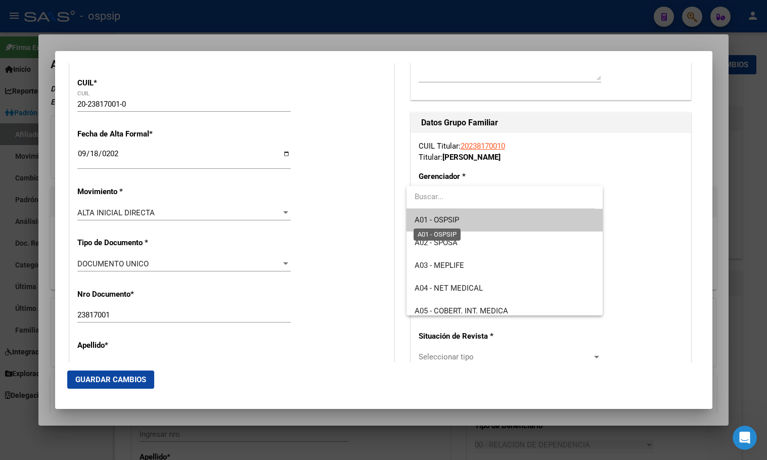
drag, startPoint x: 459, startPoint y: 219, endPoint x: 450, endPoint y: 228, distance: 12.5
click at [458, 219] on span "A01 - OSPSIP" at bounding box center [437, 220] width 45 height 9
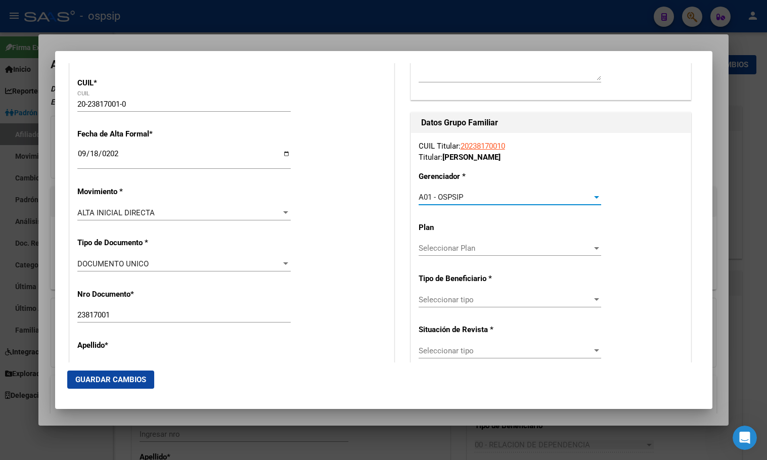
click at [439, 299] on span "Seleccionar tipo" at bounding box center [506, 299] width 174 height 9
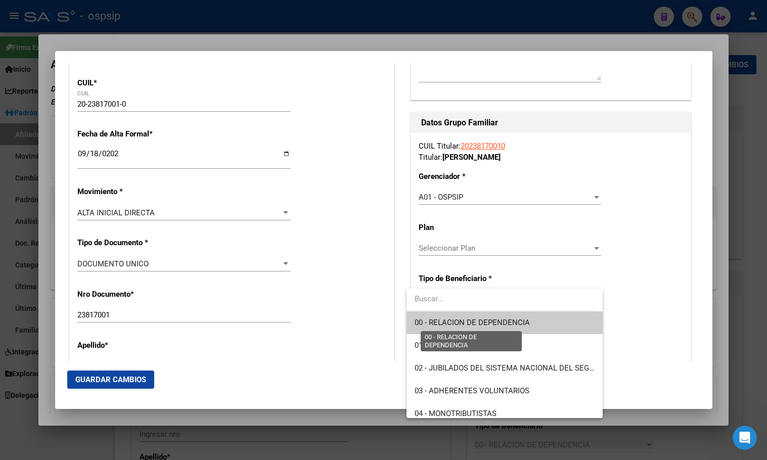
click at [447, 322] on span "00 - RELACION DE DEPENDENCIA" at bounding box center [472, 322] width 115 height 9
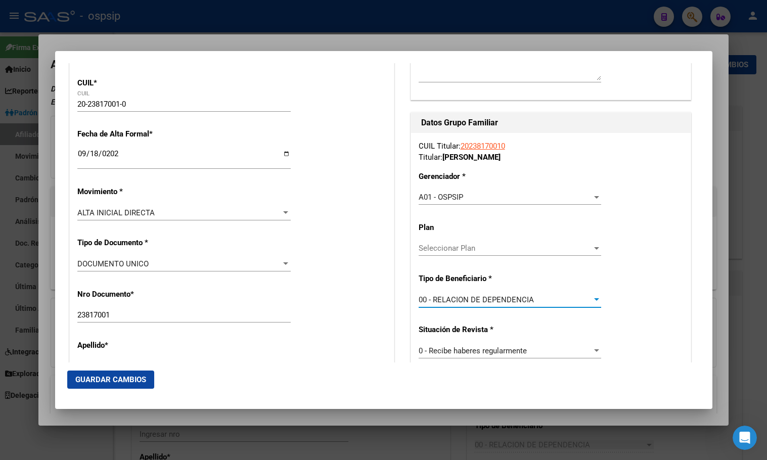
type input "30-71729220-7"
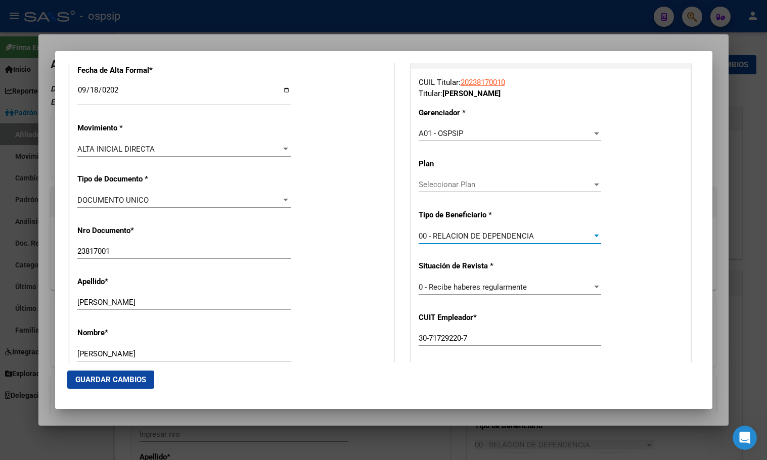
scroll to position [419, 0]
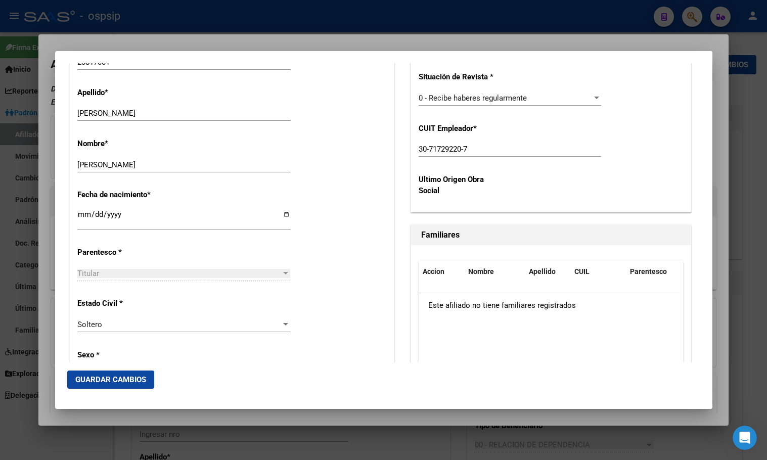
click at [98, 375] on span "Guardar Cambios" at bounding box center [110, 379] width 71 height 9
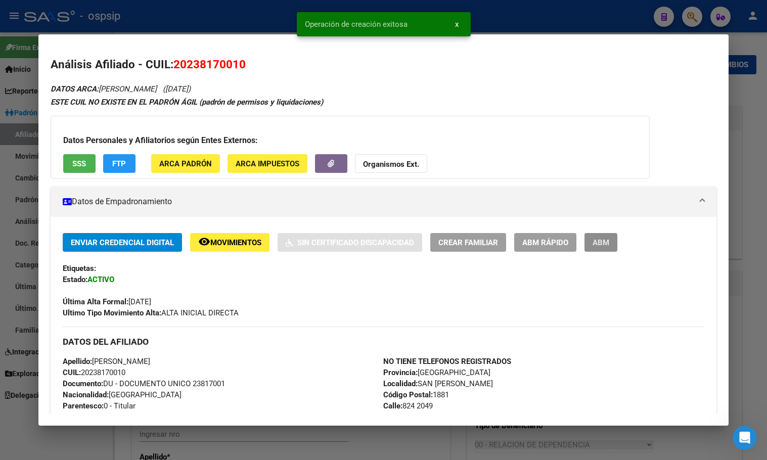
click at [598, 239] on span "ABM" at bounding box center [601, 242] width 17 height 9
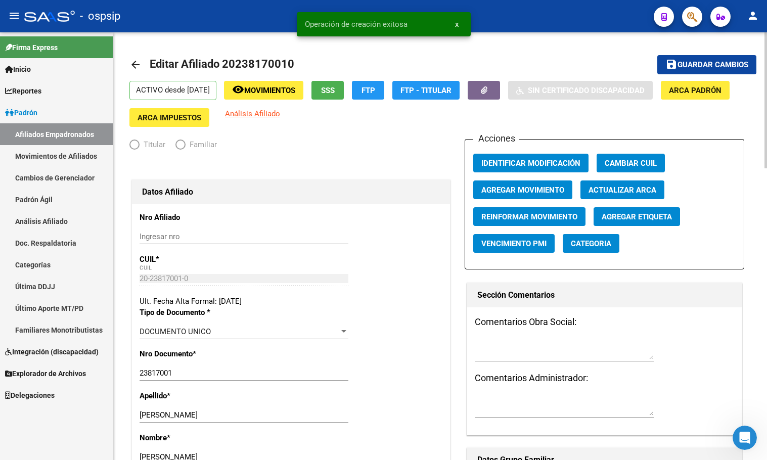
radio input "true"
type input "30-71729220-7"
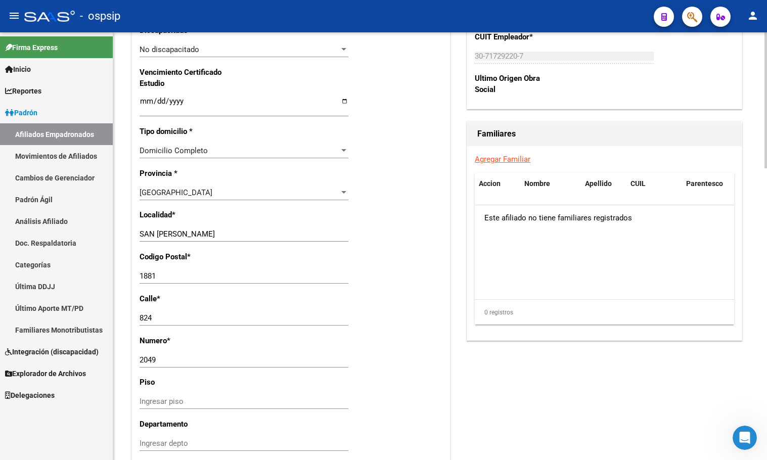
scroll to position [304, 0]
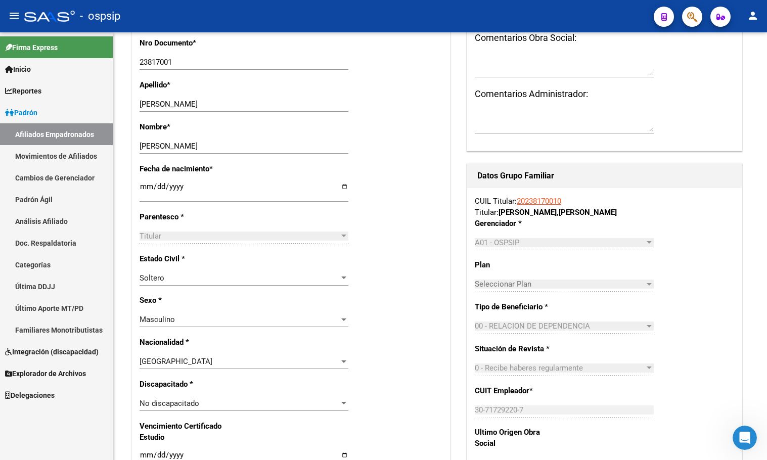
click at [142, 13] on div "- ospsip" at bounding box center [335, 16] width 622 height 22
click at [199, 18] on div "- ospsip" at bounding box center [335, 16] width 622 height 22
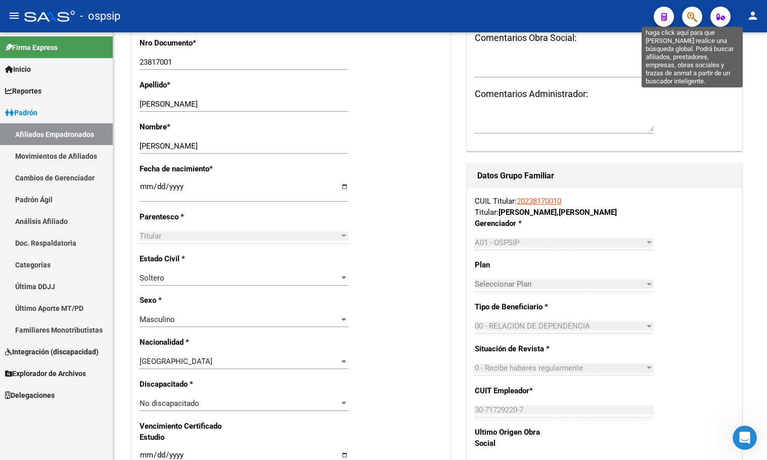
click at [692, 15] on icon "button" at bounding box center [693, 17] width 10 height 12
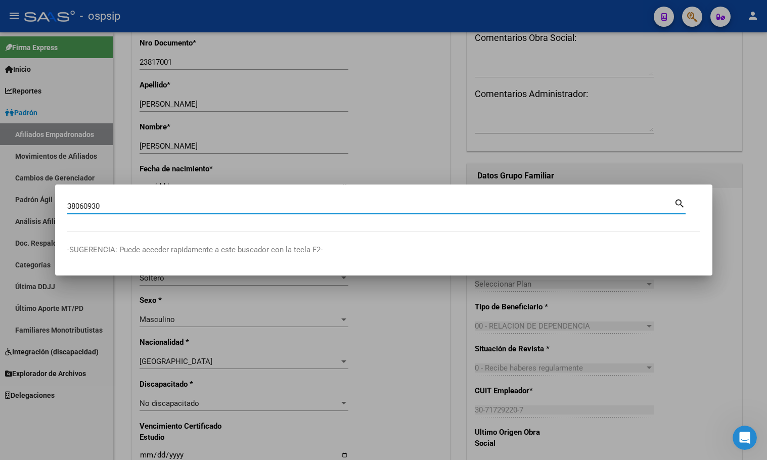
type input "38060930"
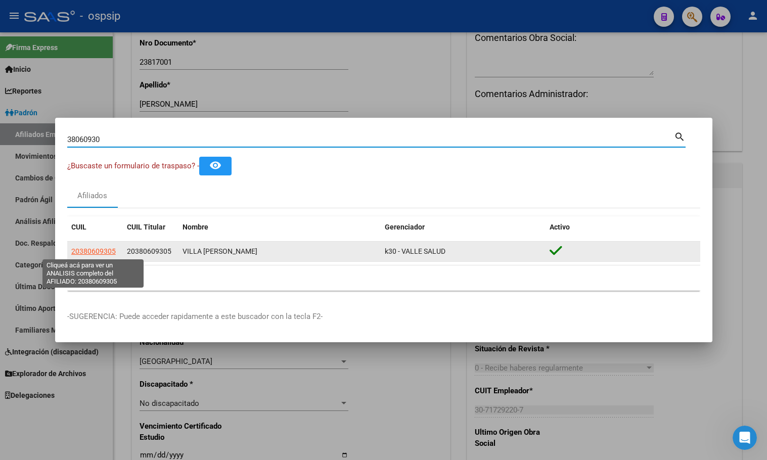
click at [87, 251] on span "20380609305" at bounding box center [93, 251] width 45 height 8
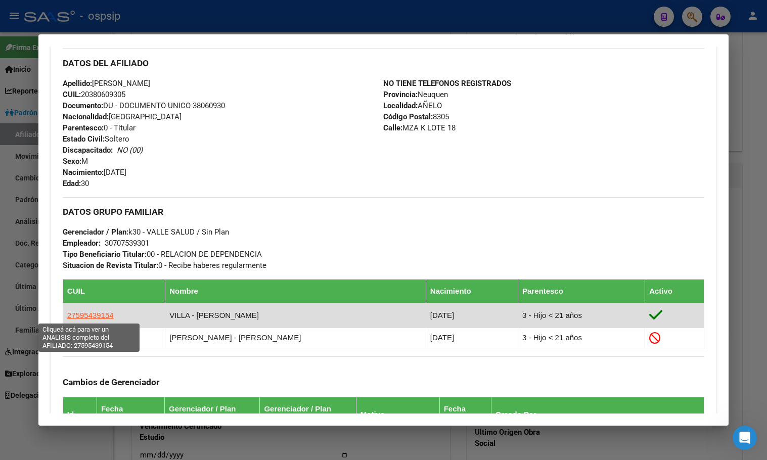
click at [91, 315] on span "27595439154" at bounding box center [90, 315] width 47 height 9
type textarea "27595439154"
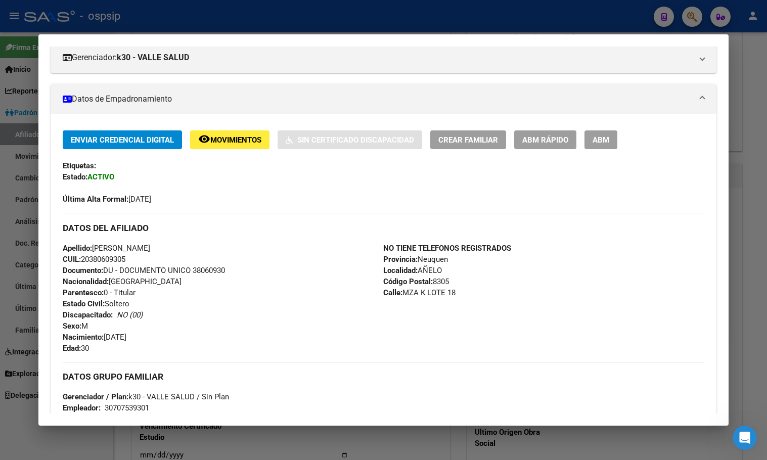
scroll to position [0, 0]
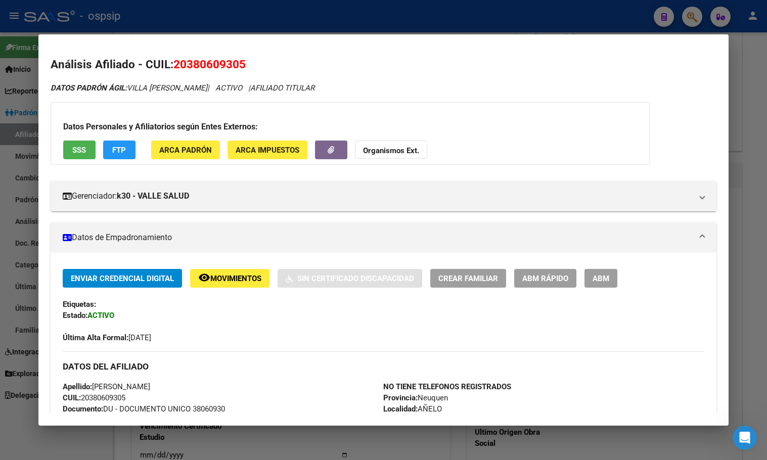
click at [206, 318] on div "Enviar Credencial Digital remove_red_eye Movimientos Sin Certificado Discapacid…" at bounding box center [384, 306] width 642 height 74
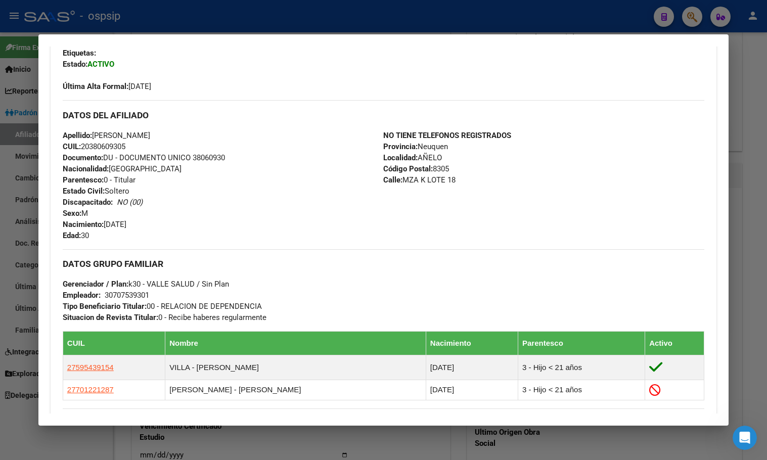
scroll to position [253, 0]
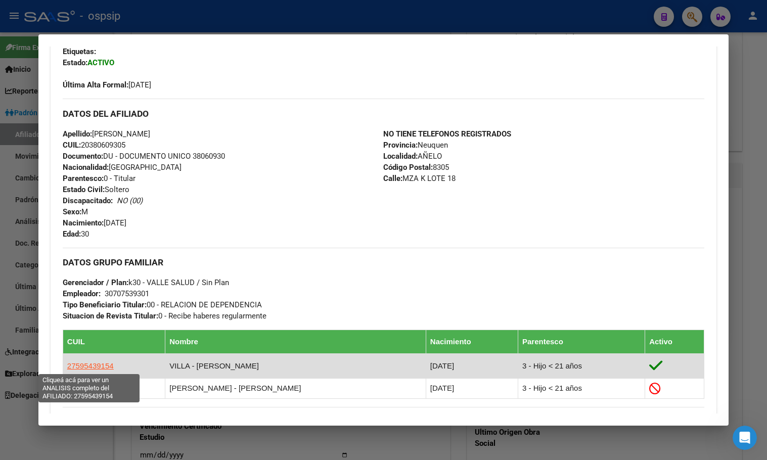
click at [80, 364] on span "27595439154" at bounding box center [90, 366] width 47 height 9
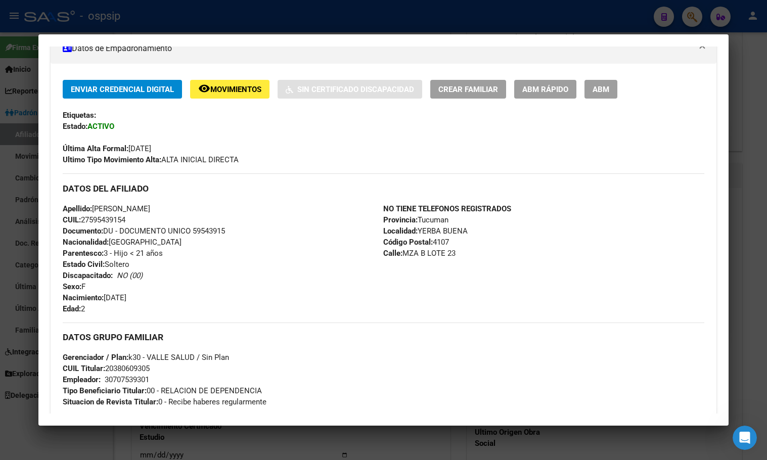
scroll to position [51, 0]
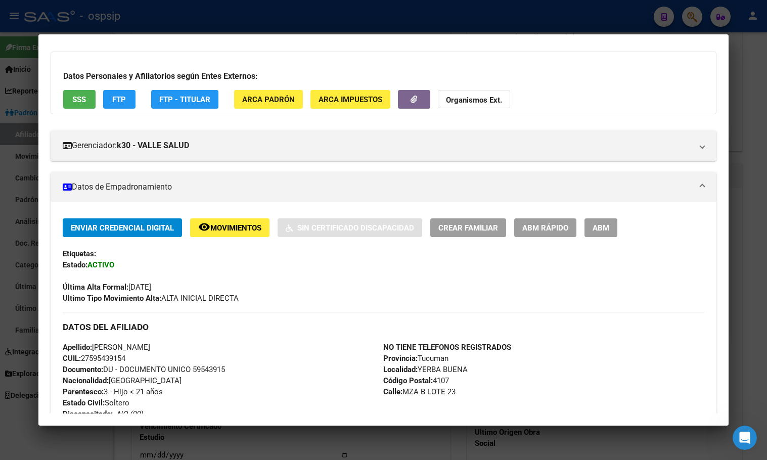
click at [568, 346] on div "NO TIENE TELEFONOS REGISTRADOS Provincia: Tucuman Localidad: YERBA BUENA Código…" at bounding box center [543, 397] width 321 height 111
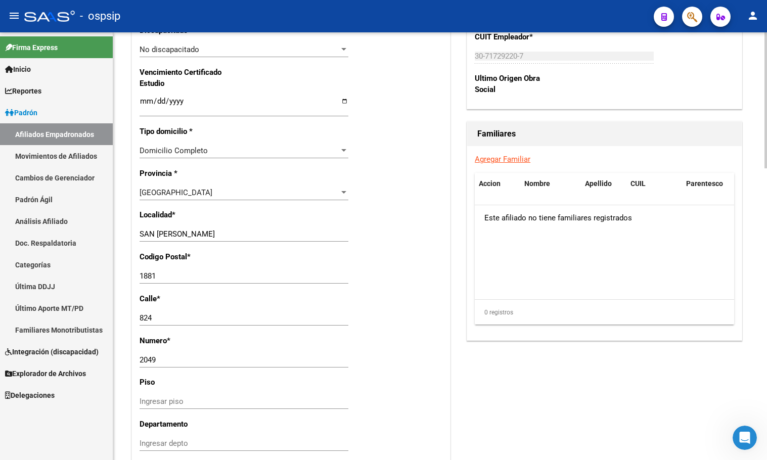
scroll to position [916, 0]
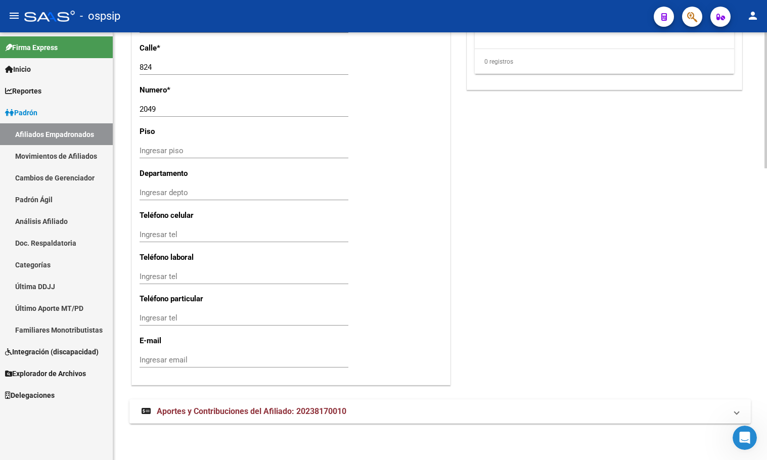
drag, startPoint x: 200, startPoint y: 413, endPoint x: 199, endPoint y: 400, distance: 13.2
click at [199, 413] on span "Aportes y Contribuciones del Afiliado: 20238170010" at bounding box center [252, 412] width 190 height 10
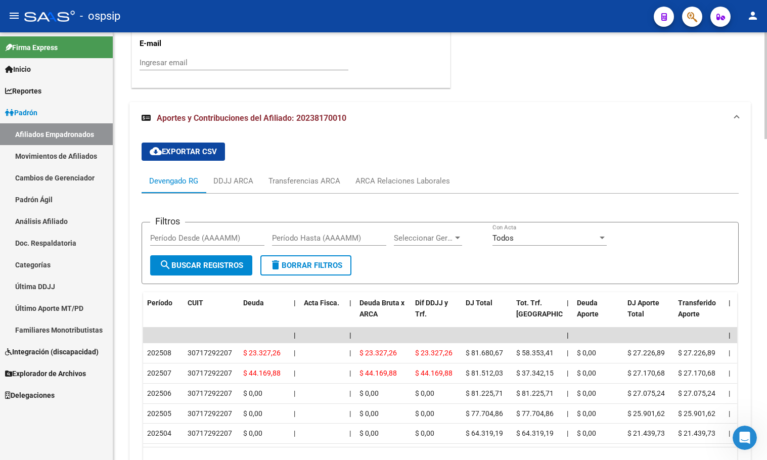
scroll to position [1220, 0]
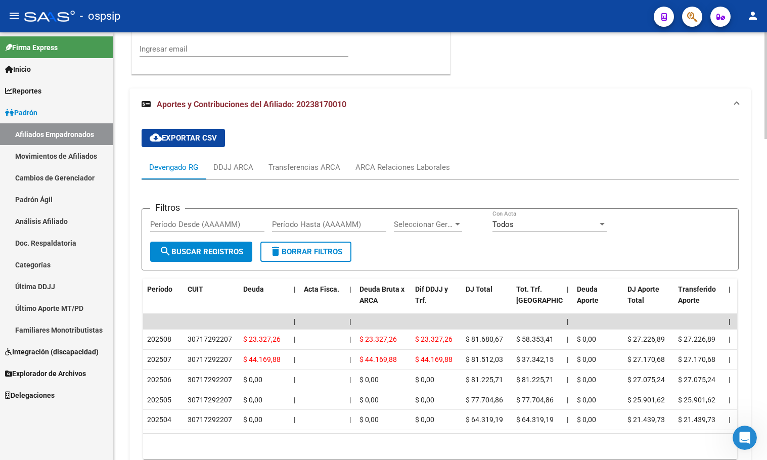
click at [391, 170] on div "ARCA Relaciones Laborales" at bounding box center [403, 167] width 95 height 11
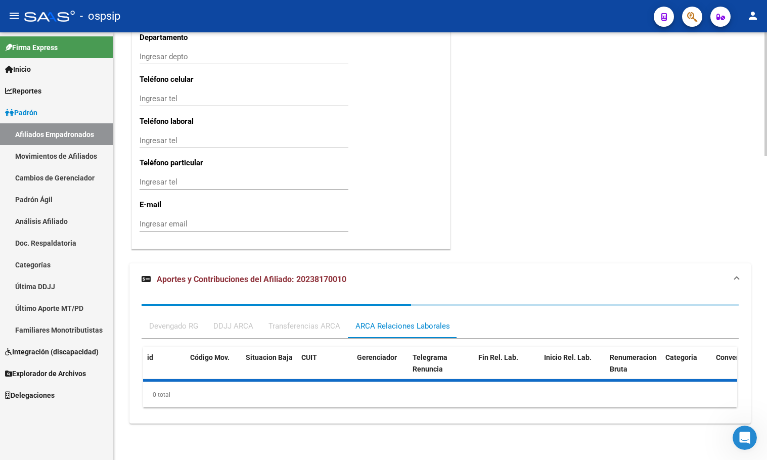
scroll to position [1102, 0]
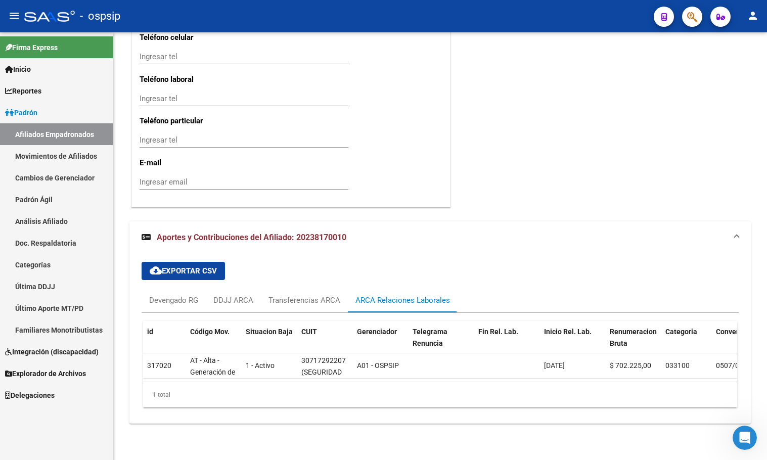
drag, startPoint x: 187, startPoint y: 17, endPoint x: 194, endPoint y: 1, distance: 17.2
click at [188, 16] on div "- ospsip" at bounding box center [335, 16] width 622 height 22
click at [696, 17] on icon "button" at bounding box center [693, 17] width 10 height 12
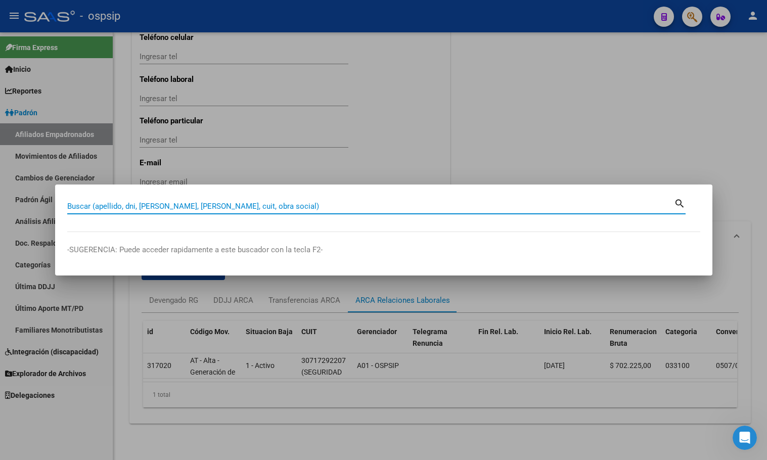
paste input "43875729"
type input "43875729"
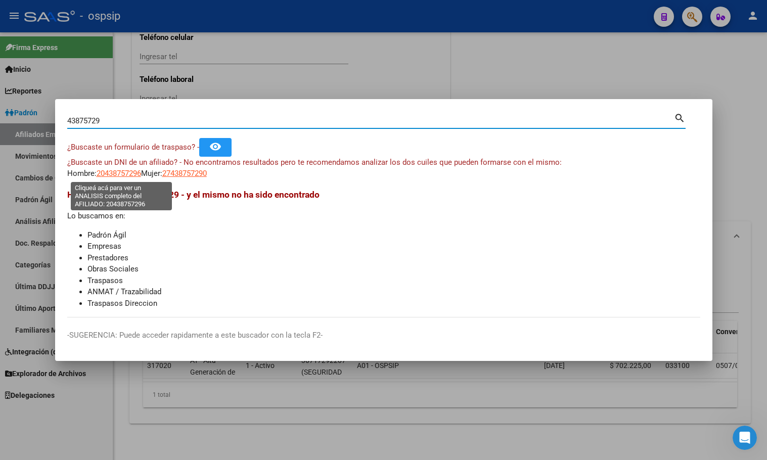
click at [111, 169] on span "20438757296" at bounding box center [119, 173] width 45 height 9
type textarea "20438757296"
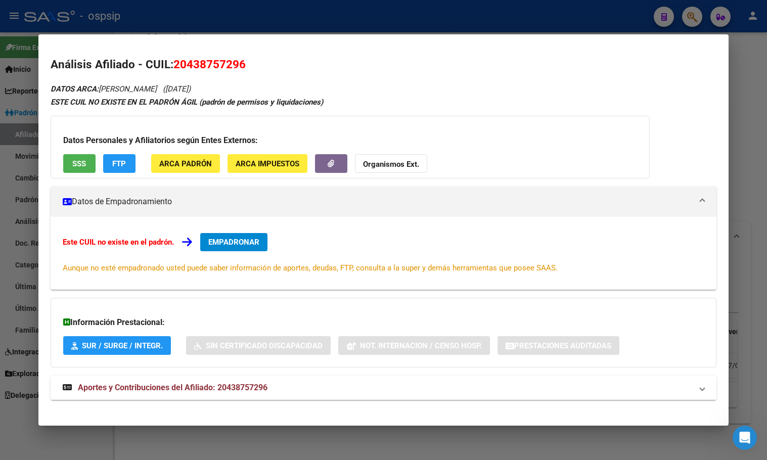
click at [234, 388] on span "Aportes y Contribuciones del Afiliado: 20438757296" at bounding box center [173, 388] width 190 height 10
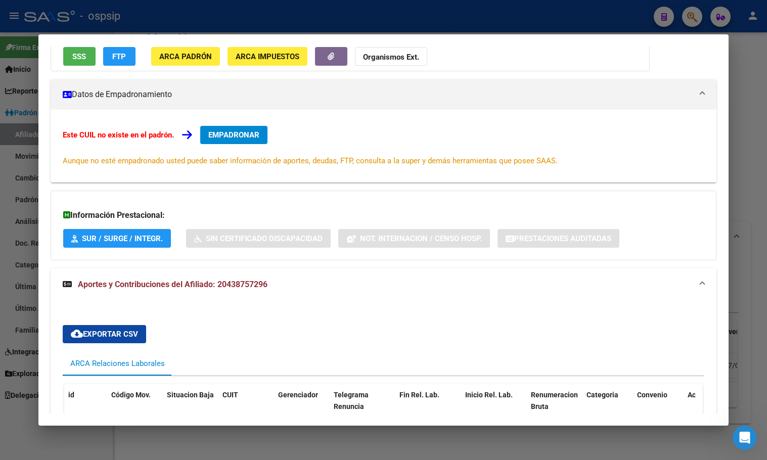
scroll to position [0, 0]
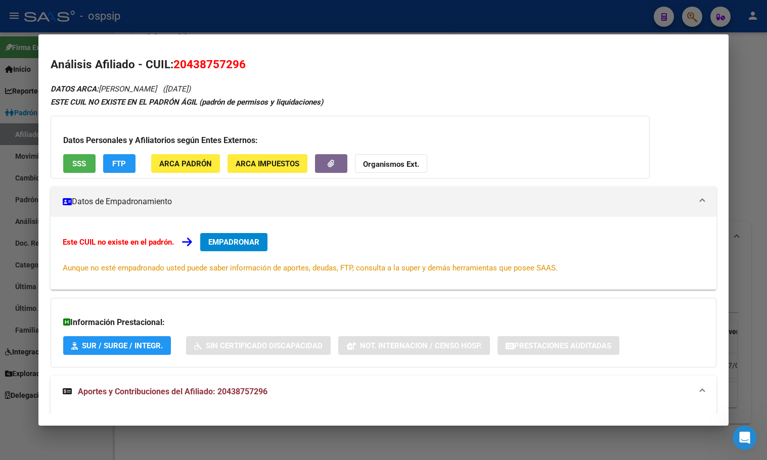
drag, startPoint x: 177, startPoint y: 63, endPoint x: 248, endPoint y: 70, distance: 72.2
click at [248, 70] on h2 "Análisis Afiliado - CUIL: 20438757296" at bounding box center [384, 64] width 666 height 17
copy span "20438757296"
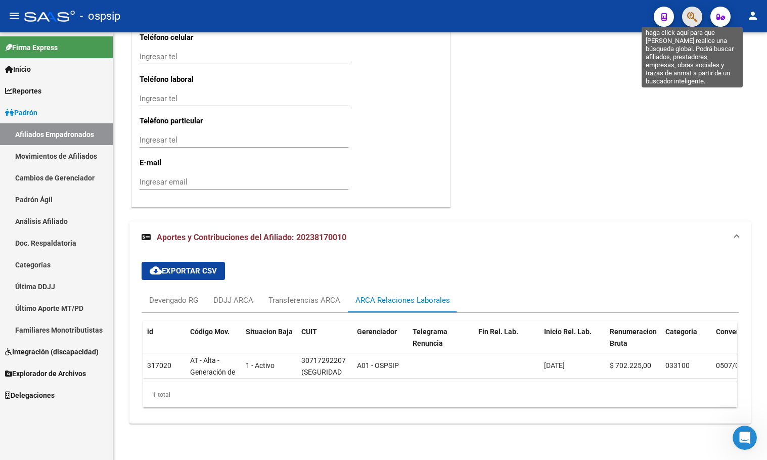
click at [692, 16] on icon "button" at bounding box center [693, 17] width 10 height 12
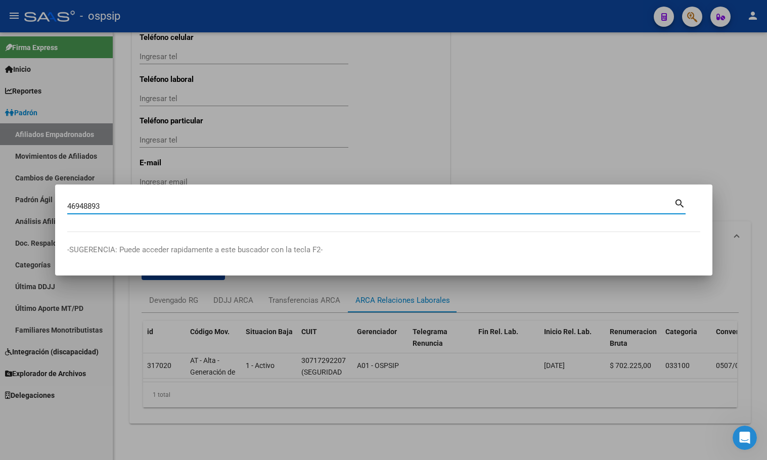
type input "46948893"
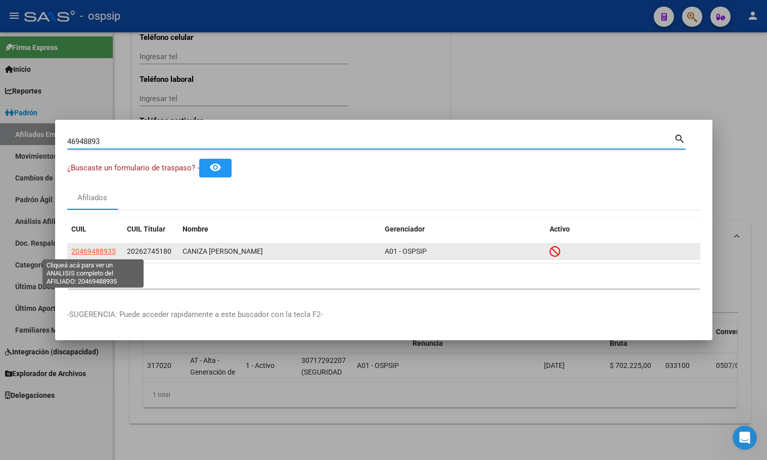
click at [95, 247] on span "20469488935" at bounding box center [93, 251] width 45 height 8
type textarea "20469488935"
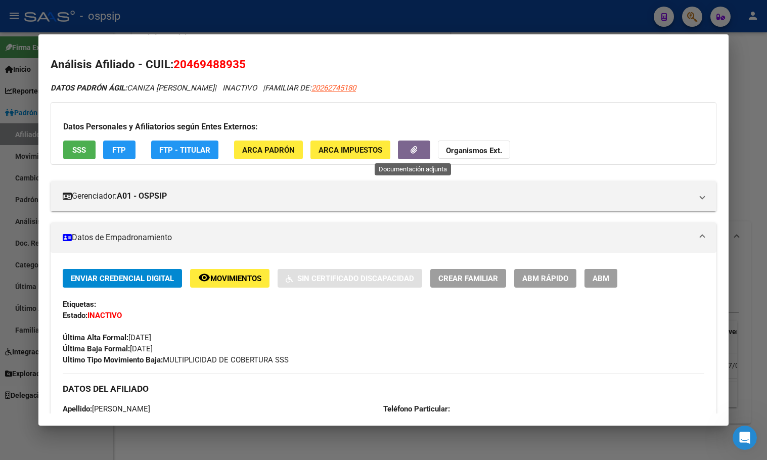
click at [408, 150] on button "button" at bounding box center [414, 150] width 32 height 19
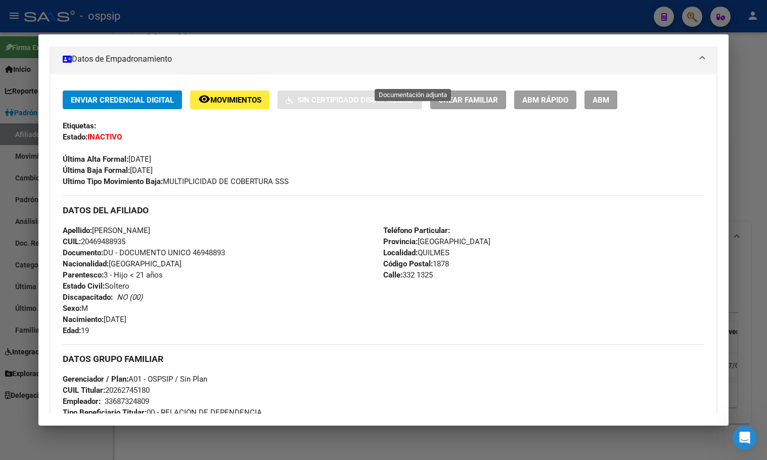
scroll to position [176, 0]
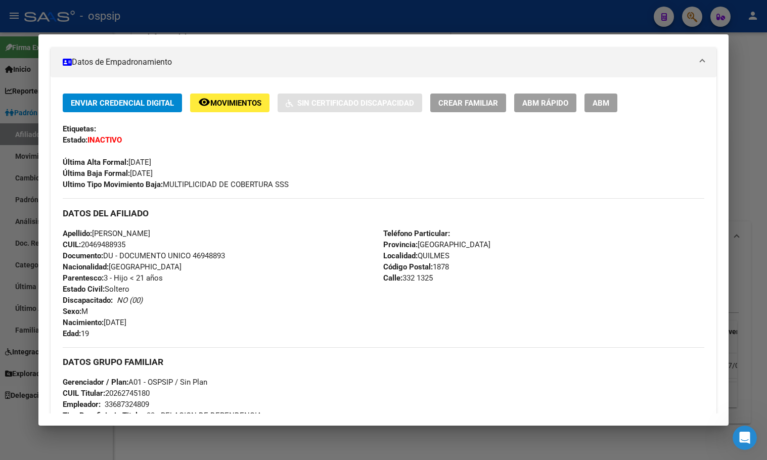
drag, startPoint x: 195, startPoint y: 258, endPoint x: 230, endPoint y: 259, distance: 34.4
click at [230, 259] on div "Apellido: [PERSON_NAME] CUIL: 20469488935 Documento: DU - DOCUMENTO UNICO 46948…" at bounding box center [223, 283] width 321 height 111
copy span "46948893"
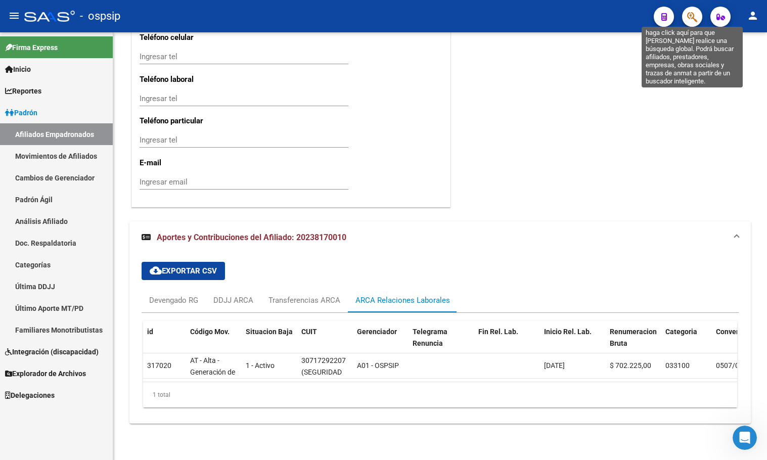
click at [694, 17] on icon "button" at bounding box center [693, 17] width 10 height 12
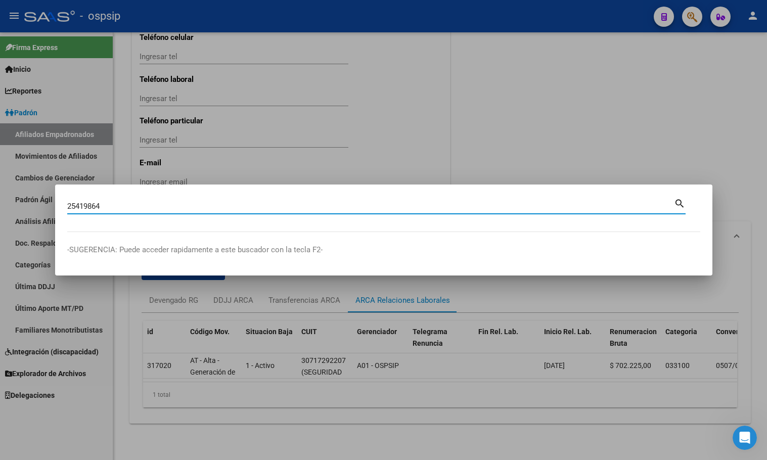
type input "25419864"
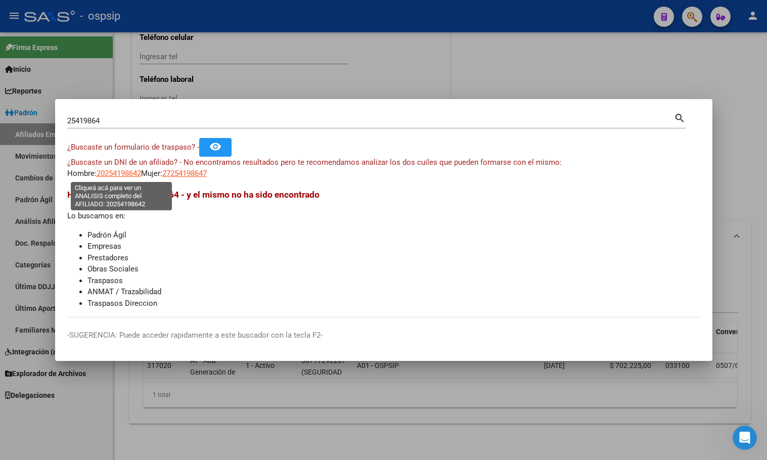
click at [117, 173] on span "20254198642" at bounding box center [119, 173] width 45 height 9
type textarea "20254198642"
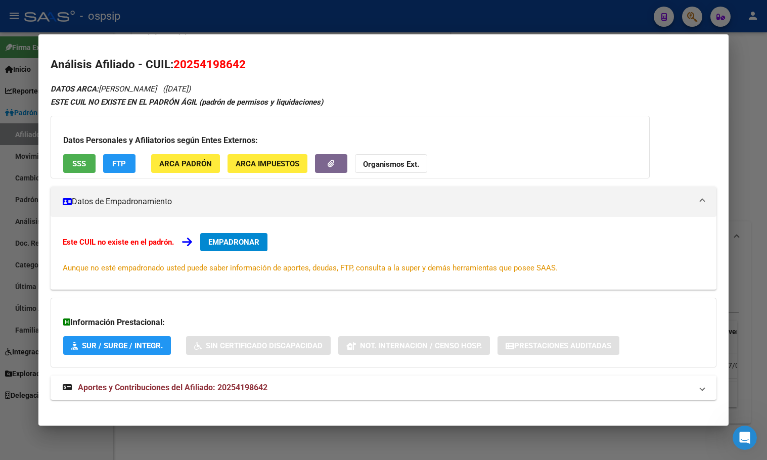
click at [226, 238] on span "EMPADRONAR" at bounding box center [233, 242] width 51 height 9
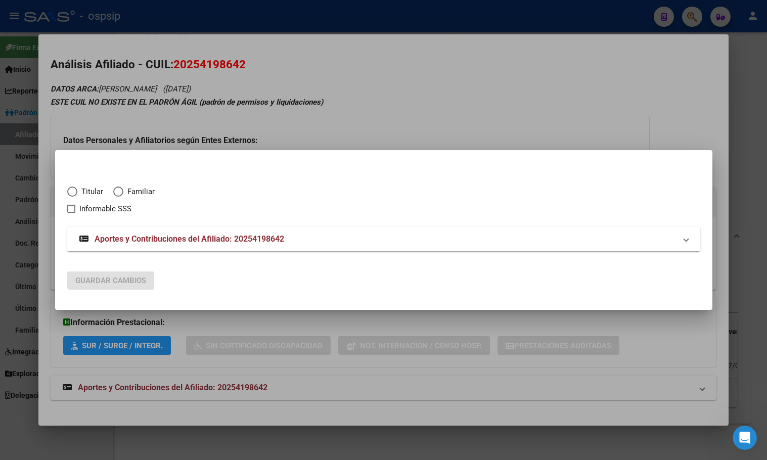
click at [74, 191] on span "Elija una opción" at bounding box center [72, 192] width 10 height 10
click at [74, 191] on input "Titular" at bounding box center [72, 192] width 10 height 10
radio input "true"
checkbox input "true"
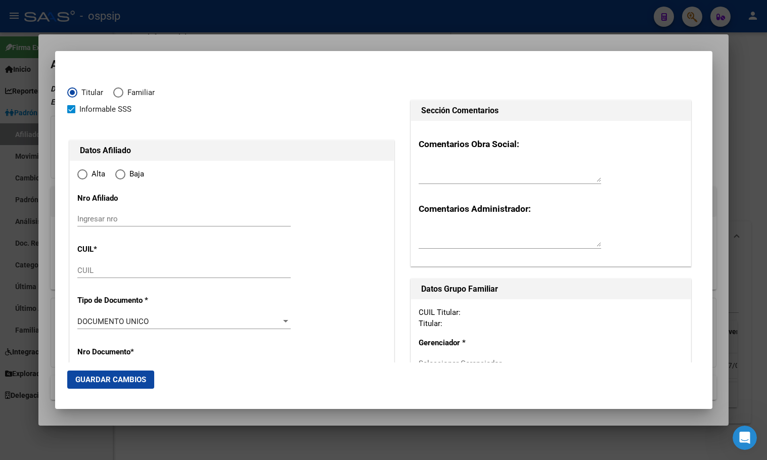
type input "20-25419864-2"
type input "25419864"
type input "[PERSON_NAME]"
type input "[DATE]"
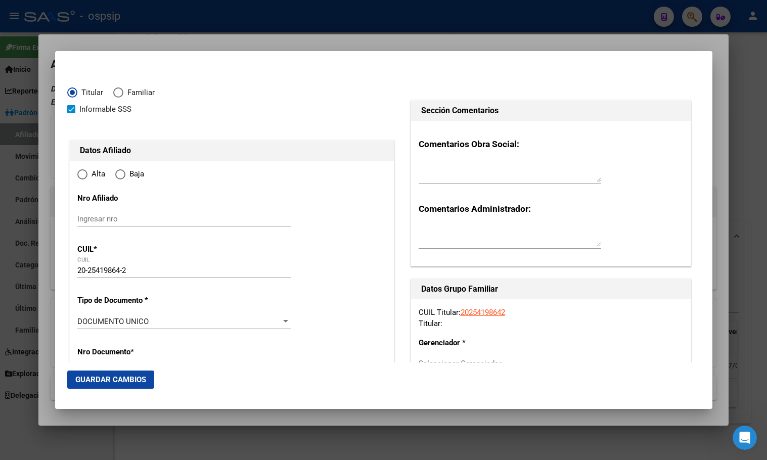
type input "[PERSON_NAME]"
type input "1806"
type input "[PERSON_NAME]"
type input "542"
type input "[PERSON_NAME]"
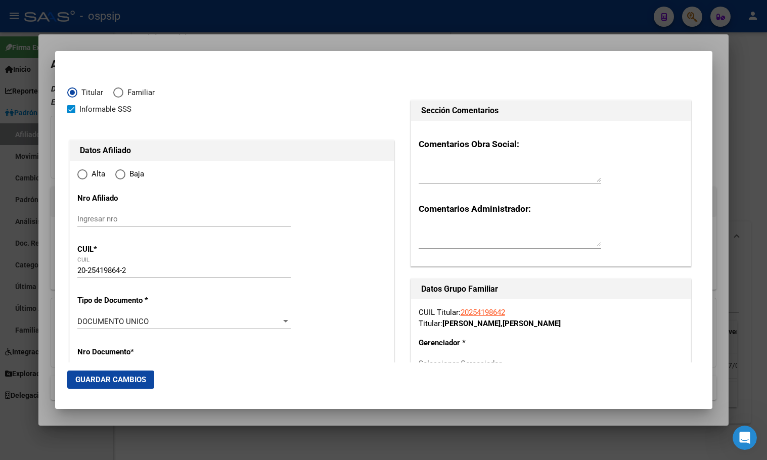
radio input "true"
click at [80, 321] on input "Ingresar fecha" at bounding box center [183, 324] width 213 height 16
type input "[DATE]"
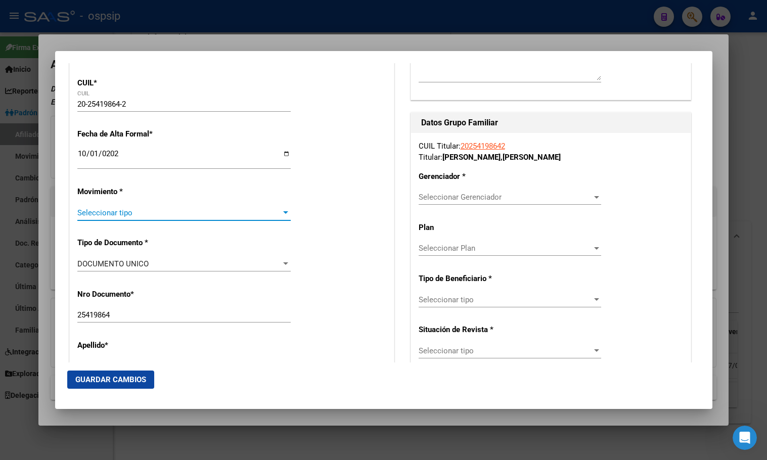
click at [96, 209] on span "Seleccionar tipo" at bounding box center [179, 212] width 204 height 9
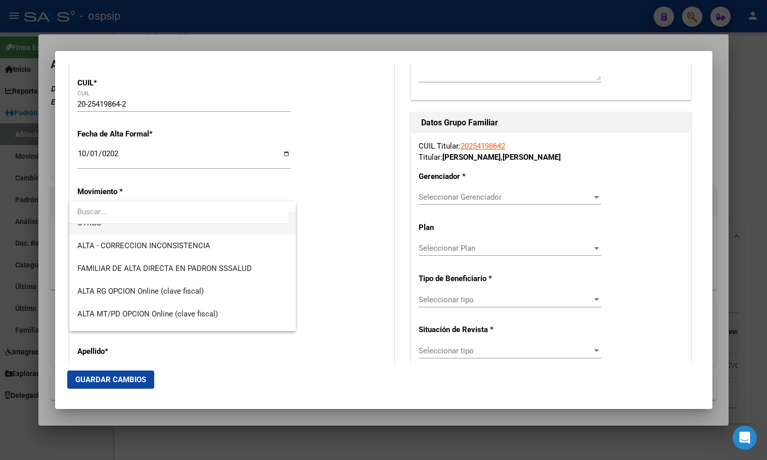
scroll to position [202, 0]
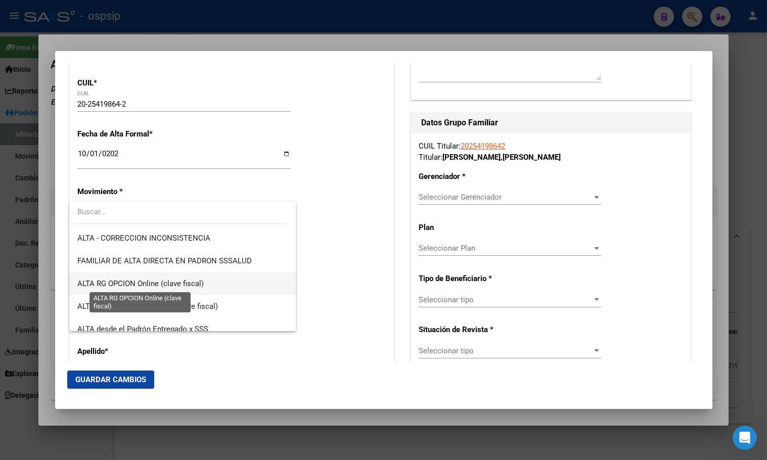
click at [125, 281] on span "ALTA RG OPCION Online (clave fiscal)" at bounding box center [140, 283] width 126 height 9
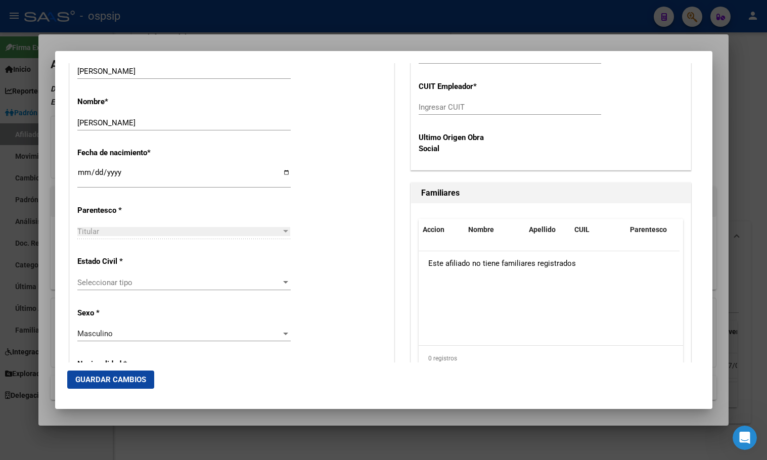
scroll to position [470, 0]
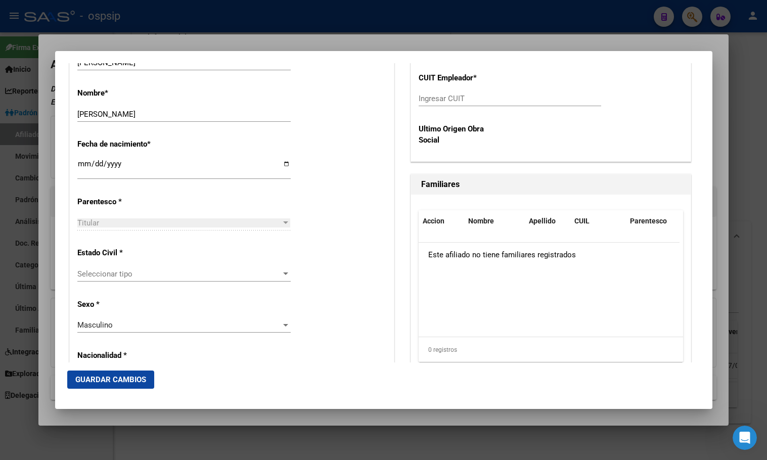
click at [103, 270] on span "Seleccionar tipo" at bounding box center [179, 274] width 204 height 9
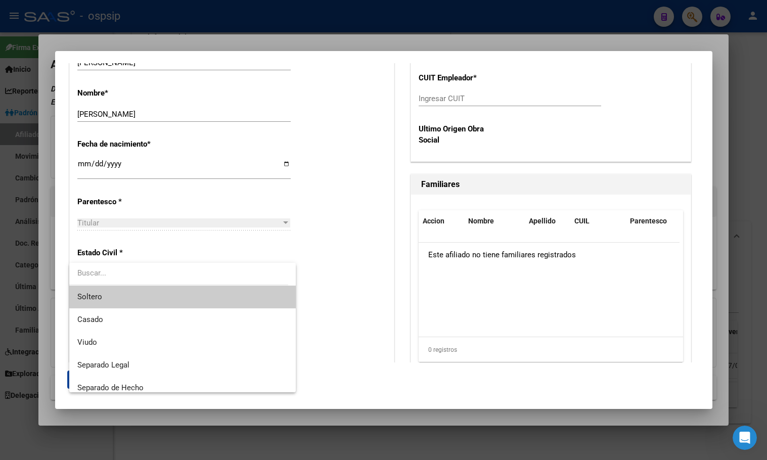
click at [104, 294] on span "Soltero" at bounding box center [182, 297] width 210 height 23
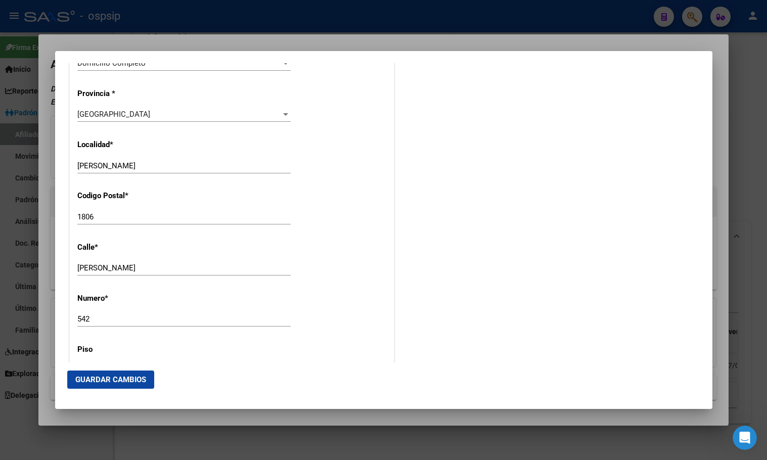
scroll to position [1026, 0]
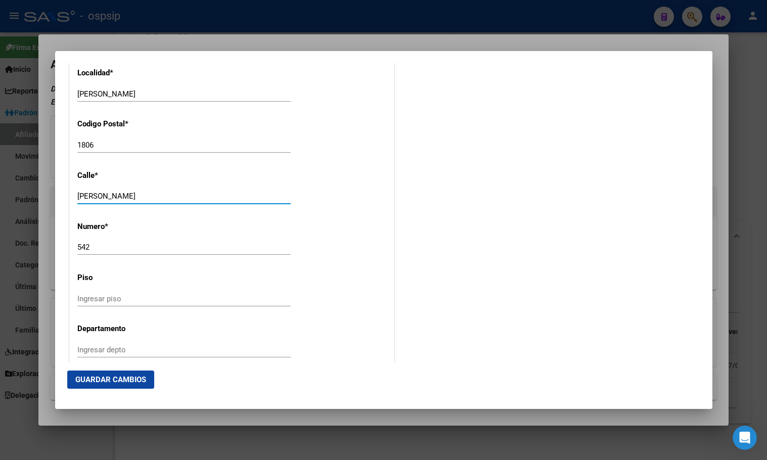
drag, startPoint x: 153, startPoint y: 198, endPoint x: 37, endPoint y: 187, distance: 116.3
click at [49, 194] on div "25419864 Buscar (apellido, dni, cuil, nro traspaso, cuit, obra social) search ¿…" at bounding box center [383, 230] width 767 height 460
type input "[GEOGRAPHIC_DATA]"
type input "144"
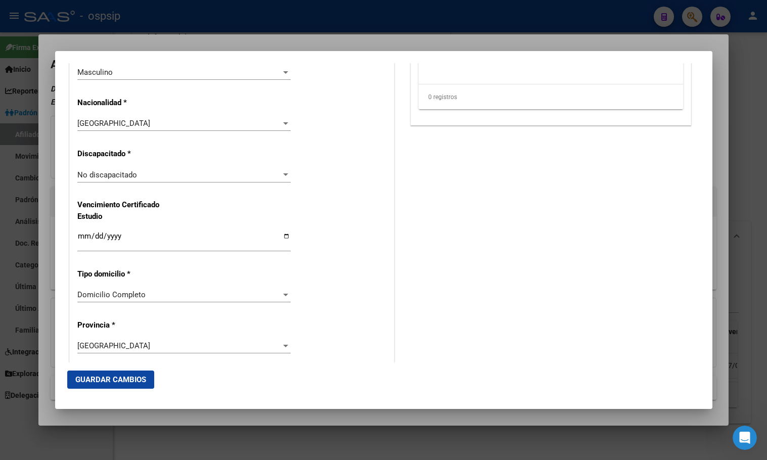
click at [328, 310] on div "Alta Baja Nro Afiliado Ingresar nro CUIL * 20-25419864-2 CUIL ARCA Padrón Fecha…" at bounding box center [232, 160] width 324 height 1445
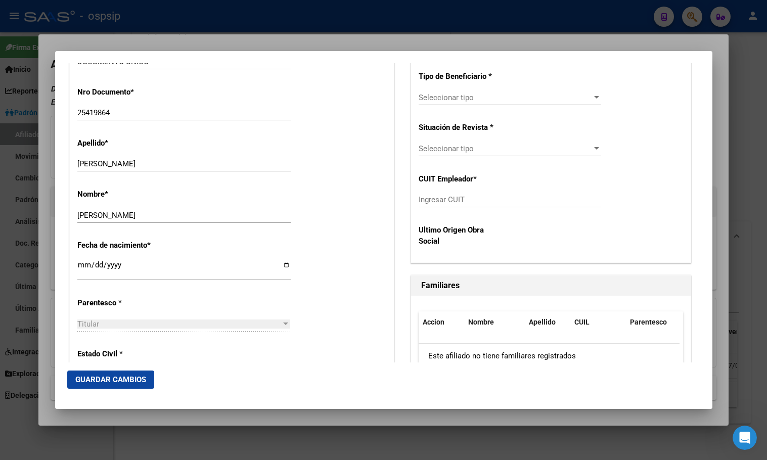
scroll to position [116, 0]
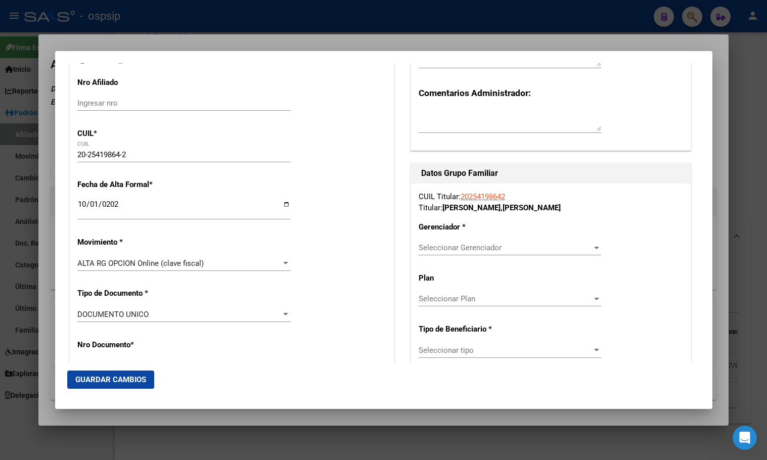
click at [439, 251] on span "Seleccionar Gerenciador" at bounding box center [506, 247] width 174 height 9
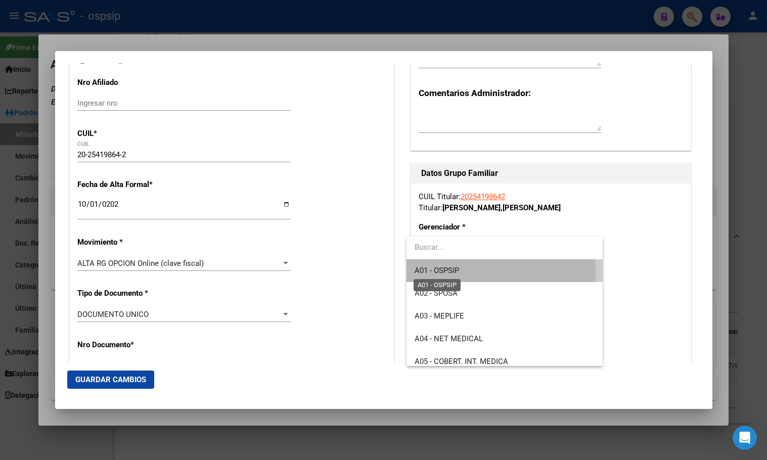
click at [439, 273] on span "A01 - OSPSIP" at bounding box center [437, 270] width 45 height 9
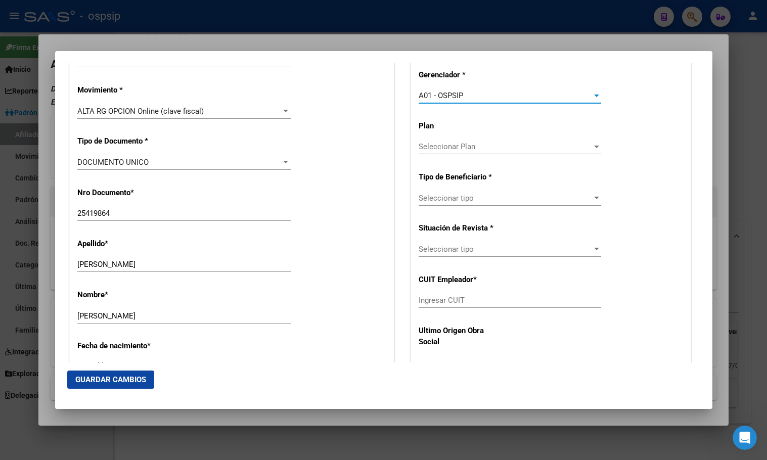
scroll to position [268, 0]
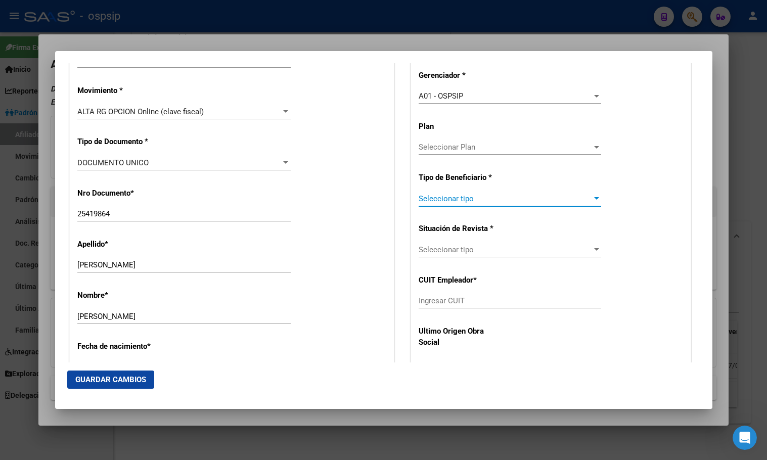
click at [437, 201] on span "Seleccionar tipo" at bounding box center [506, 198] width 174 height 9
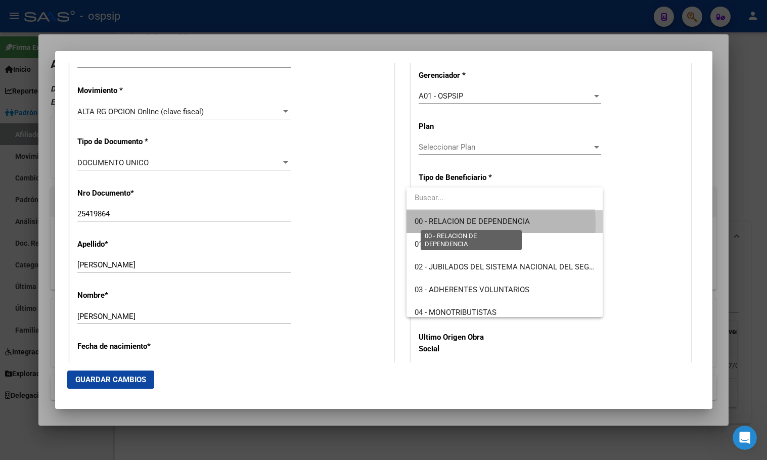
click at [444, 224] on span "00 - RELACION DE DEPENDENCIA" at bounding box center [472, 221] width 115 height 9
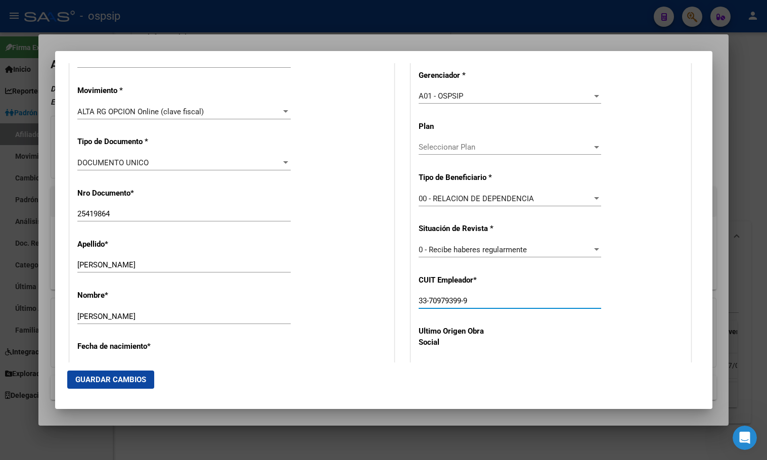
drag, startPoint x: 473, startPoint y: 301, endPoint x: 405, endPoint y: 300, distance: 67.8
click at [409, 300] on div "Datos Grupo Familiar CUIL Titular: 20254198642 Titular: [PERSON_NAME] [PERSON_N…" at bounding box center [551, 187] width 285 height 353
type input "30-61043963-9"
click at [102, 376] on span "Guardar Cambios" at bounding box center [110, 379] width 71 height 9
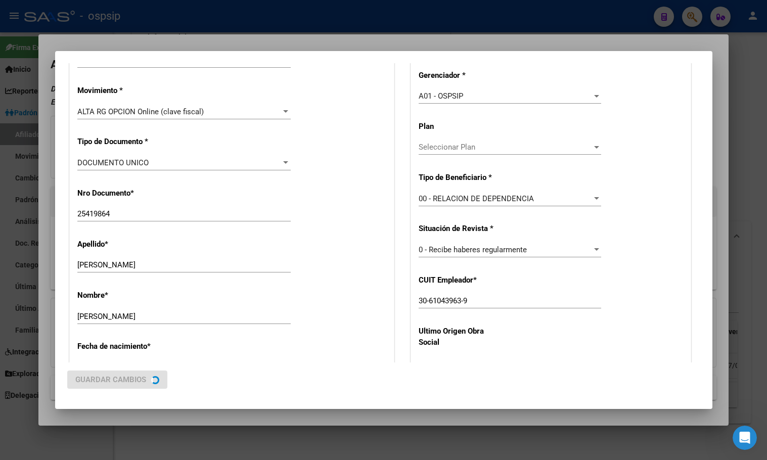
scroll to position [0, 0]
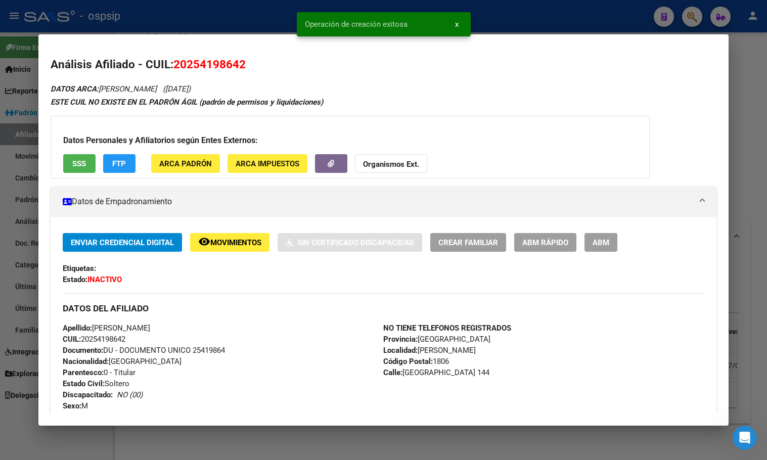
click at [599, 239] on span "ABM" at bounding box center [601, 242] width 17 height 9
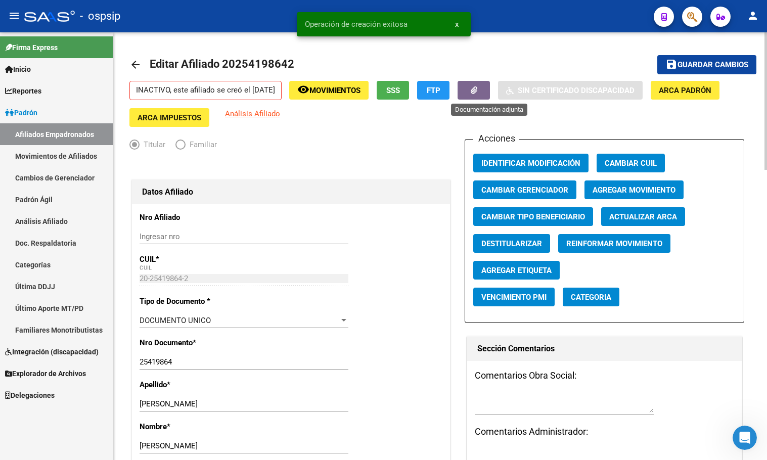
click at [478, 91] on icon "button" at bounding box center [474, 91] width 7 height 8
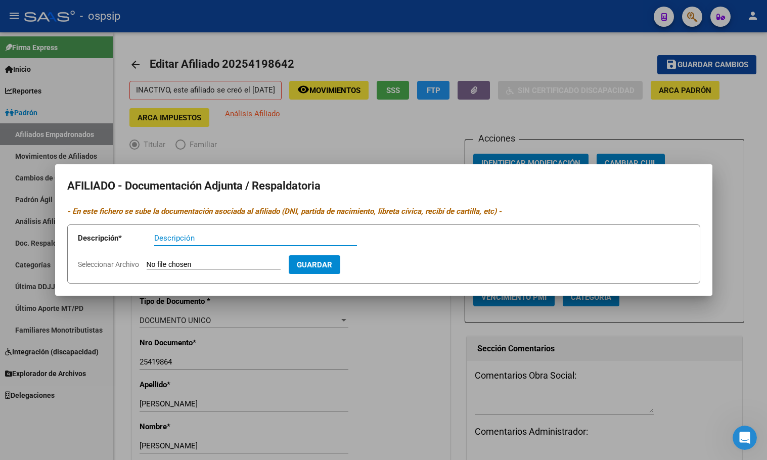
click at [173, 261] on input "Seleccionar Archivo" at bounding box center [214, 266] width 134 height 10
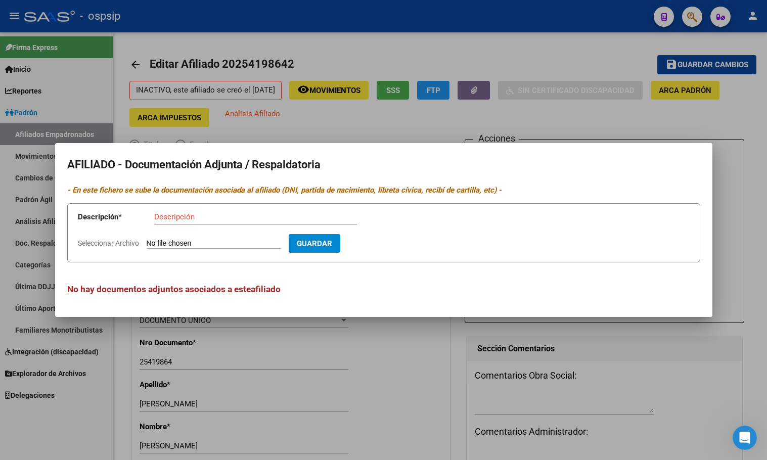
type input "C:\fakepath\doc (14).pdf"
click at [165, 219] on input "Descripción" at bounding box center [255, 216] width 203 height 9
type input "expediente de trasposo"
click at [390, 243] on span "Guardar" at bounding box center [373, 243] width 35 height 9
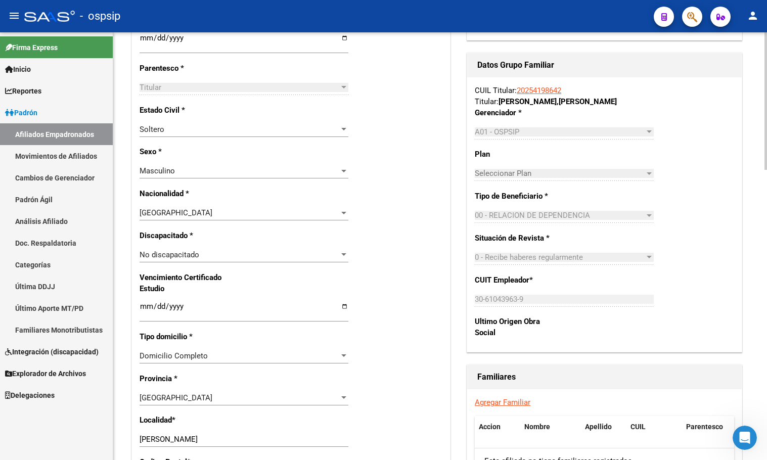
scroll to position [298, 0]
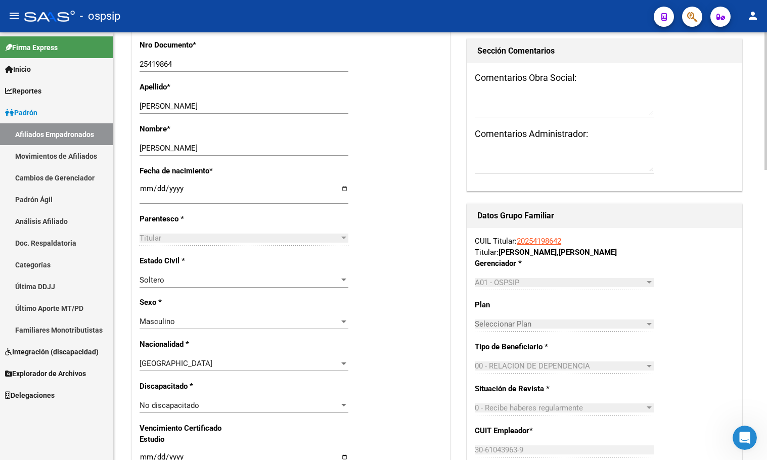
click at [205, 223] on p "Parentesco *" at bounding box center [185, 218] width 91 height 11
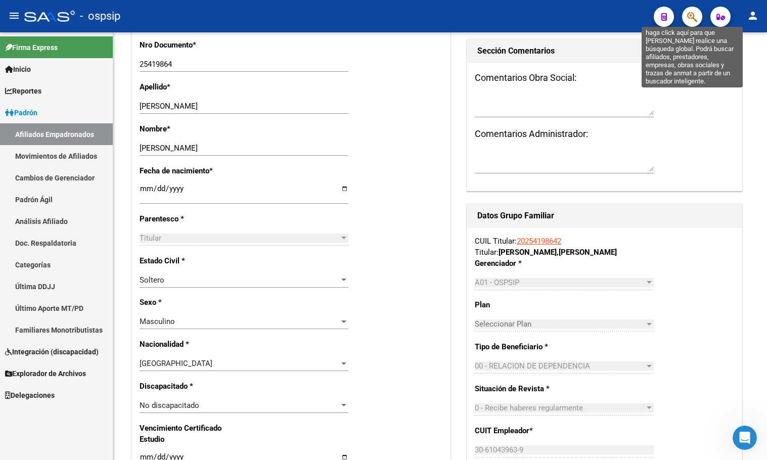
click at [693, 16] on icon "button" at bounding box center [693, 17] width 10 height 12
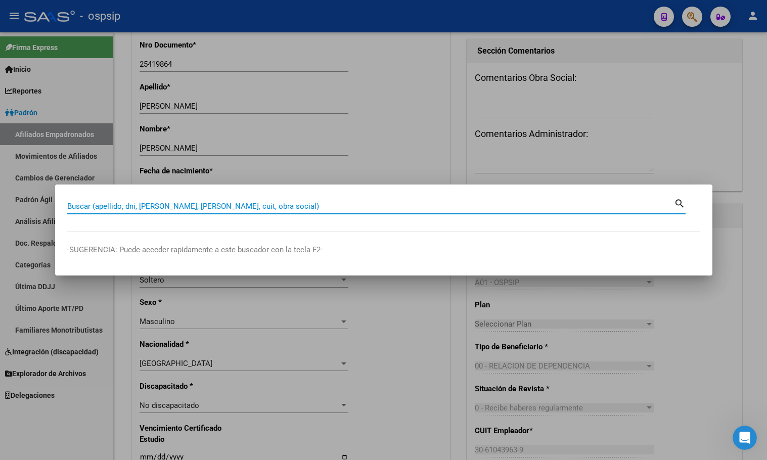
click at [83, 207] on input "Buscar (apellido, dni, [PERSON_NAME], [PERSON_NAME], cuit, obra social)" at bounding box center [370, 206] width 607 height 9
type input "42713042"
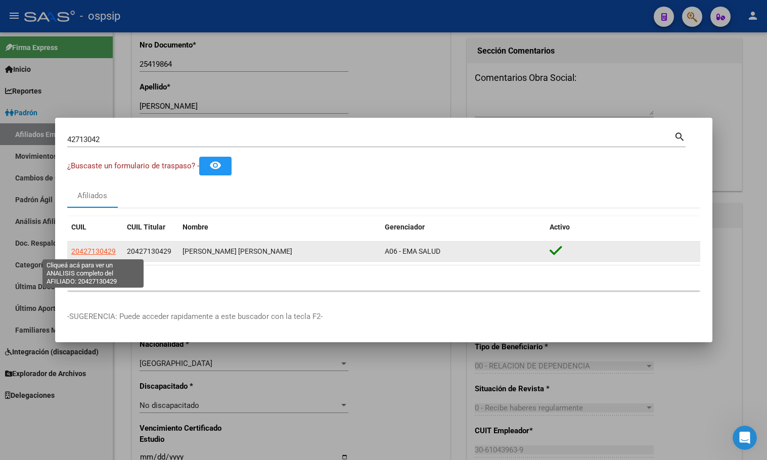
click at [103, 249] on span "20427130429" at bounding box center [93, 251] width 45 height 8
type textarea "20427130429"
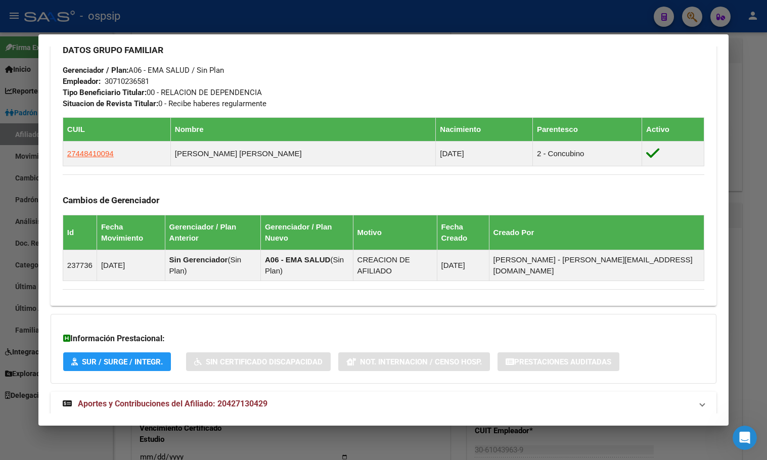
scroll to position [468, 0]
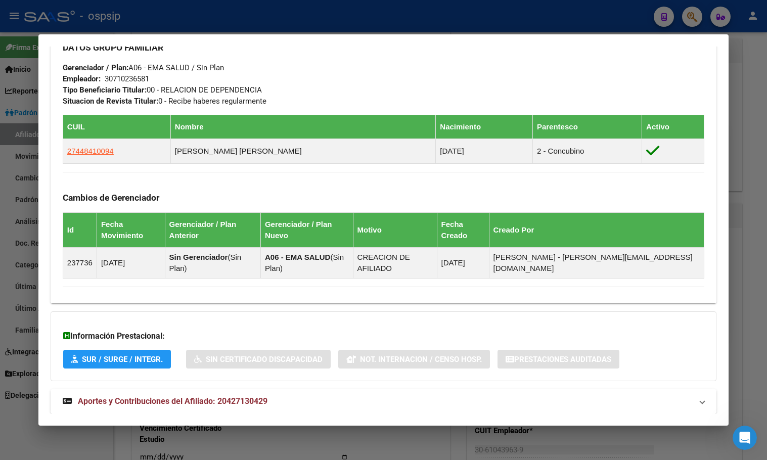
click at [233, 397] on span "Aportes y Contribuciones del Afiliado: 20427130429" at bounding box center [173, 402] width 190 height 10
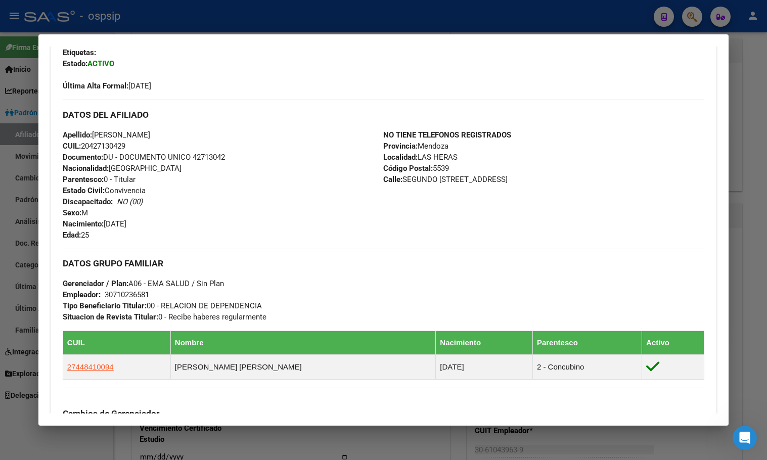
scroll to position [253, 0]
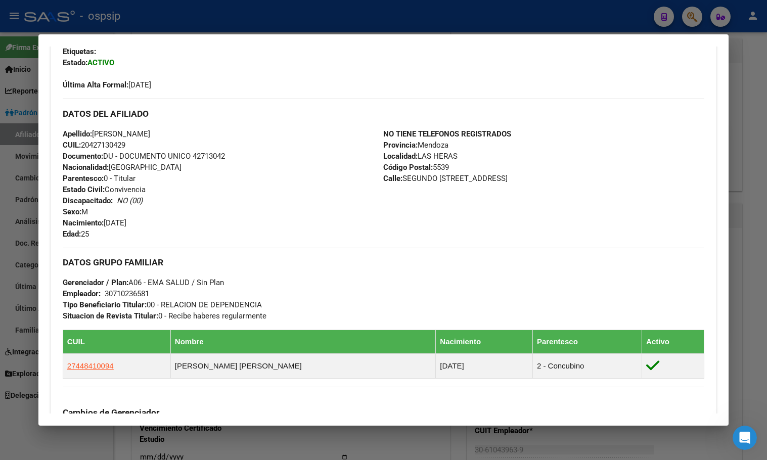
click at [489, 205] on div "NO TIENE TELEFONOS REGISTRADOS Provincia: [PERSON_NAME] Localidad: [GEOGRAPHIC_…" at bounding box center [543, 184] width 321 height 111
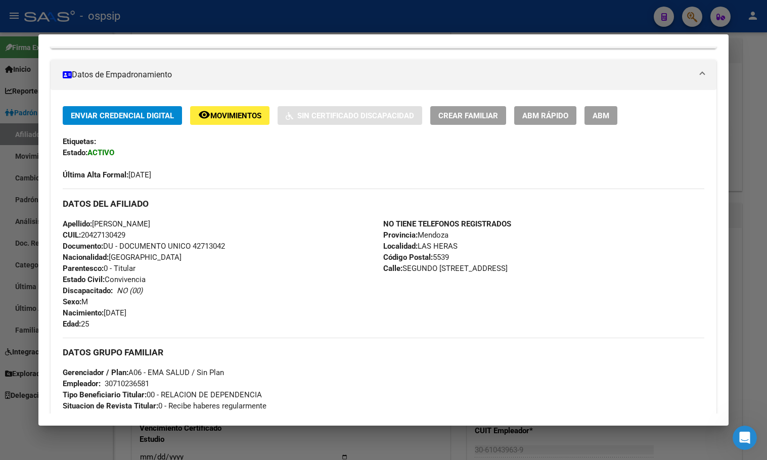
scroll to position [51, 0]
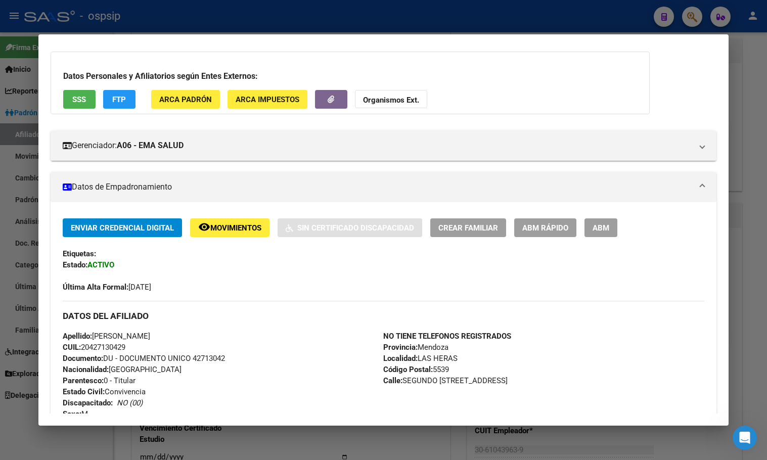
click at [202, 249] on div "Etiquetas:" at bounding box center [384, 253] width 642 height 11
click at [600, 224] on span "ABM" at bounding box center [601, 228] width 17 height 9
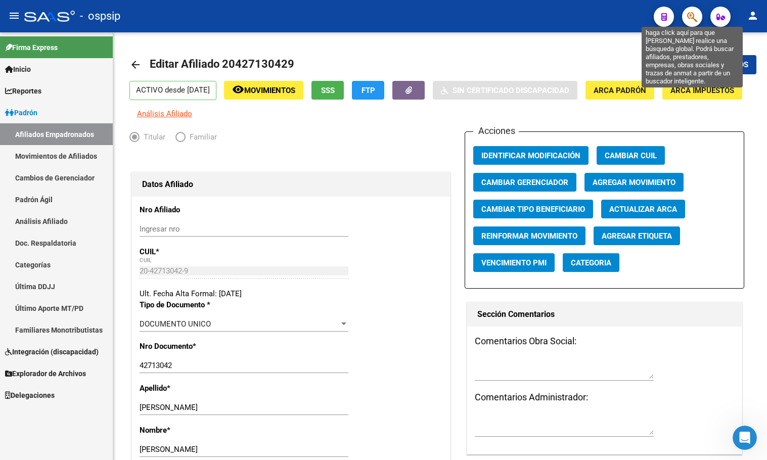
click at [690, 15] on icon "button" at bounding box center [693, 17] width 10 height 12
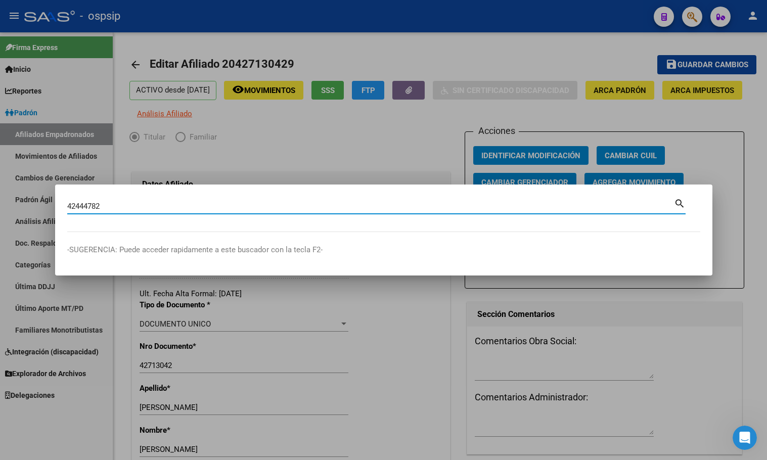
type input "42444782"
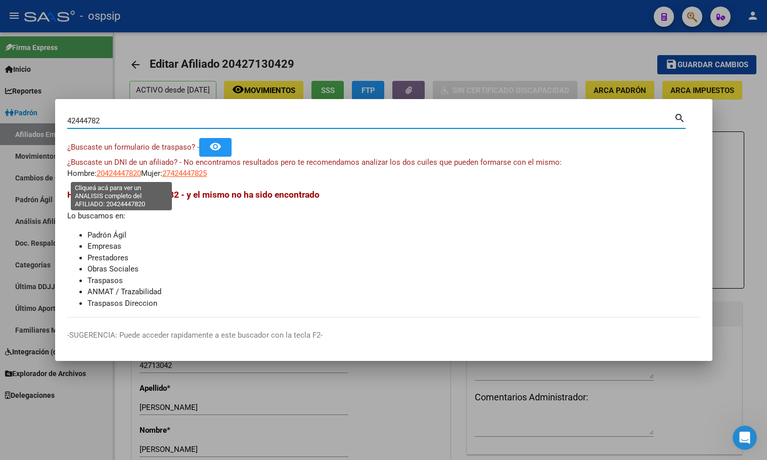
click at [108, 170] on span "20424447820" at bounding box center [119, 173] width 45 height 9
type textarea "20424447820"
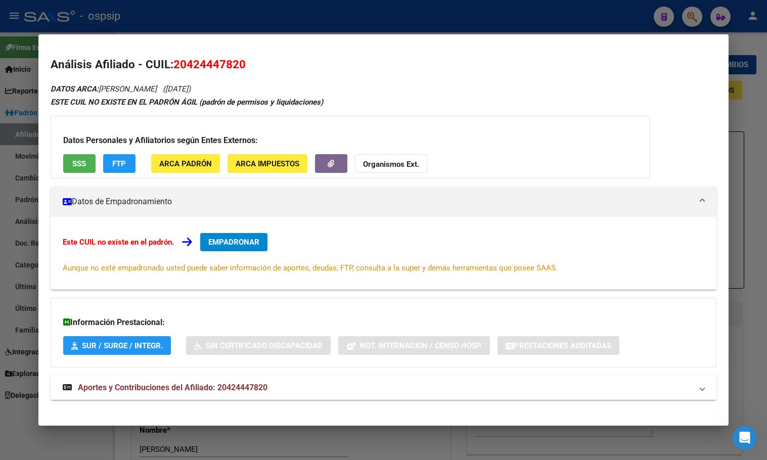
click at [238, 381] on mat-expansion-panel-header "Aportes y Contribuciones del Afiliado: 20424447820" at bounding box center [384, 388] width 666 height 24
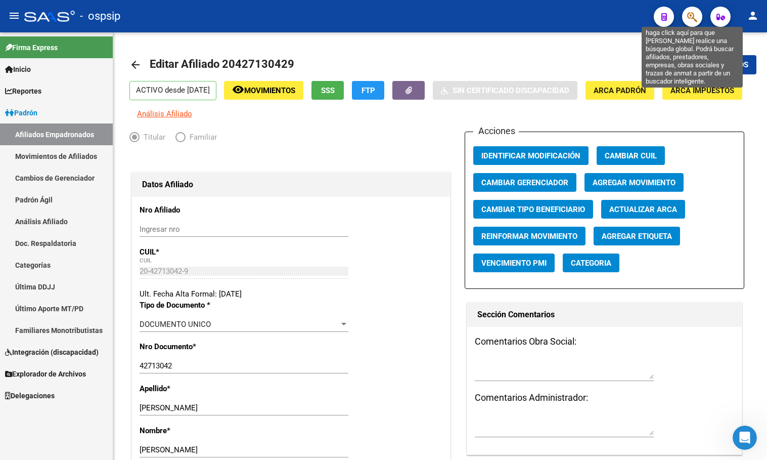
click at [693, 15] on icon "button" at bounding box center [693, 17] width 10 height 12
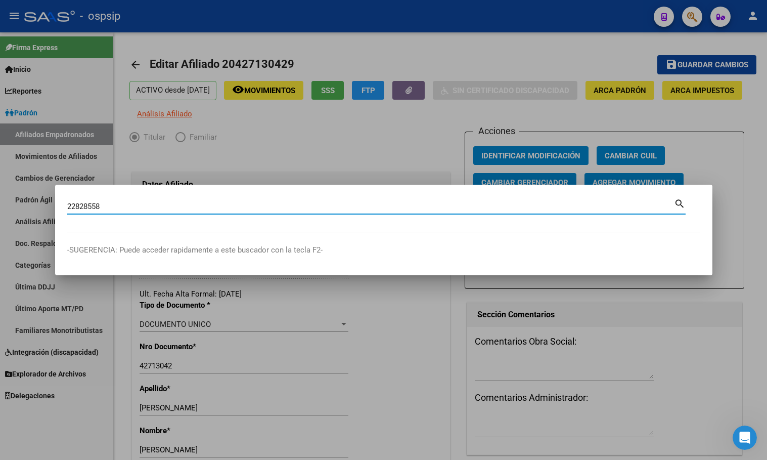
type input "22828558"
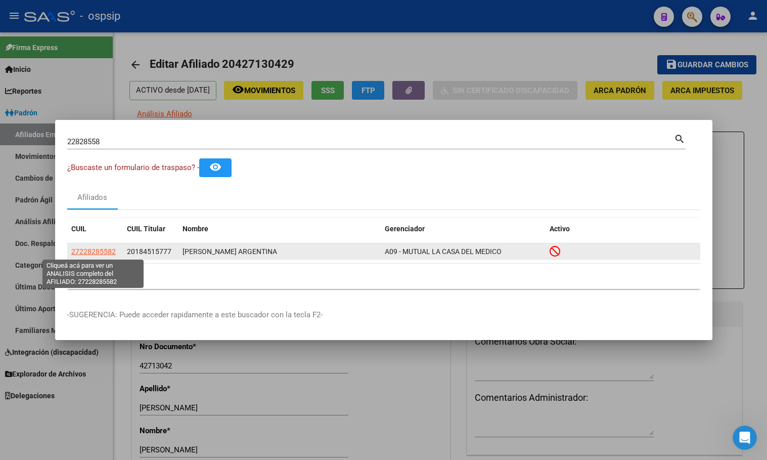
click at [83, 252] on span "27228285582" at bounding box center [93, 251] width 45 height 8
type textarea "27228285582"
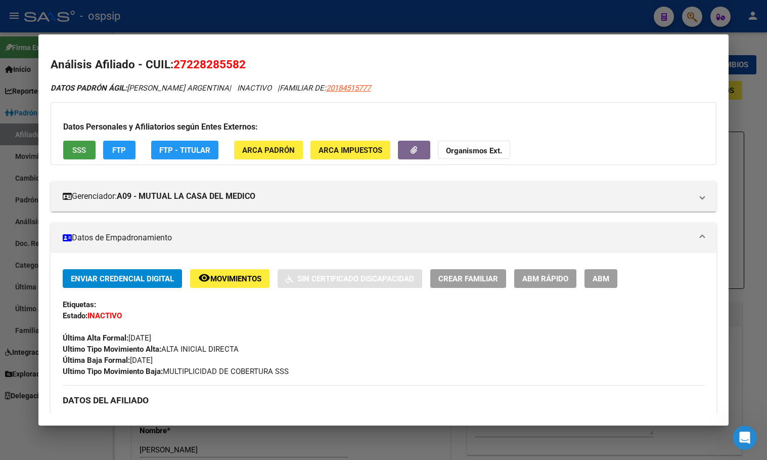
click at [77, 149] on span "SSS" at bounding box center [79, 150] width 14 height 9
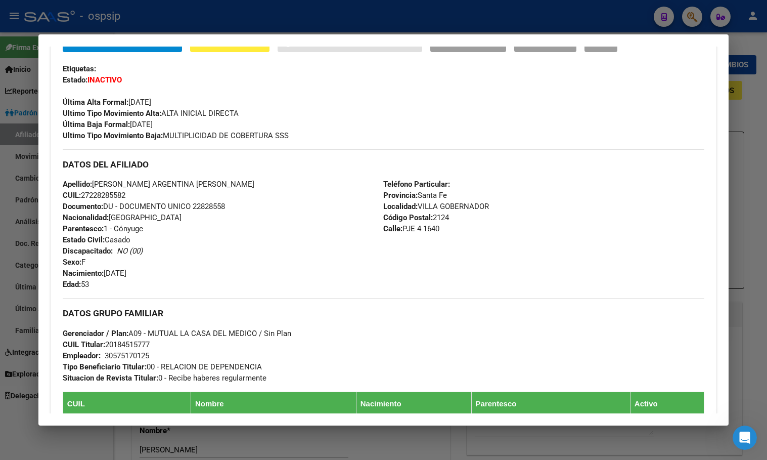
scroll to position [253, 0]
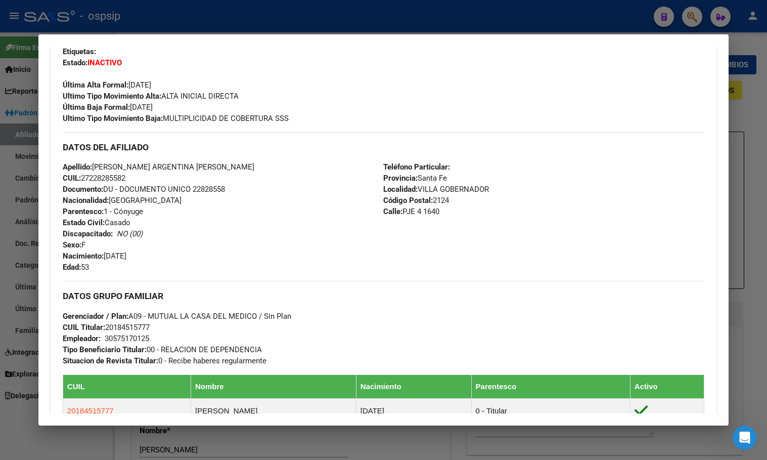
drag, startPoint x: 193, startPoint y: 189, endPoint x: 262, endPoint y: 189, distance: 69.3
click at [262, 189] on div "Apellido: [PERSON_NAME] [PERSON_NAME] CUIL: 27228285582 Documento: DU - DOCUMEN…" at bounding box center [223, 216] width 321 height 111
copy span "22828558"
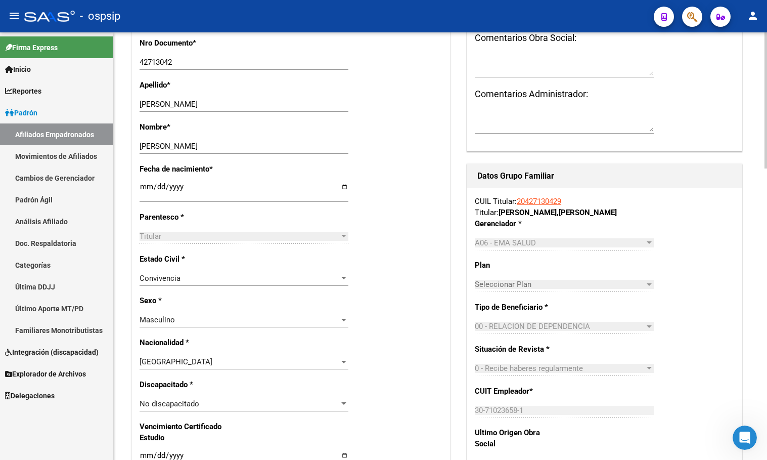
scroll to position [0, 0]
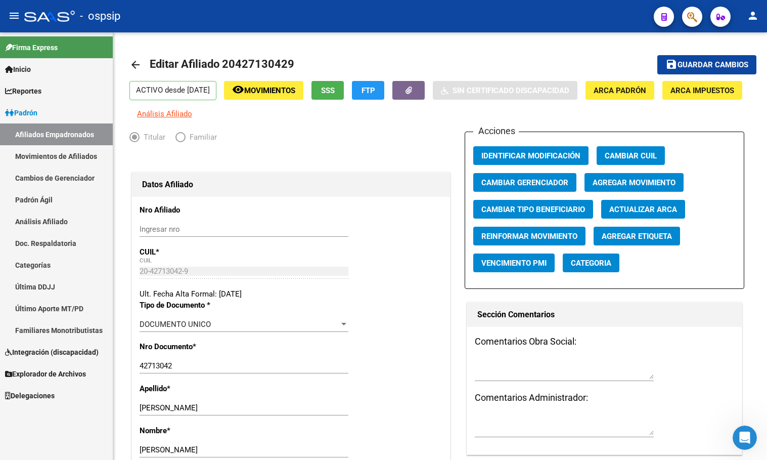
click at [699, 14] on button "button" at bounding box center [692, 17] width 20 height 20
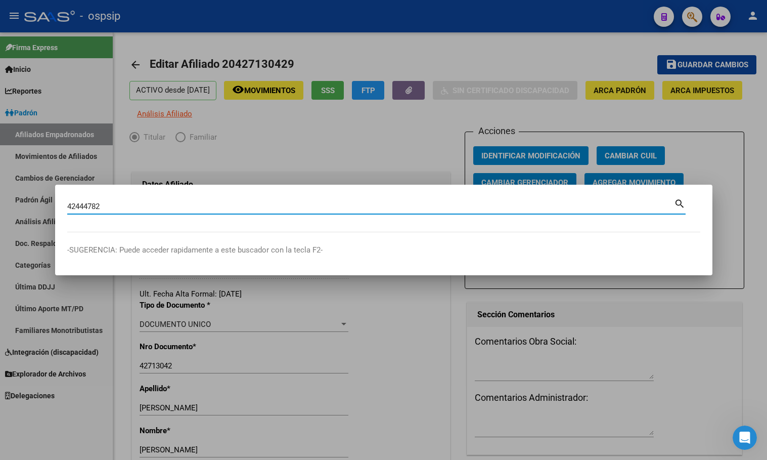
type input "42444782"
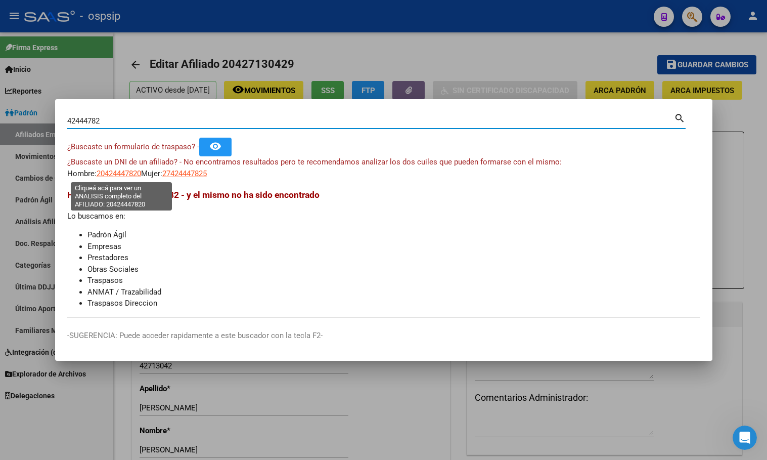
click at [118, 169] on span "20424447820" at bounding box center [119, 173] width 45 height 9
type textarea "20424447820"
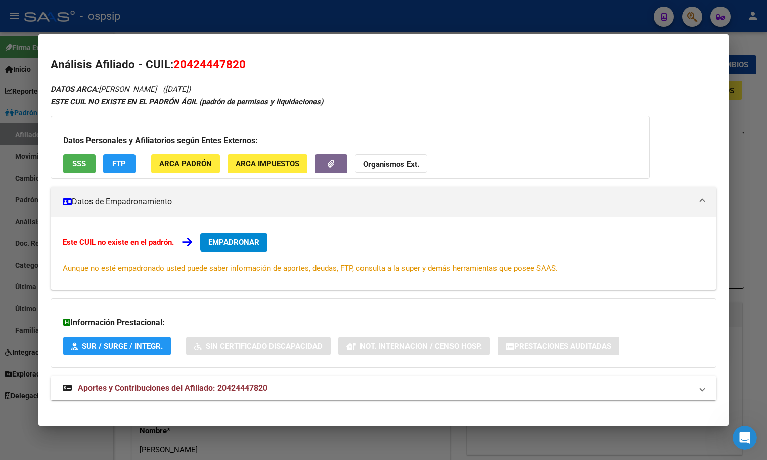
scroll to position [10, 0]
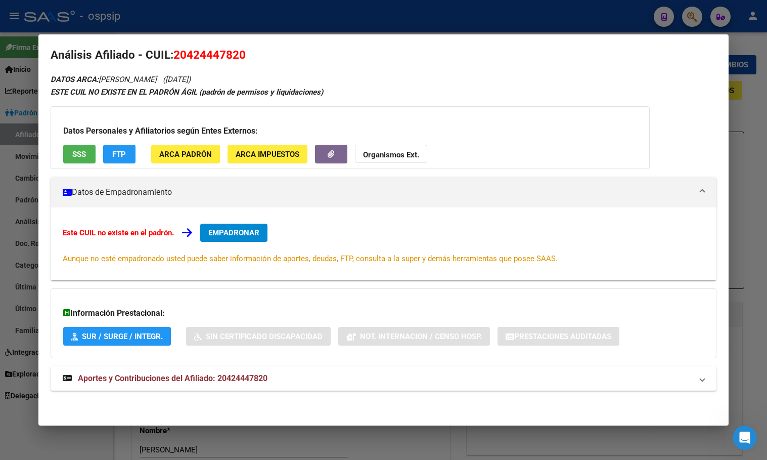
click at [237, 378] on span "Aportes y Contribuciones del Afiliado: 20424447820" at bounding box center [173, 378] width 190 height 10
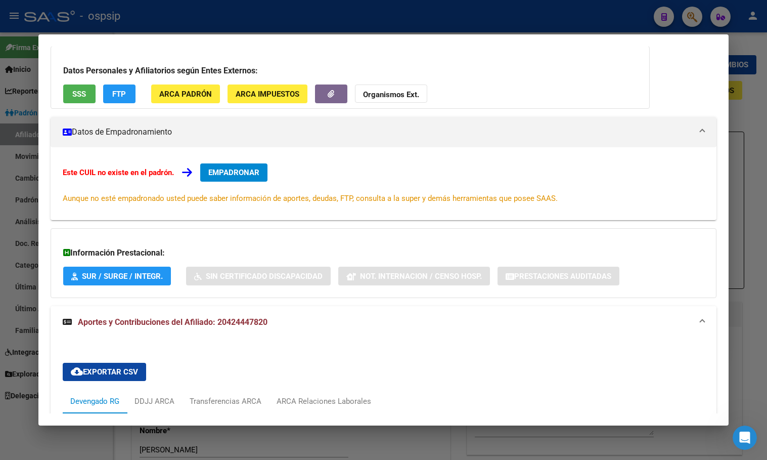
scroll to position [11, 0]
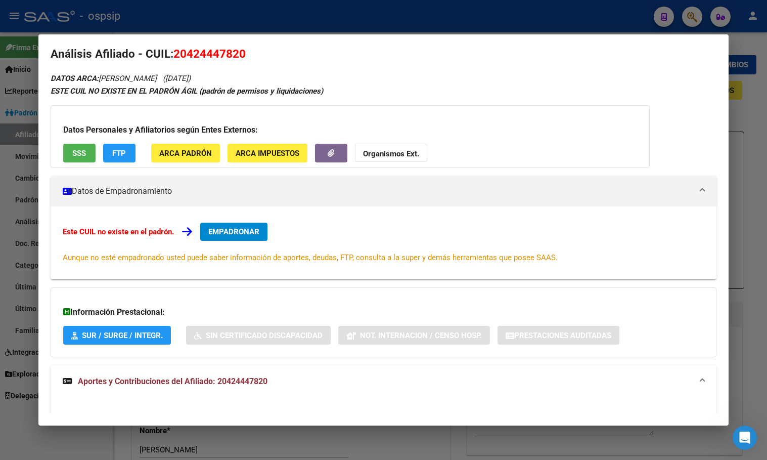
click at [233, 230] on span "EMPADRONAR" at bounding box center [233, 231] width 51 height 9
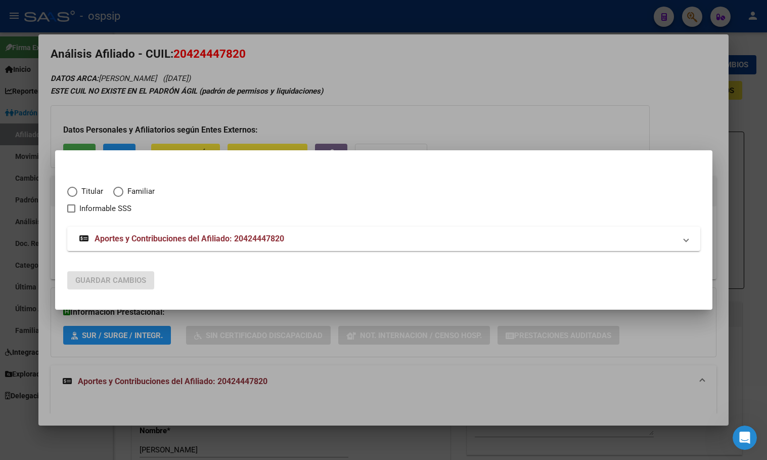
click at [74, 192] on span "Elija una opción" at bounding box center [72, 192] width 10 height 10
click at [74, 192] on input "Titular" at bounding box center [72, 192] width 10 height 10
radio input "true"
checkbox input "true"
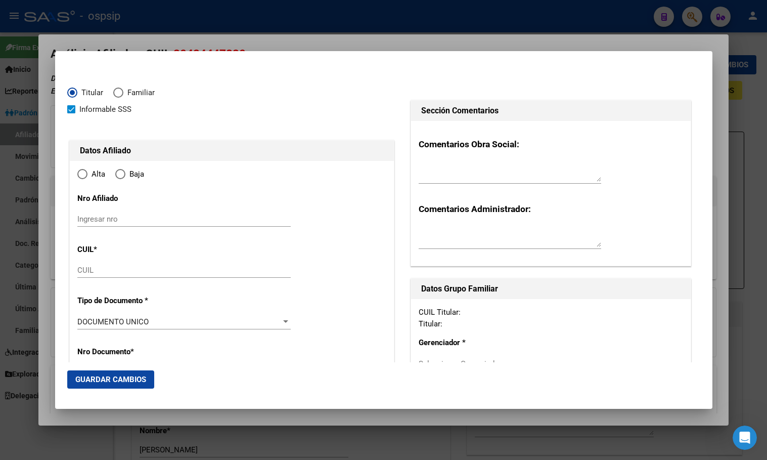
type input "20-42444782-0"
type input "42444782"
type input "[PERSON_NAME]"
type input "[DATE]"
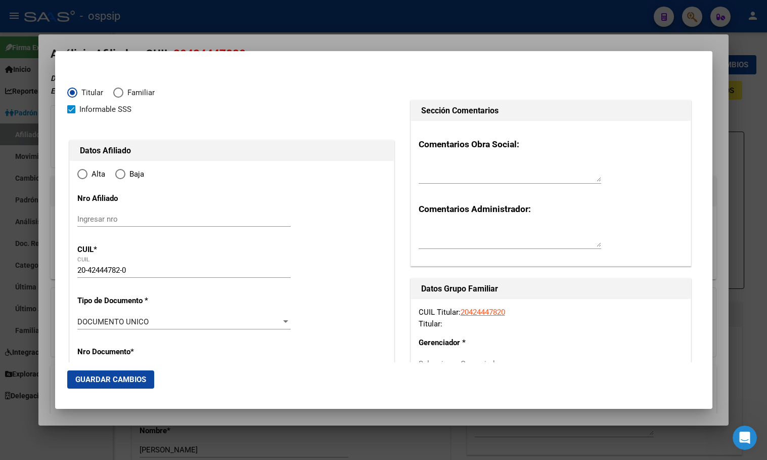
type input "PRESIDENCIA ROQ"
type input "3700"
type input "17"
type input "156"
radio input "true"
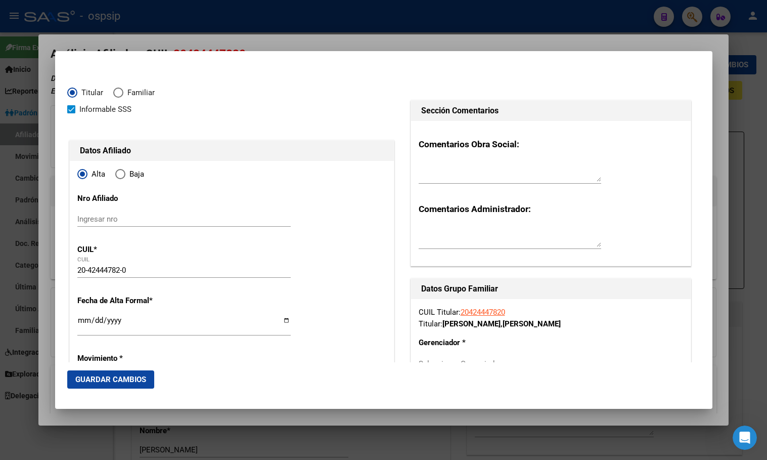
type input "PRESIDENCIA ROQ"
click at [83, 321] on input "Ingresar fecha" at bounding box center [183, 324] width 213 height 16
type input "[DATE]"
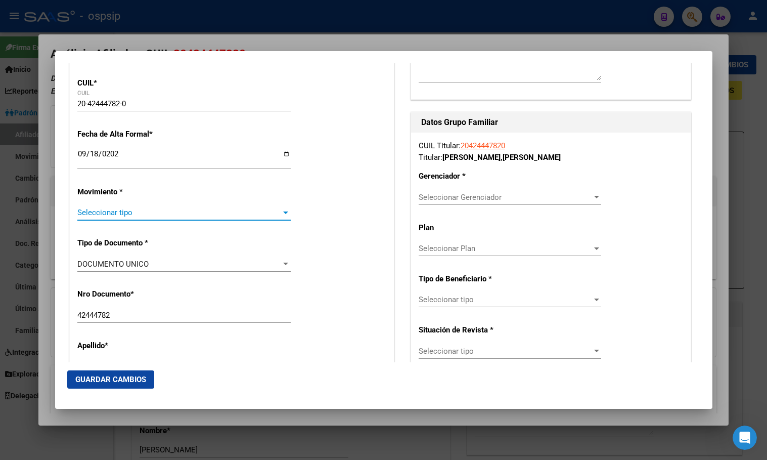
click at [118, 216] on div "Seleccionar tipo Seleccionar tipo" at bounding box center [183, 212] width 213 height 15
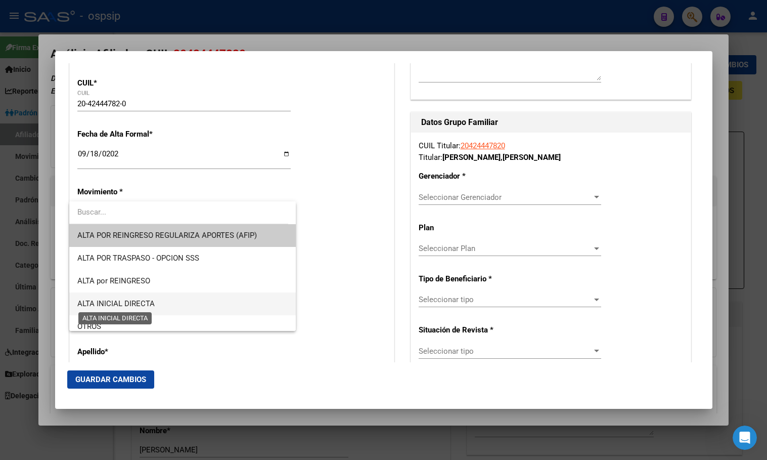
click at [129, 303] on span "ALTA INICIAL DIRECTA" at bounding box center [115, 303] width 77 height 9
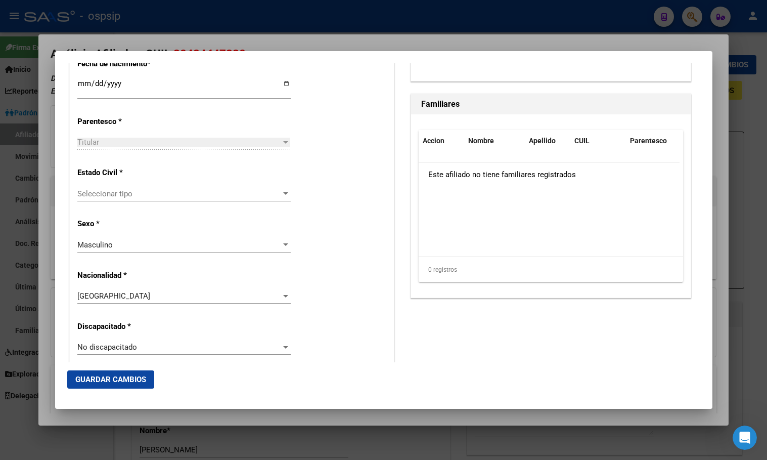
scroll to position [571, 0]
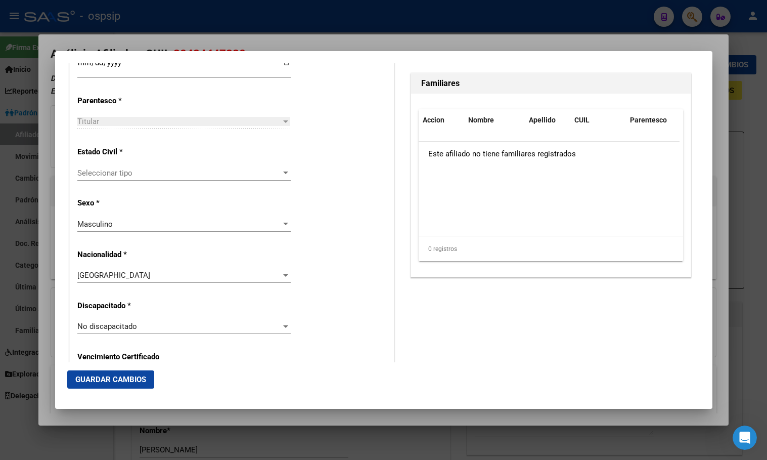
click at [312, 222] on div "Alta Baja Nro Afiliado Ingresar nro CUIL * 20-42444782-0 CUIL ARCA Padrón Fecha…" at bounding box center [232, 312] width 324 height 1445
click at [92, 173] on span "Seleccionar tipo" at bounding box center [179, 172] width 204 height 9
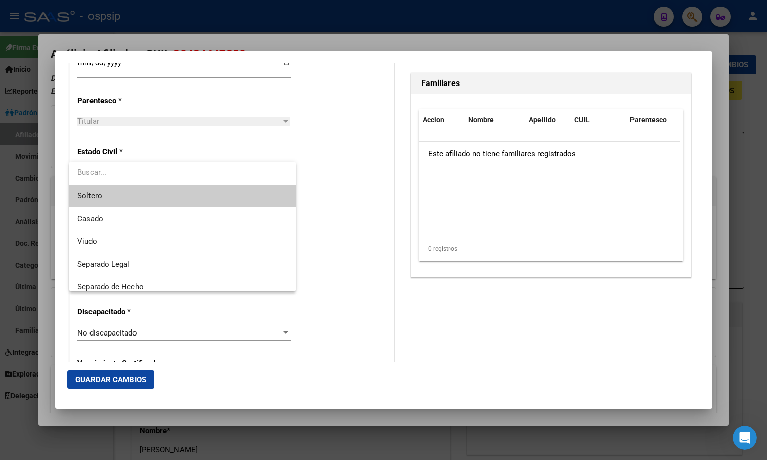
click at [110, 192] on span "Soltero" at bounding box center [182, 196] width 210 height 23
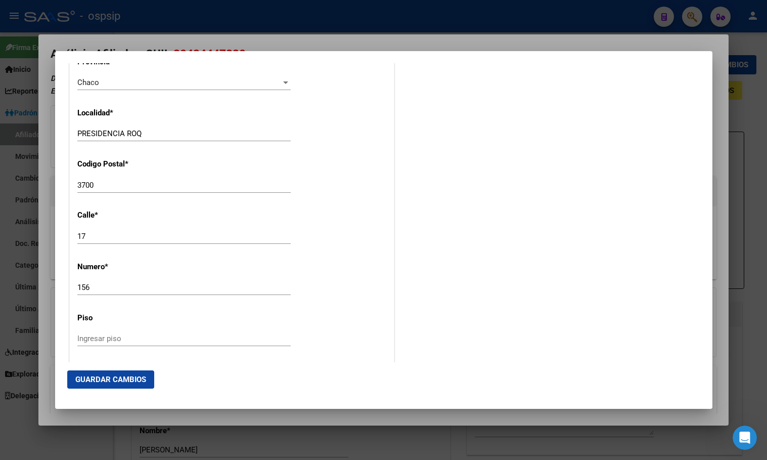
scroll to position [1026, 0]
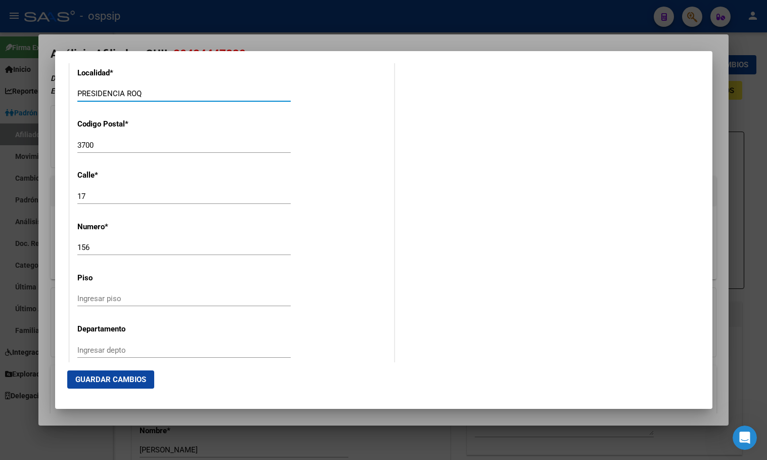
click at [191, 96] on input "PRESIDENCIA ROQ" at bounding box center [183, 93] width 213 height 9
type input "PRESIDENCIA [PERSON_NAME]"
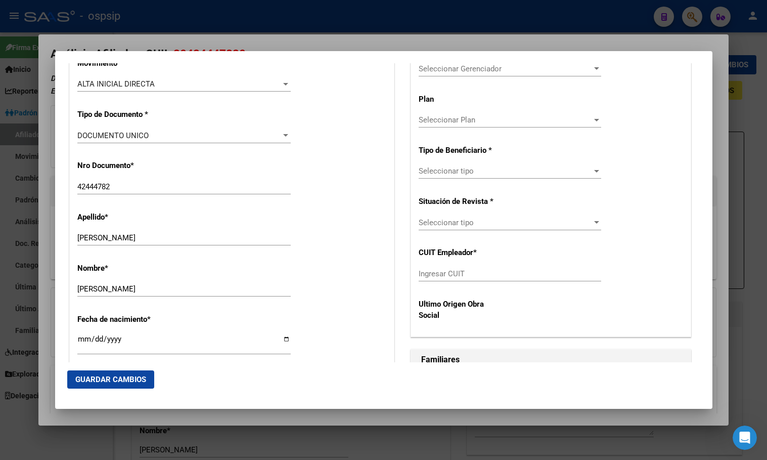
scroll to position [116, 0]
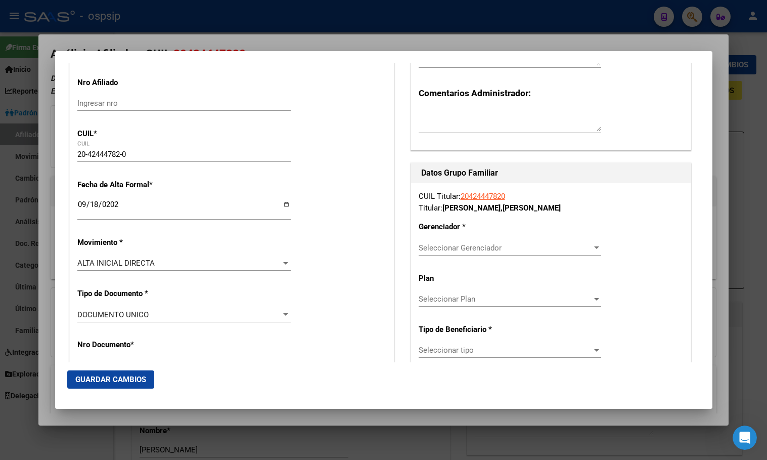
click at [434, 249] on span "Seleccionar Gerenciador" at bounding box center [506, 247] width 174 height 9
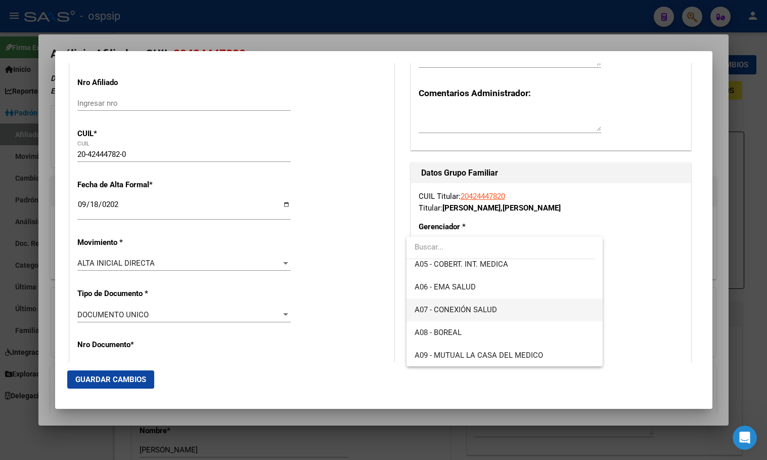
scroll to position [101, 0]
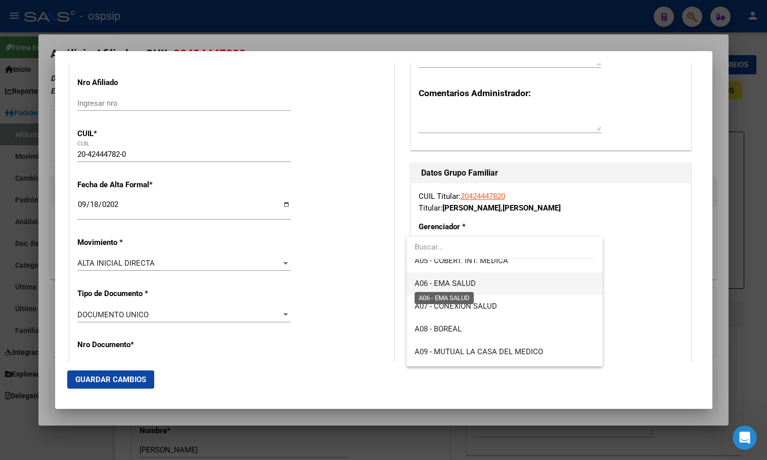
click at [457, 280] on span "A06 - EMA SALUD" at bounding box center [445, 283] width 61 height 9
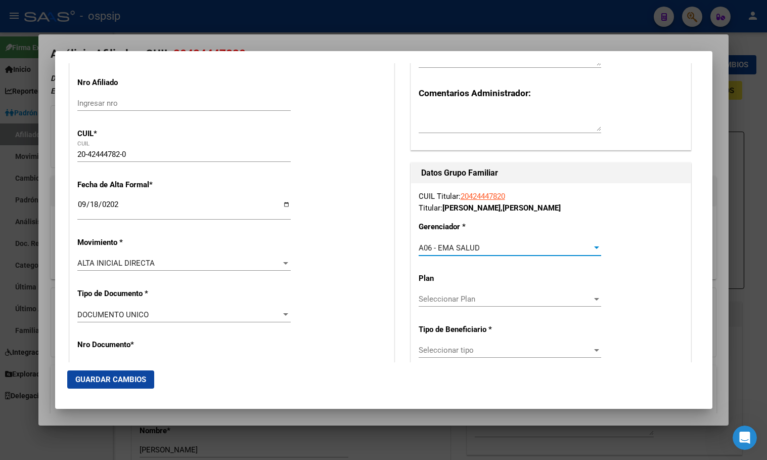
click at [450, 351] on span "Seleccionar tipo" at bounding box center [506, 350] width 174 height 9
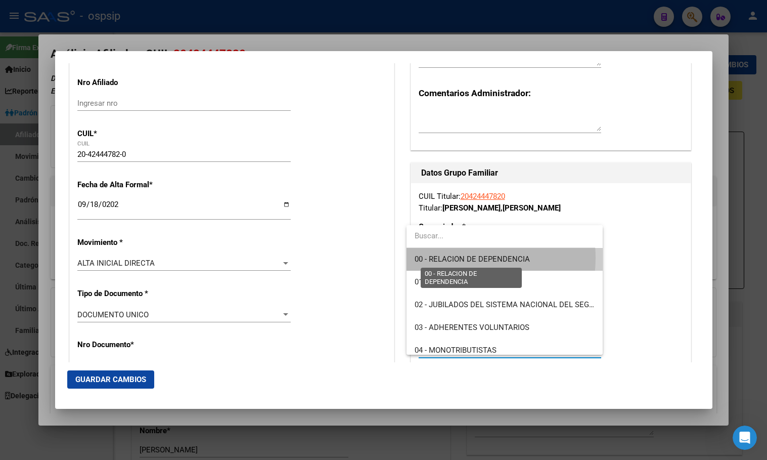
click at [458, 258] on span "00 - RELACION DE DEPENDENCIA" at bounding box center [472, 258] width 115 height 9
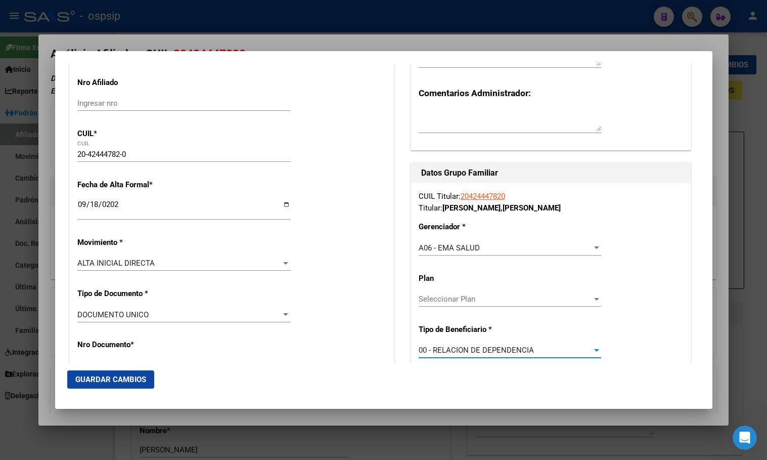
type input "20-23828049-5"
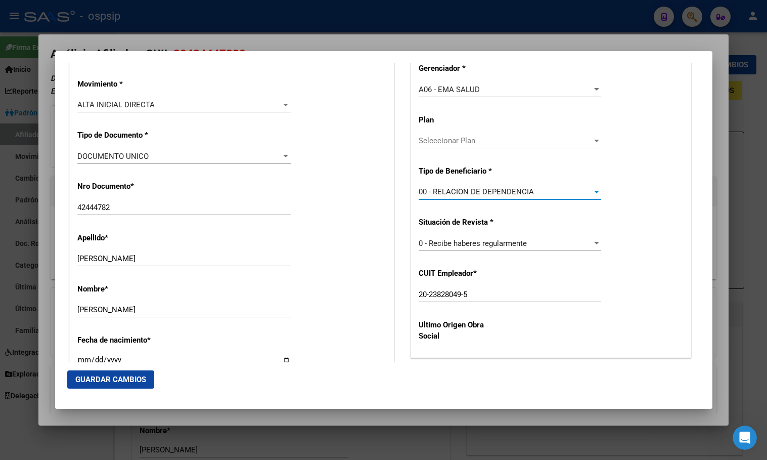
scroll to position [369, 0]
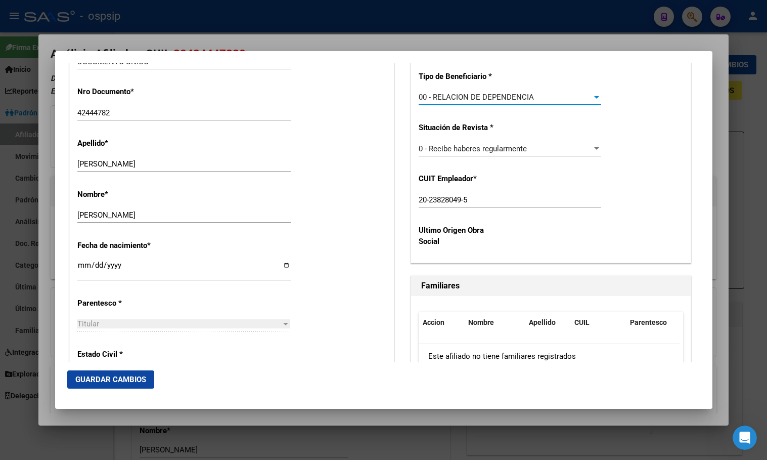
click at [101, 376] on span "Guardar Cambios" at bounding box center [110, 379] width 71 height 9
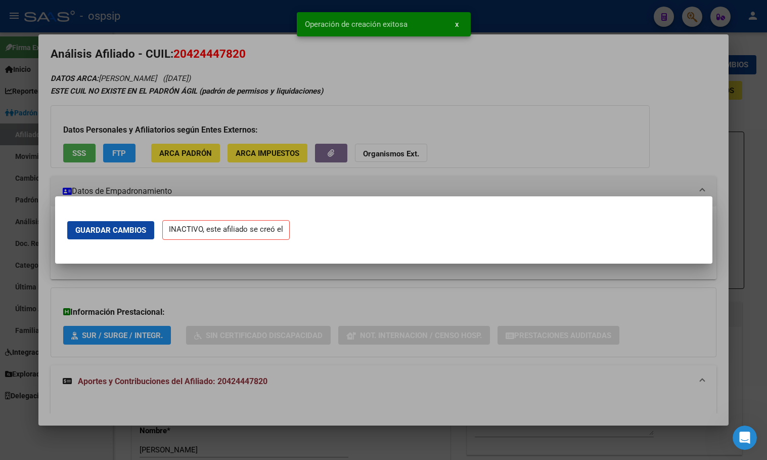
scroll to position [0, 0]
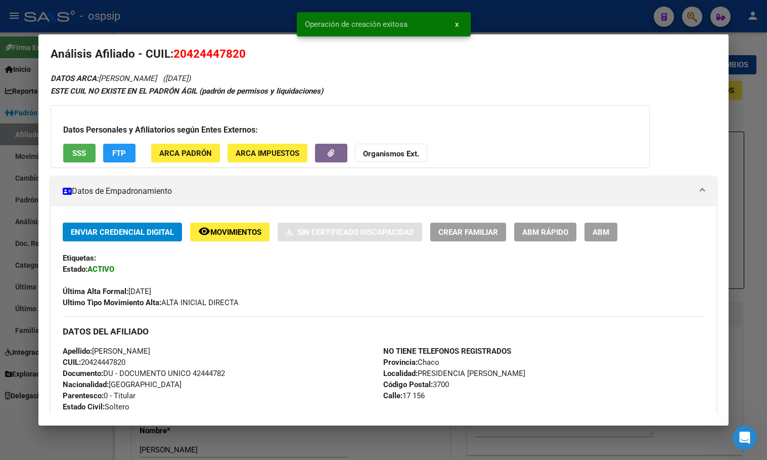
click at [604, 232] on span "ABM" at bounding box center [601, 232] width 17 height 9
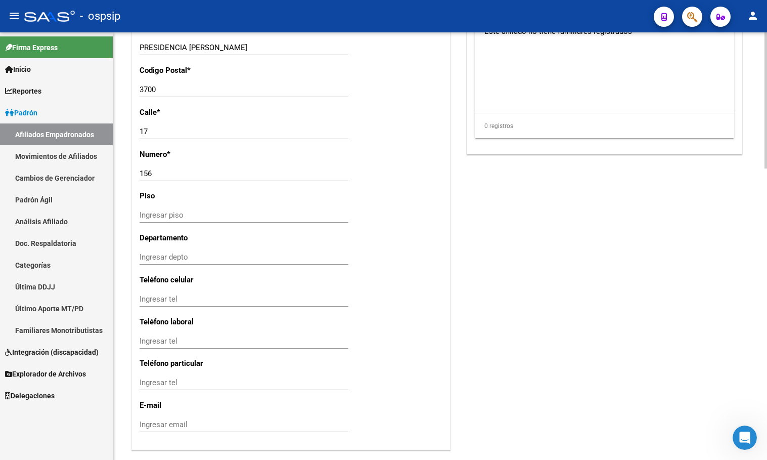
scroll to position [917, 0]
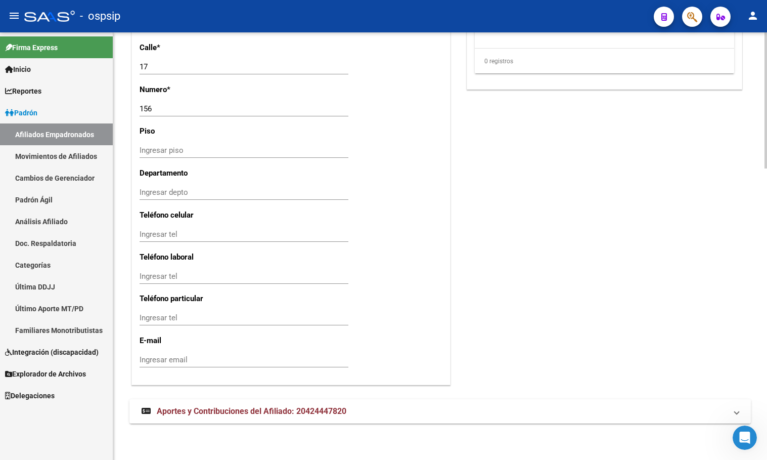
click at [187, 409] on span "Aportes y Contribuciones del Afiliado: 20424447820" at bounding box center [252, 411] width 190 height 10
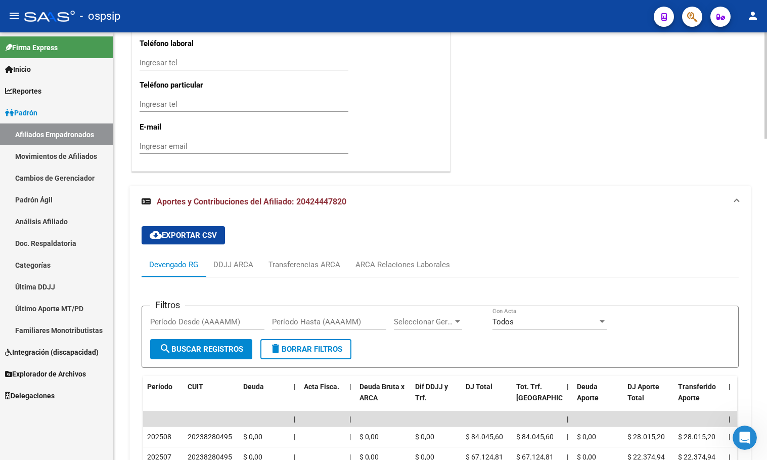
scroll to position [1197, 0]
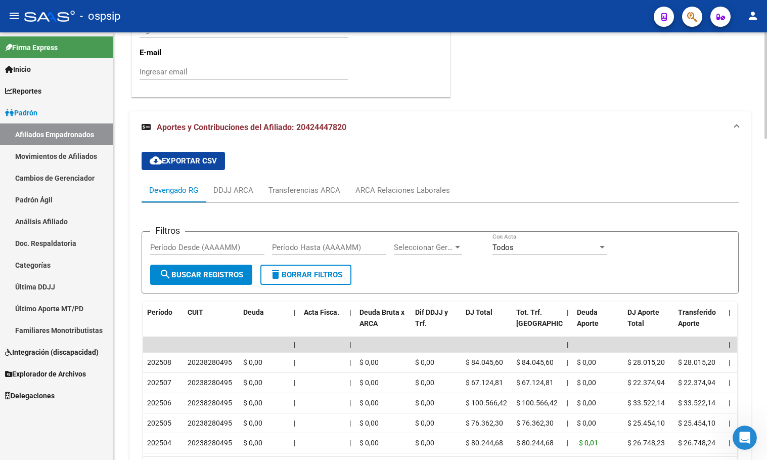
click at [383, 192] on div "ARCA Relaciones Laborales" at bounding box center [403, 190] width 95 height 11
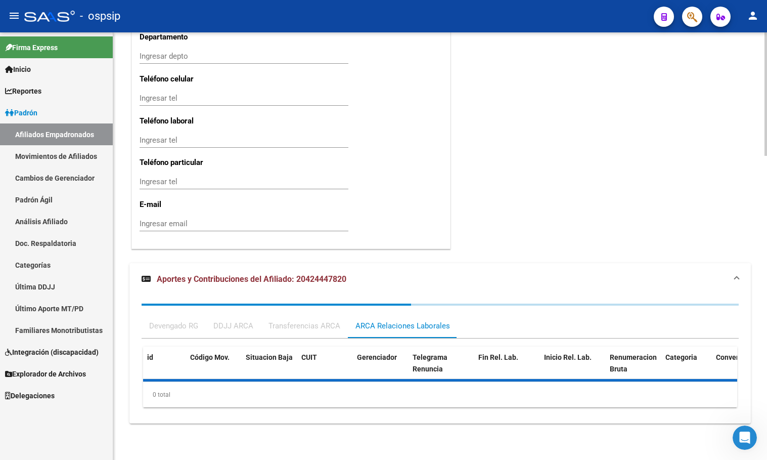
scroll to position [1102, 0]
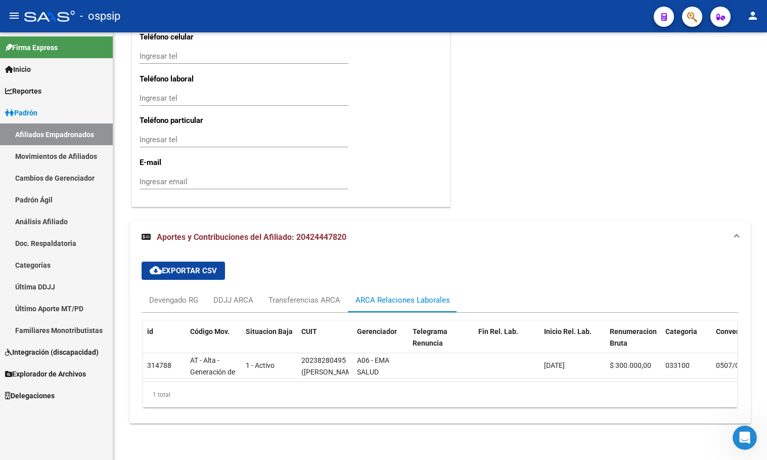
drag, startPoint x: 226, startPoint y: 12, endPoint x: 266, endPoint y: 4, distance: 40.9
click at [226, 12] on div "- ospsip" at bounding box center [335, 16] width 622 height 22
